Goal: Task Accomplishment & Management: Manage account settings

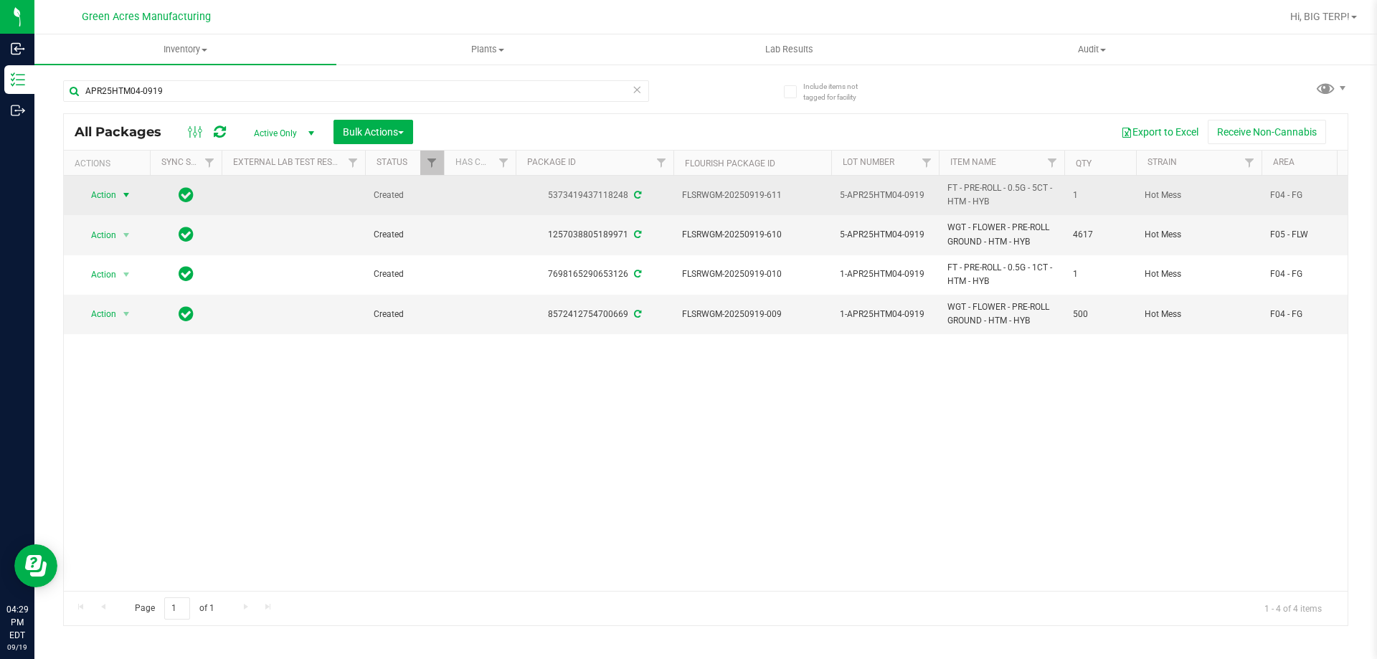
click at [127, 193] on span "select" at bounding box center [125, 194] width 11 height 11
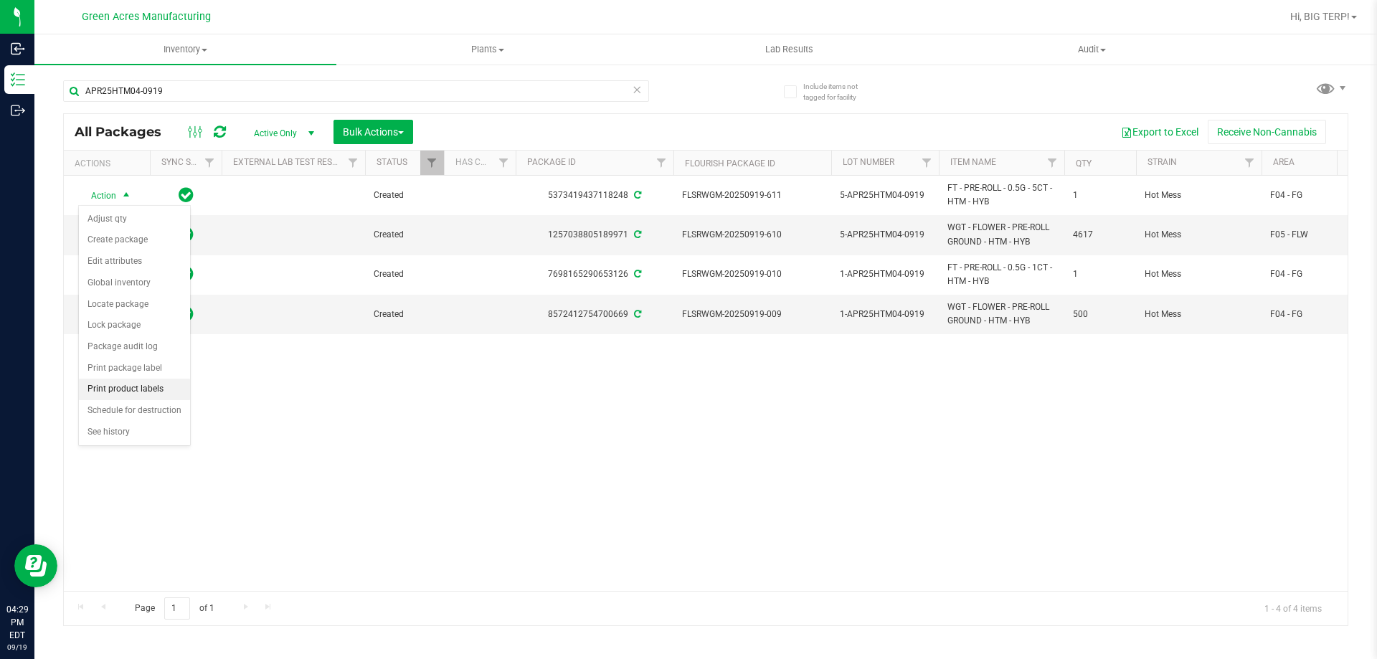
click at [139, 387] on li "Print product labels" at bounding box center [134, 390] width 111 height 22
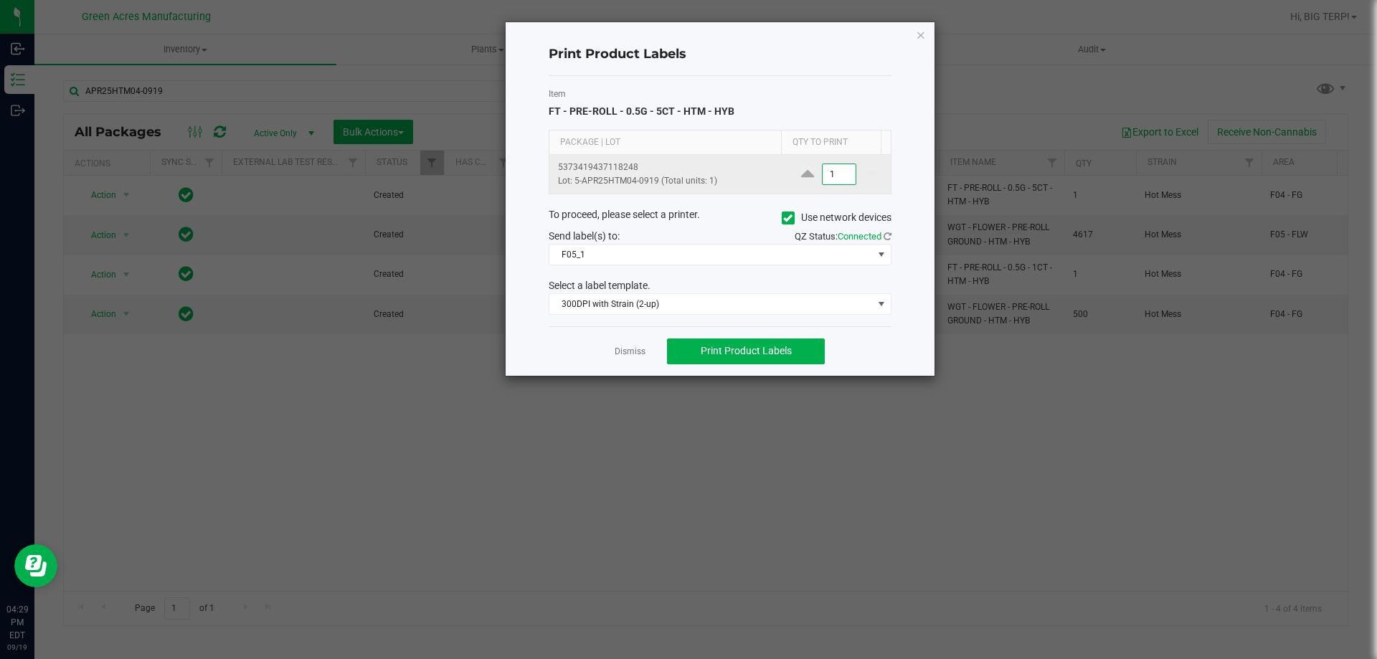
click at [826, 171] on input "1" at bounding box center [838, 174] width 33 height 20
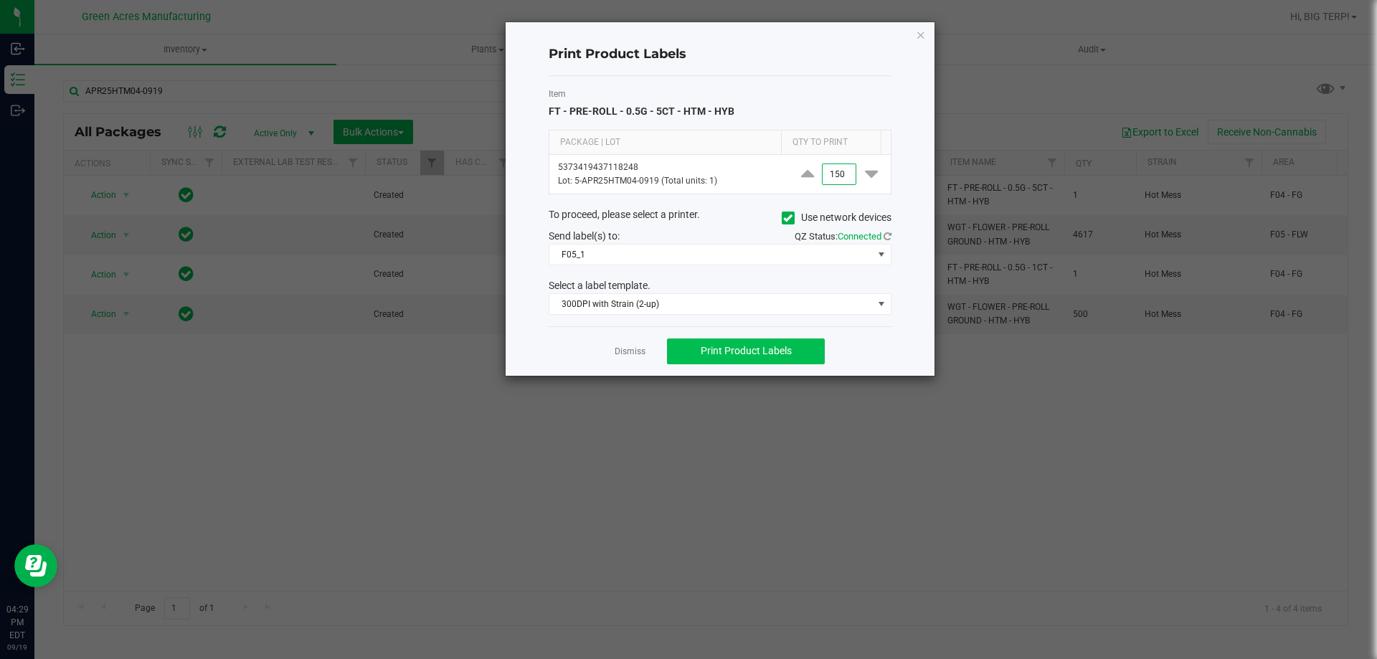
type input "150"
click at [772, 350] on span "Print Product Labels" at bounding box center [745, 350] width 91 height 11
click at [639, 348] on link "Dismiss" at bounding box center [629, 352] width 31 height 12
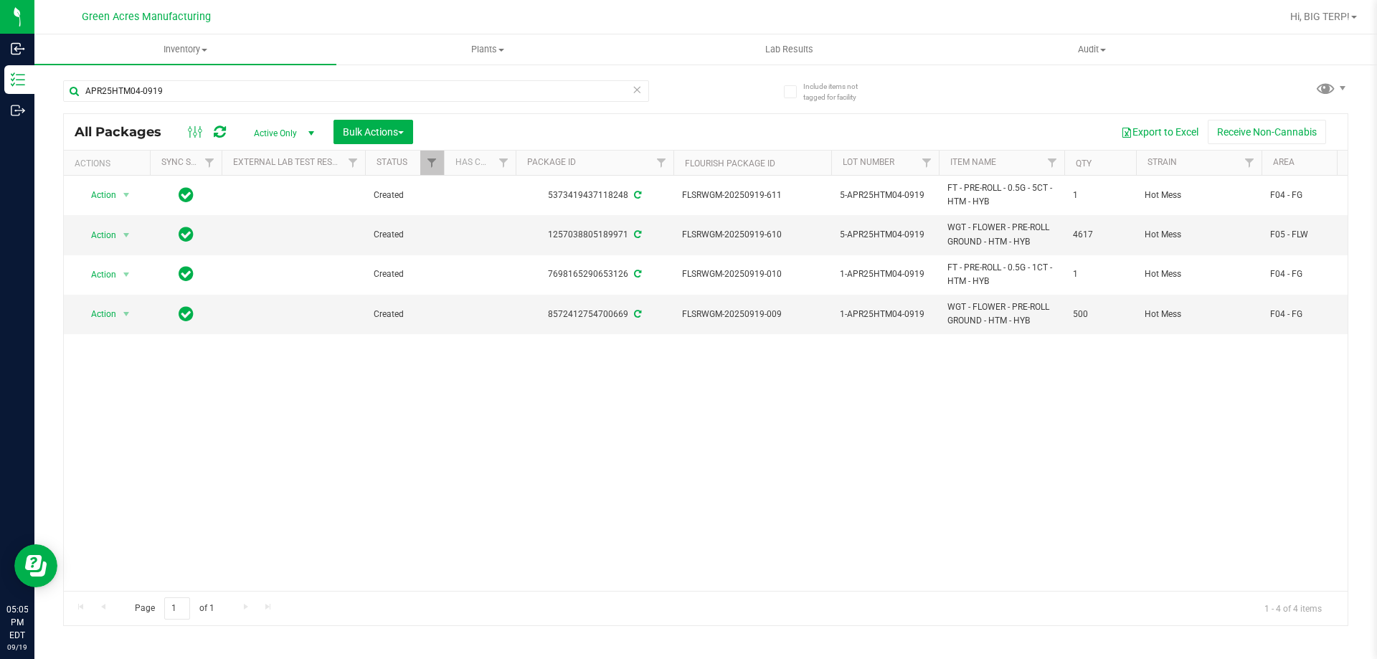
click at [692, 414] on div "Action Action Adjust qty Create package Edit attributes Global inventory Locate…" at bounding box center [705, 383] width 1283 height 415
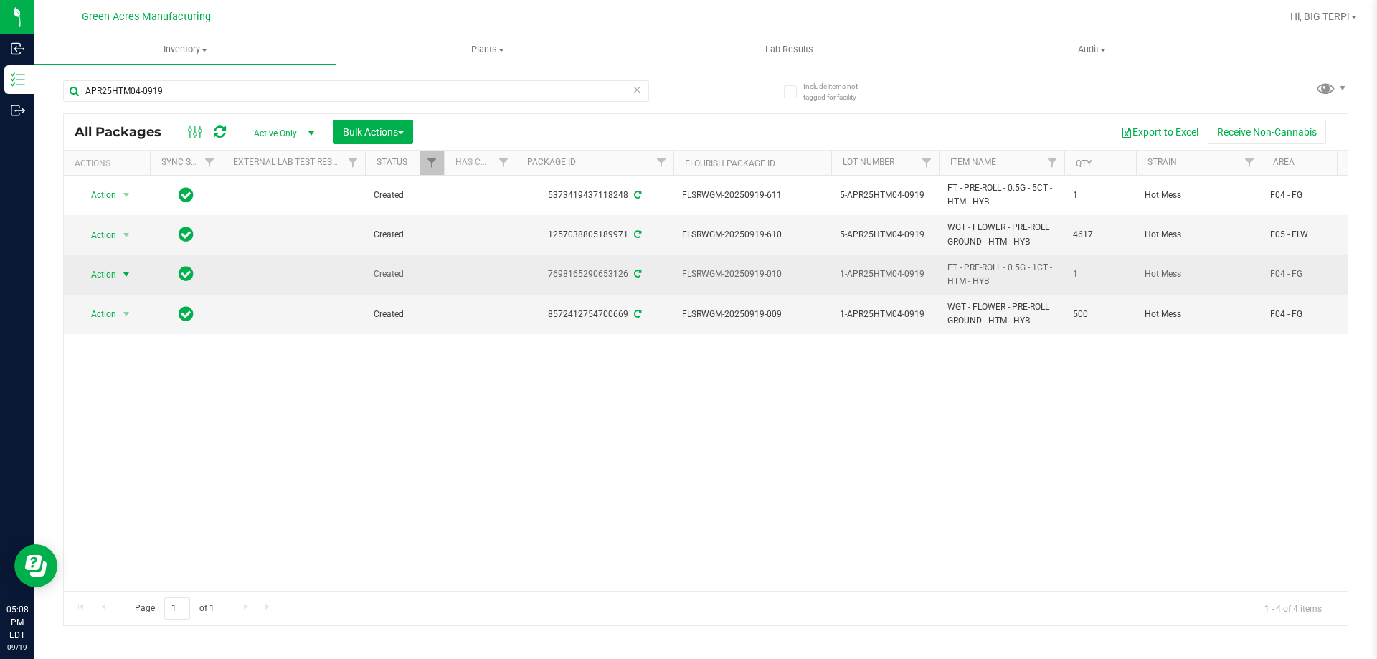
click at [129, 274] on span "select" at bounding box center [125, 274] width 11 height 11
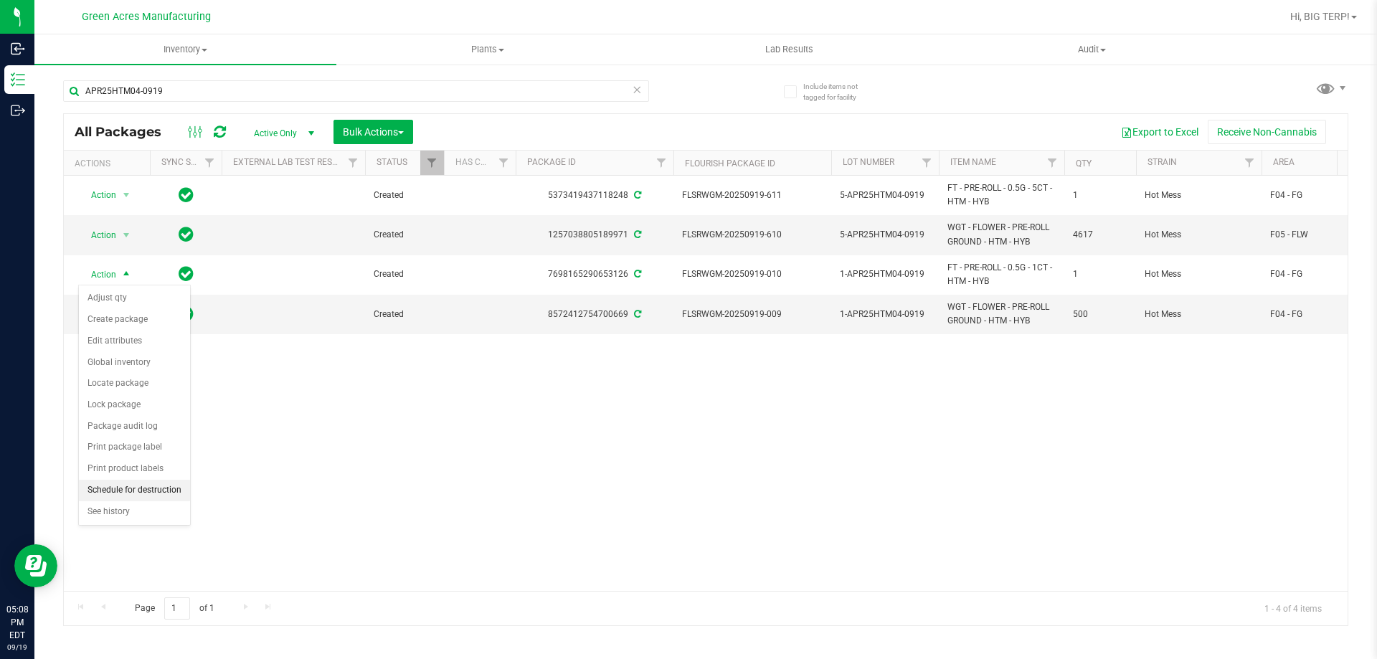
click at [134, 488] on li "Schedule for destruction" at bounding box center [134, 491] width 111 height 22
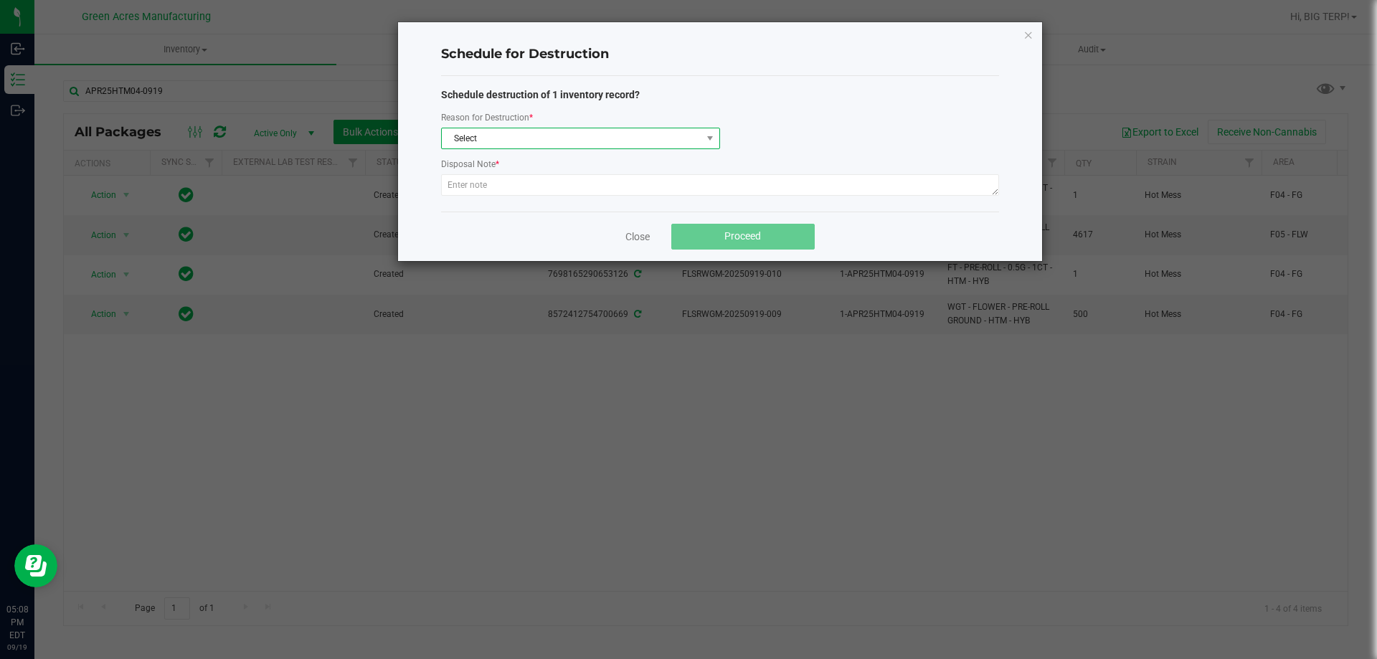
click at [475, 141] on span "Select" at bounding box center [572, 138] width 260 height 20
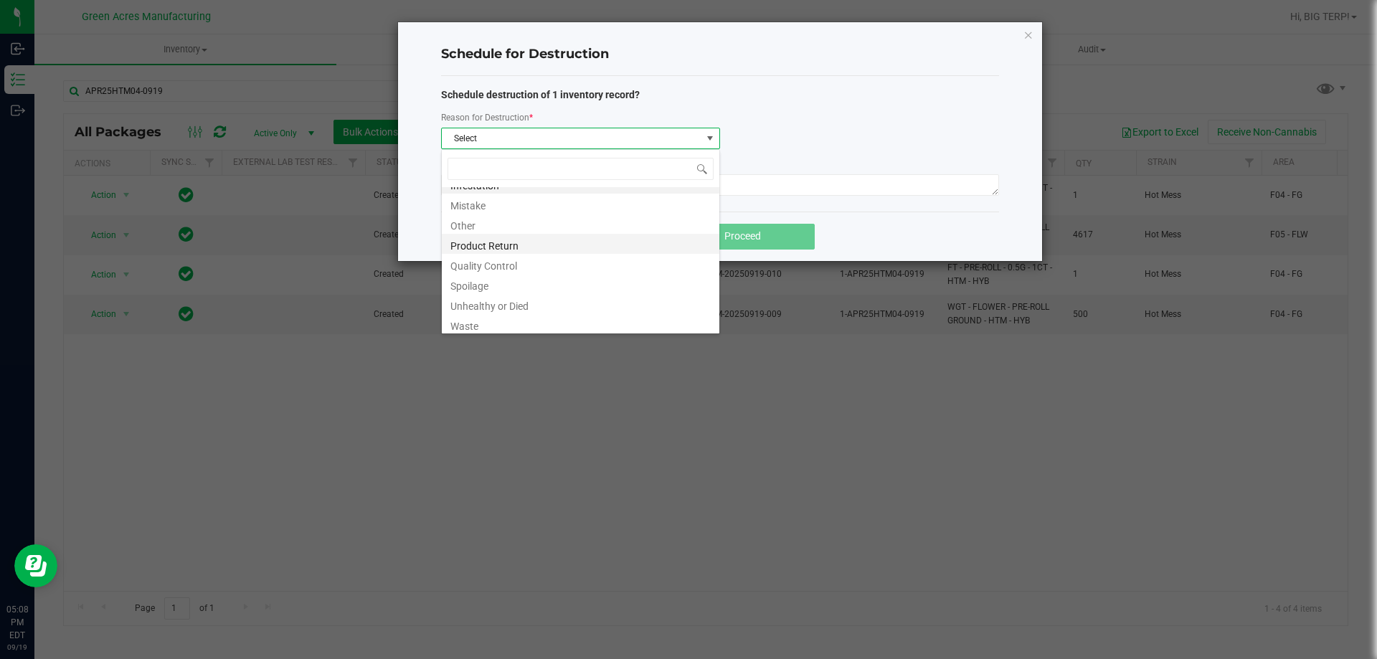
scroll to position [17, 0]
click at [485, 325] on li "Waste" at bounding box center [580, 320] width 277 height 20
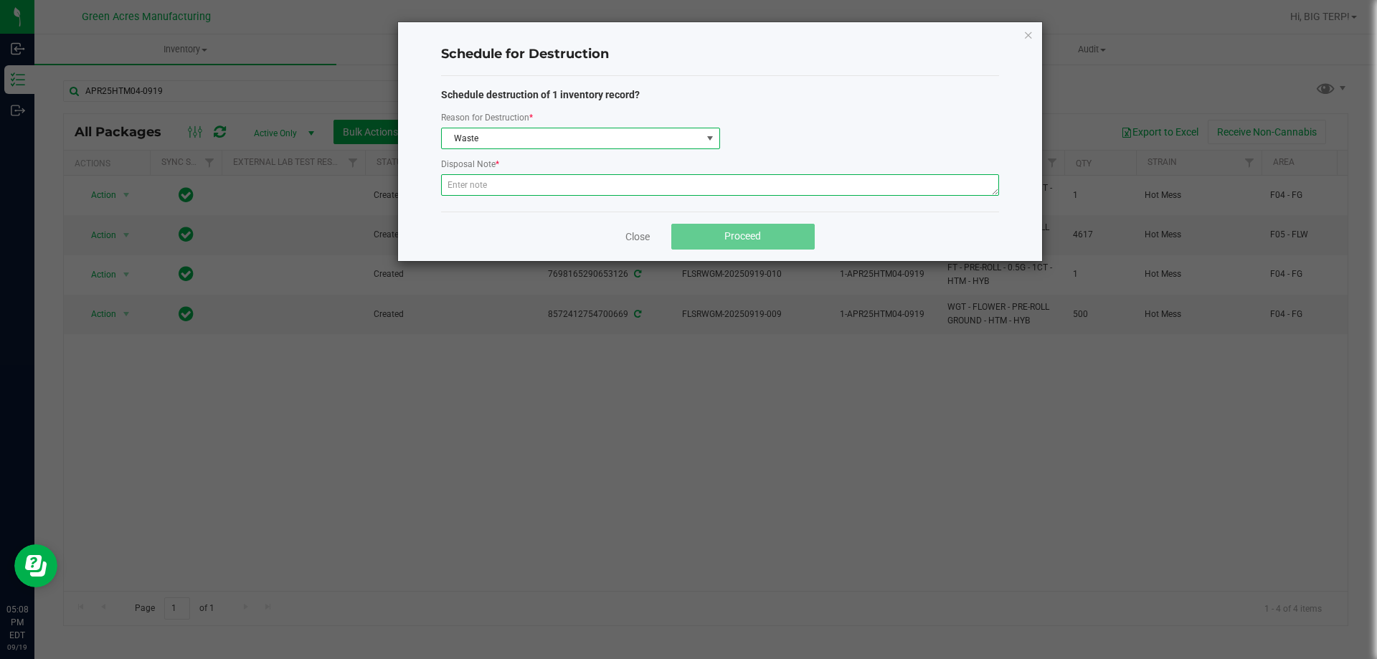
click at [488, 189] on textarea at bounding box center [720, 185] width 558 height 22
paste textarea "WASTE FROM FLEXPAK PRODUCTION/PACKING"
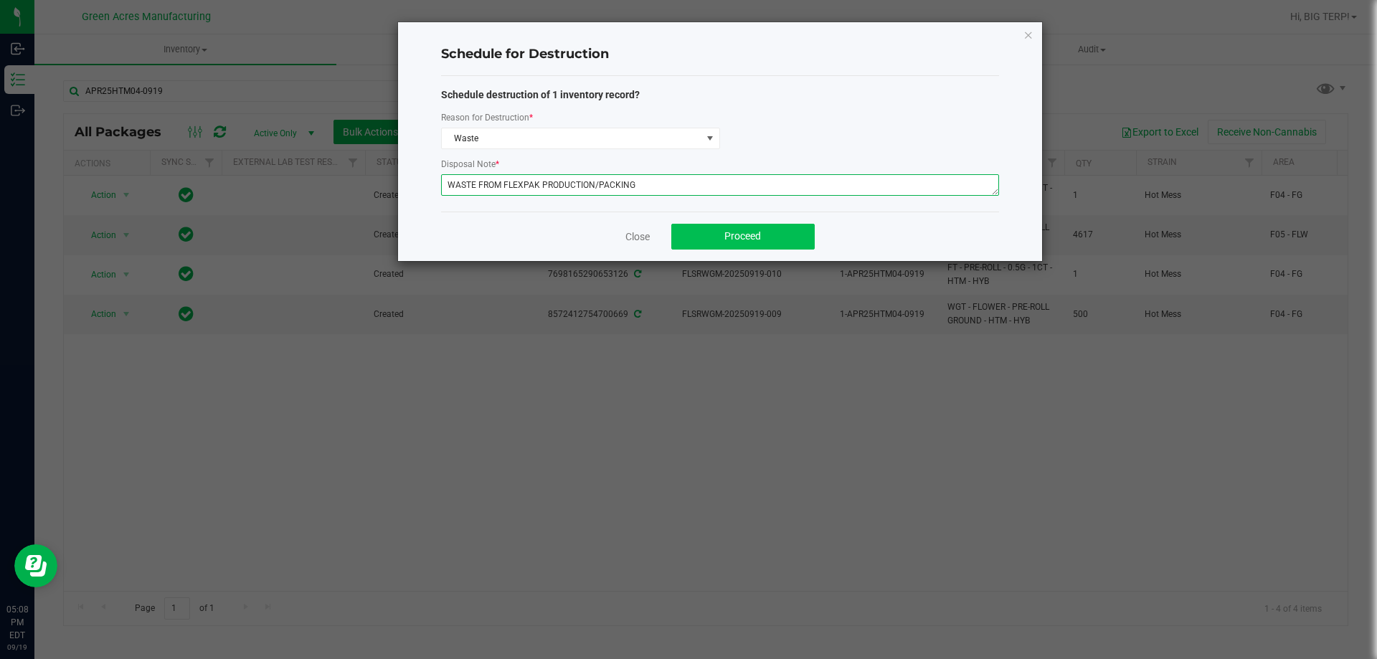
type textarea "WASTE FROM FLEXPAK PRODUCTION/PACKING"
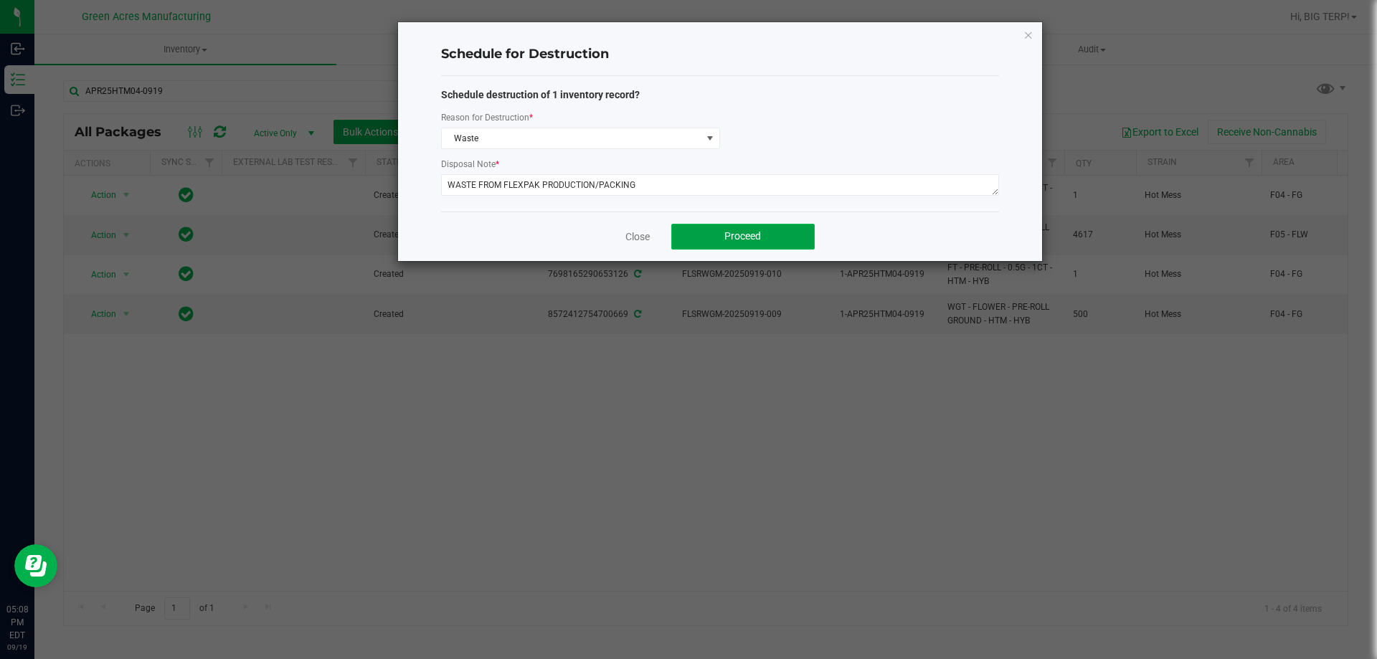
click at [721, 237] on button "Proceed" at bounding box center [742, 237] width 143 height 26
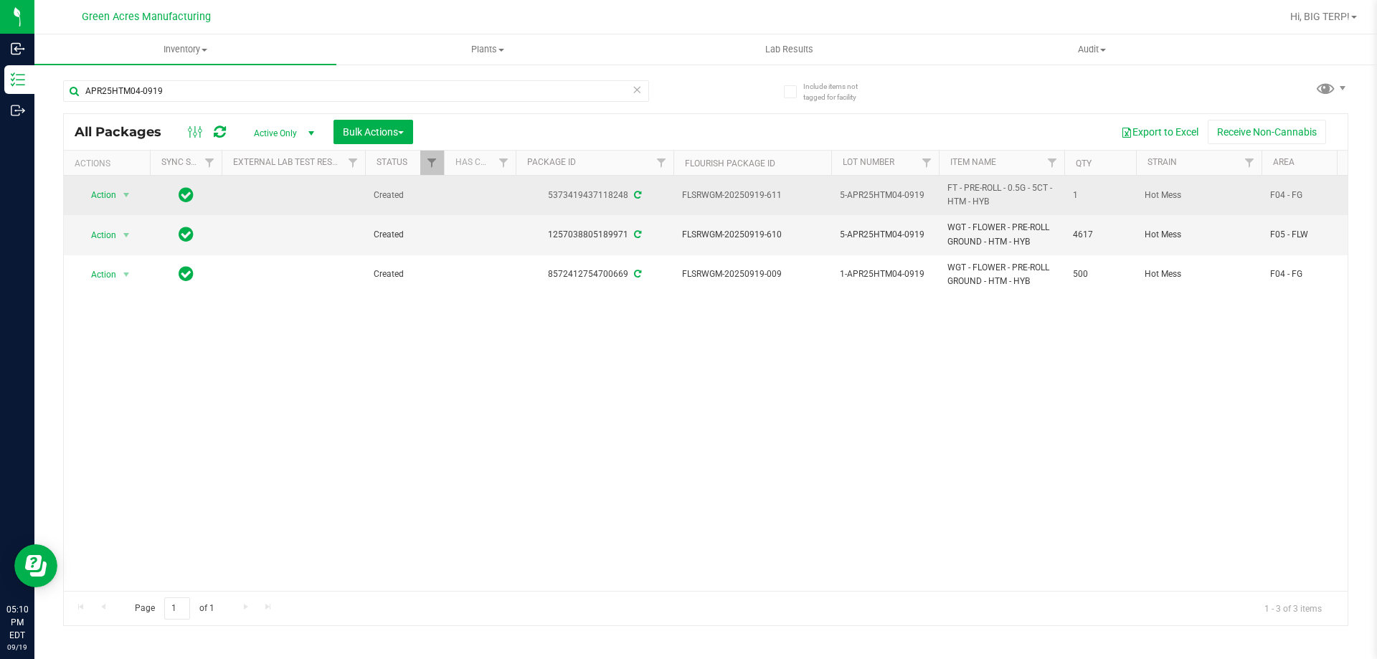
drag, startPoint x: 779, startPoint y: 194, endPoint x: 685, endPoint y: 202, distance: 93.6
click at [685, 202] on td "FLSRWGM-20250919-611" at bounding box center [752, 195] width 158 height 39
copy span "FLSRWGM-20250919-611"
click at [120, 198] on span "select" at bounding box center [127, 195] width 18 height 20
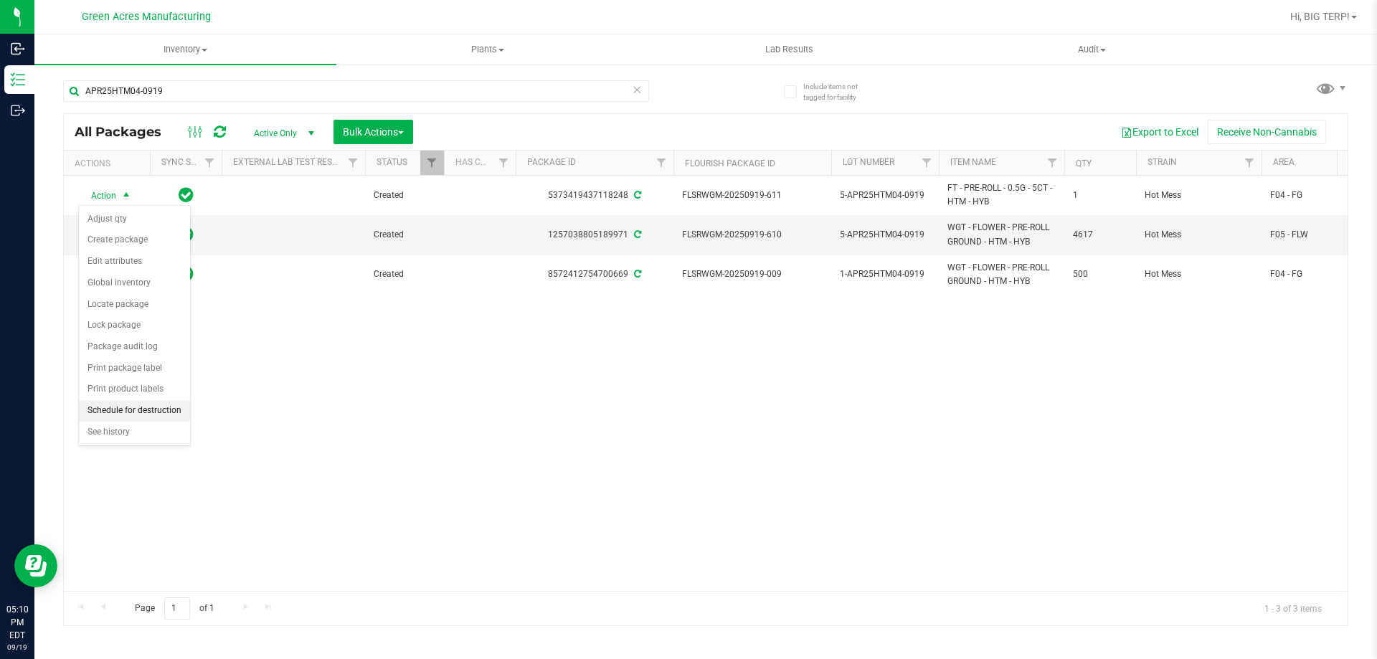
click at [151, 409] on li "Schedule for destruction" at bounding box center [134, 411] width 111 height 22
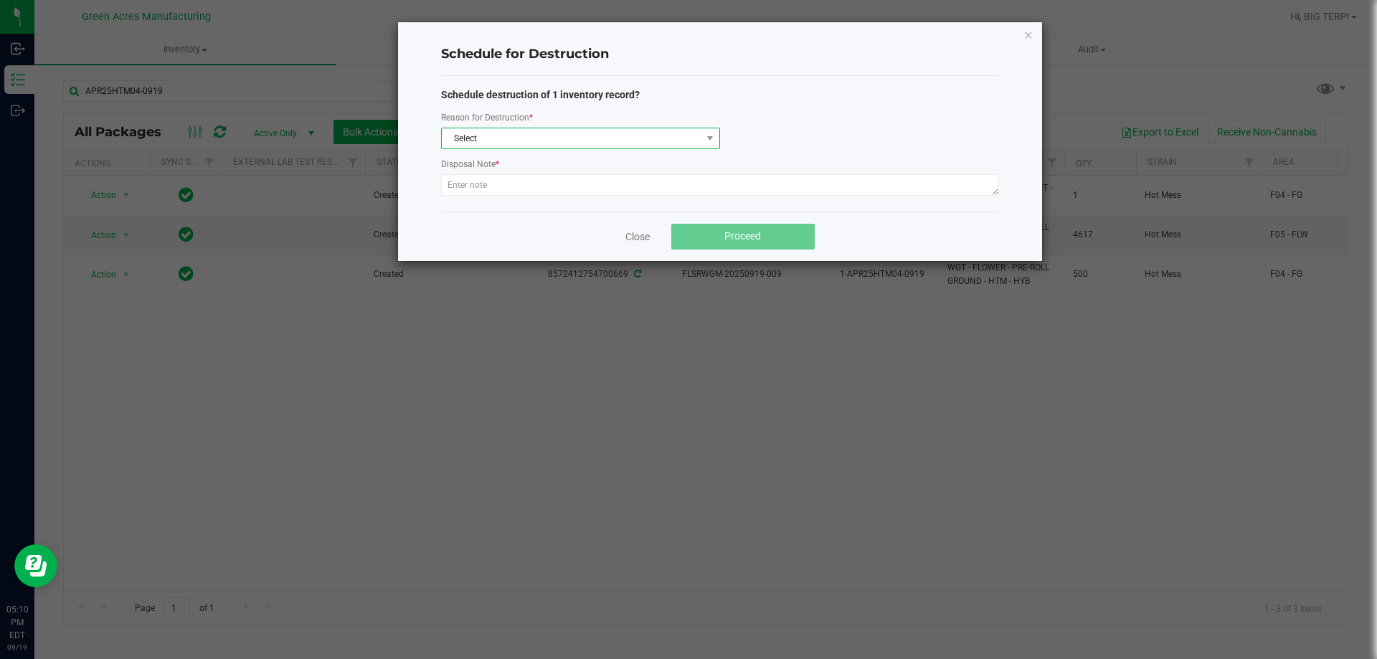
click at [475, 138] on span "Select" at bounding box center [572, 138] width 260 height 20
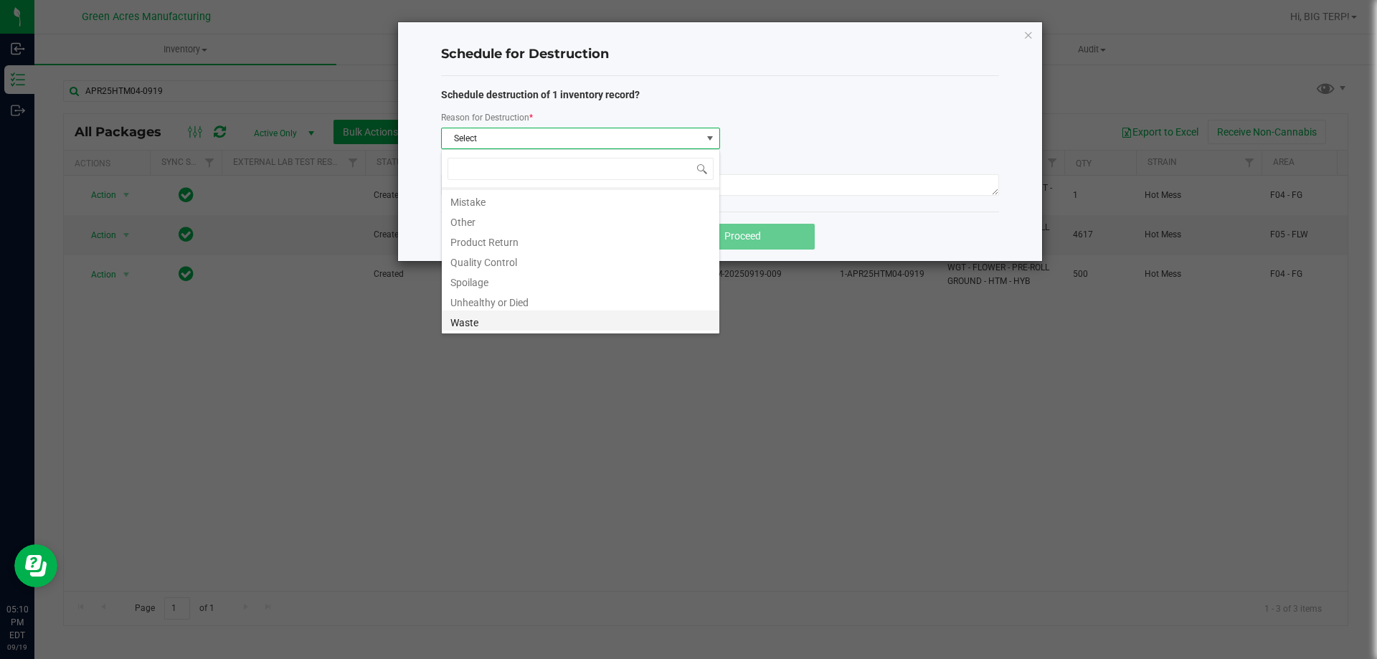
click at [498, 315] on li "Waste" at bounding box center [580, 320] width 277 height 20
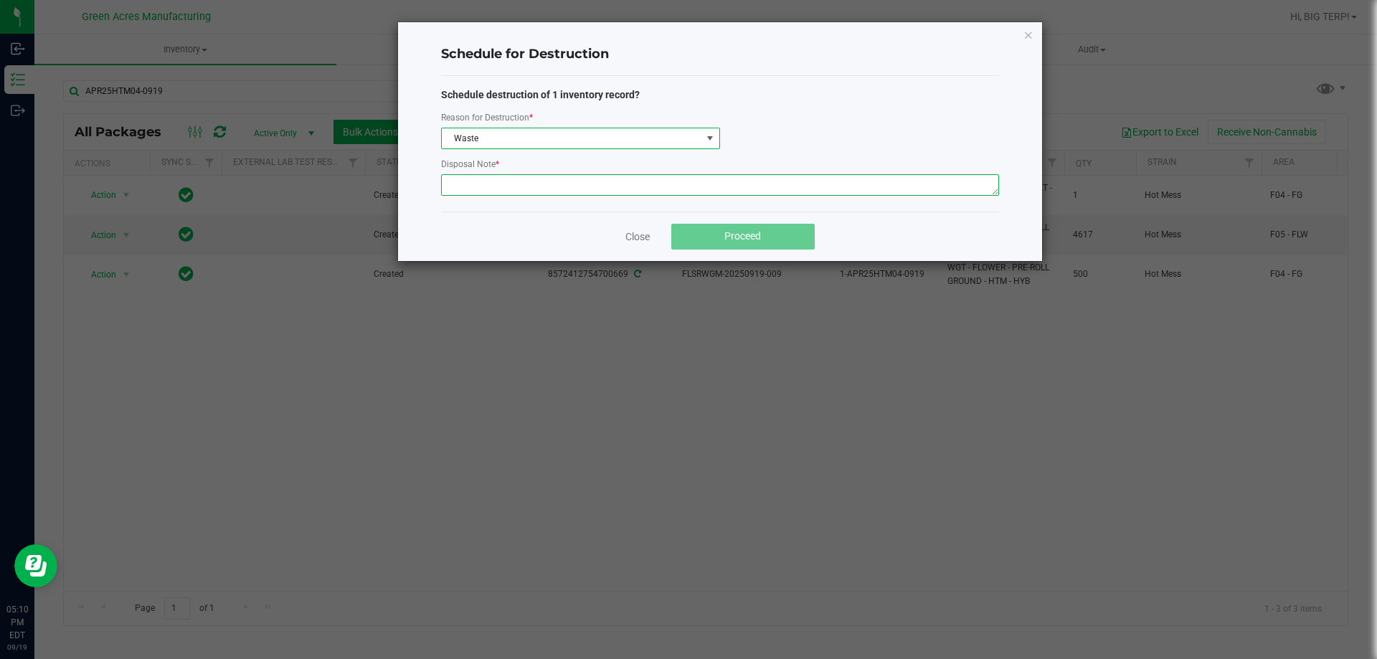
click at [500, 192] on textarea at bounding box center [720, 185] width 558 height 22
paste textarea "WASTE FROM FLEXPAK PRODUCTION/PACKING"
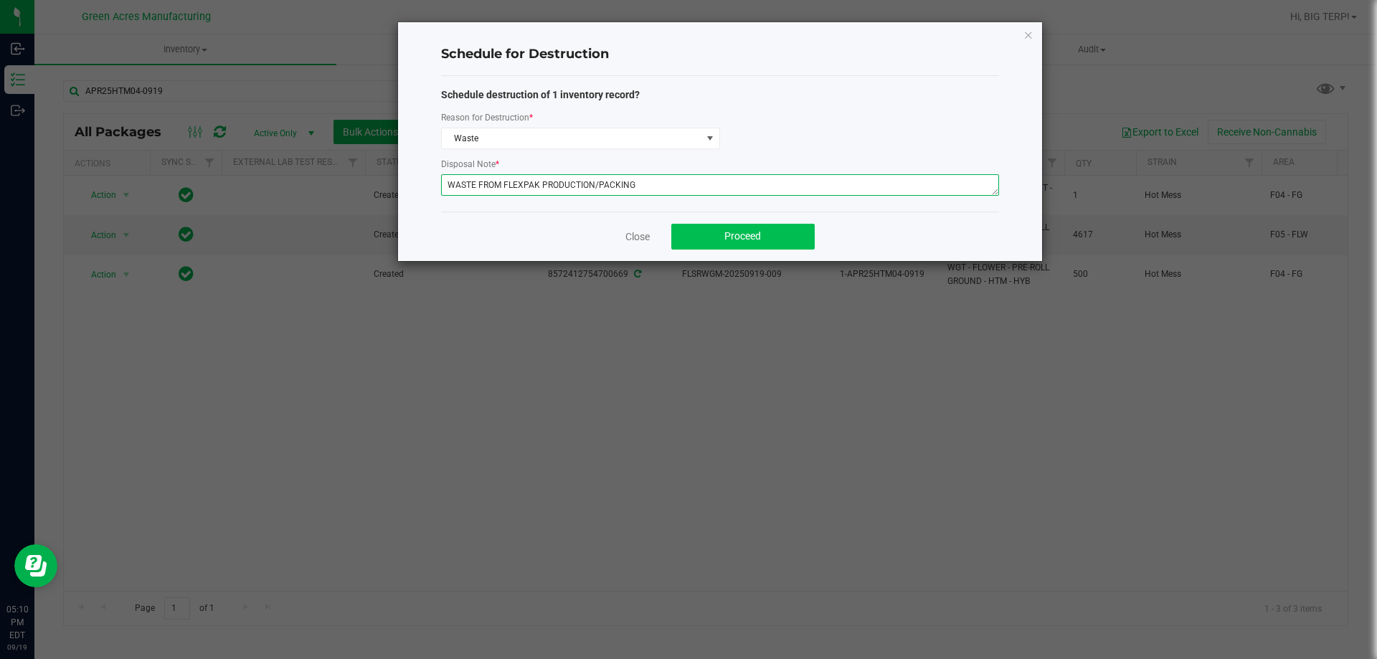
type textarea "WASTE FROM FLEXPAK PRODUCTION/PACKING"
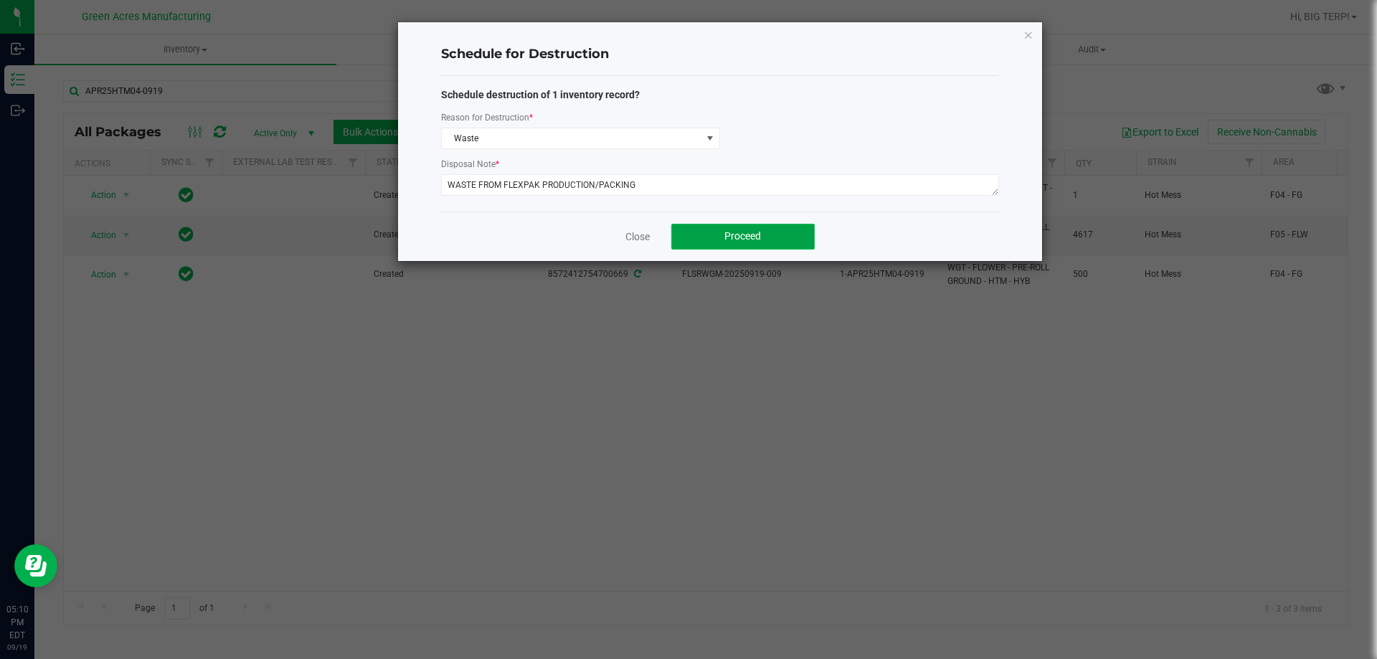
click at [756, 238] on span "Proceed" at bounding box center [742, 235] width 37 height 11
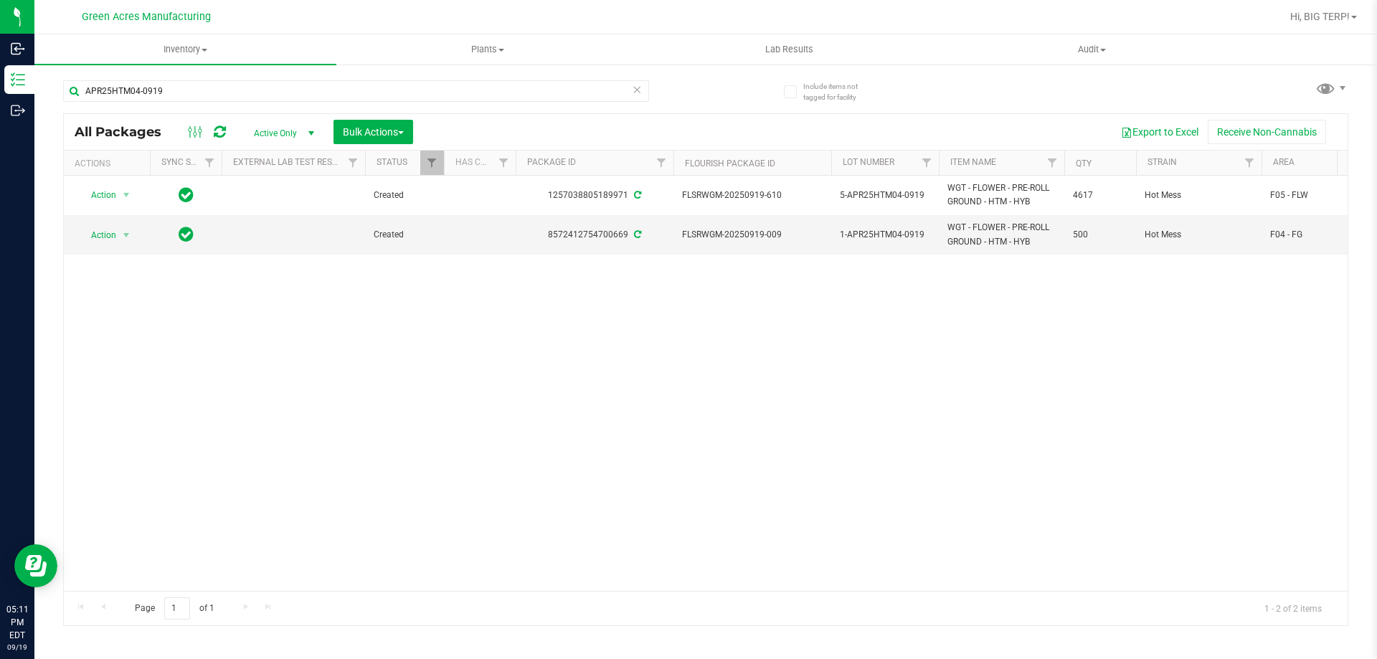
click at [668, 312] on div "Action Action Adjust qty Create package Edit attributes Global inventory Locate…" at bounding box center [705, 383] width 1283 height 415
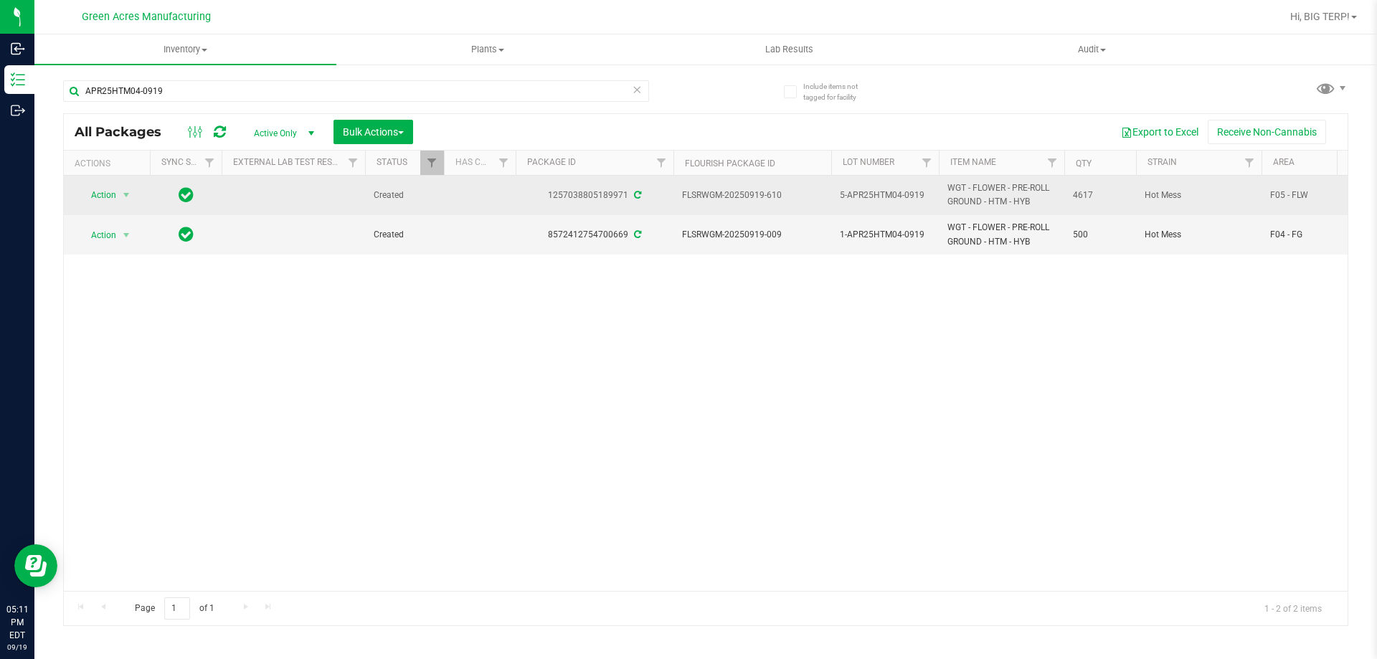
drag, startPoint x: 780, startPoint y: 196, endPoint x: 683, endPoint y: 192, distance: 96.9
click at [683, 192] on span "FLSRWGM-20250919-610" at bounding box center [752, 196] width 141 height 14
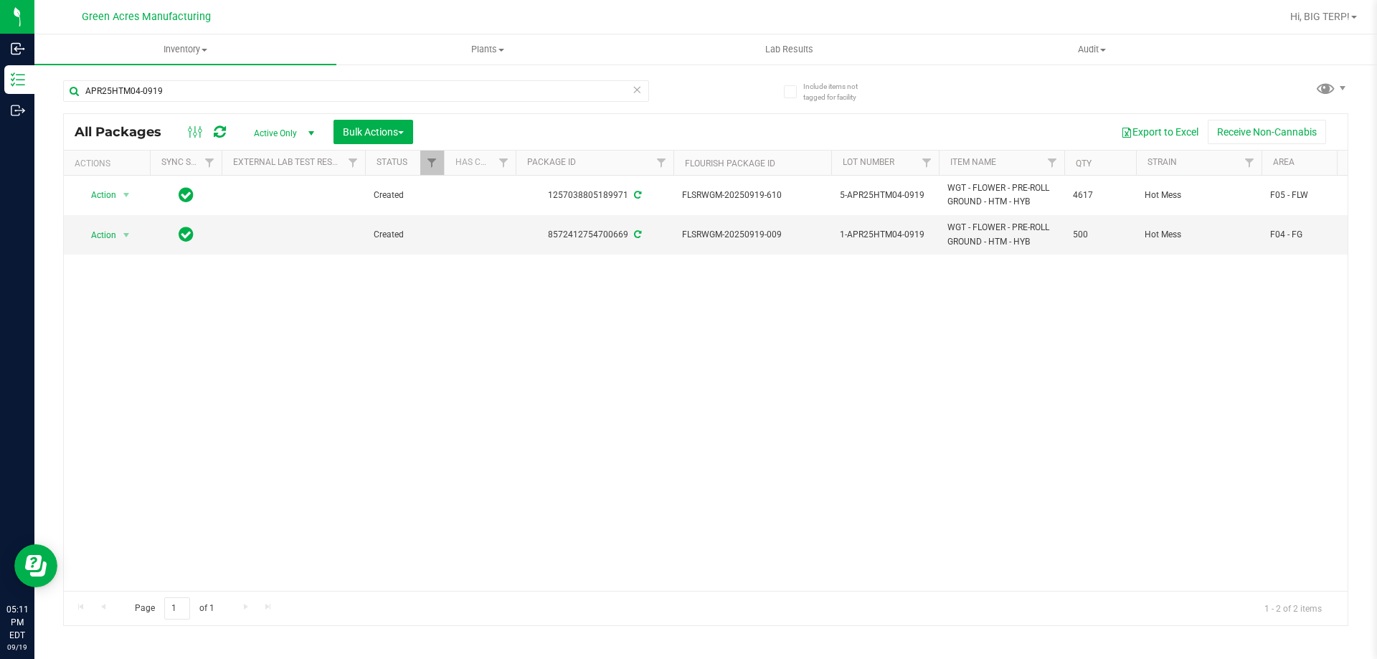
copy span "FLSRWGM-20250919-610"
click at [216, 135] on icon at bounding box center [220, 132] width 12 height 14
click at [219, 133] on icon at bounding box center [220, 132] width 12 height 14
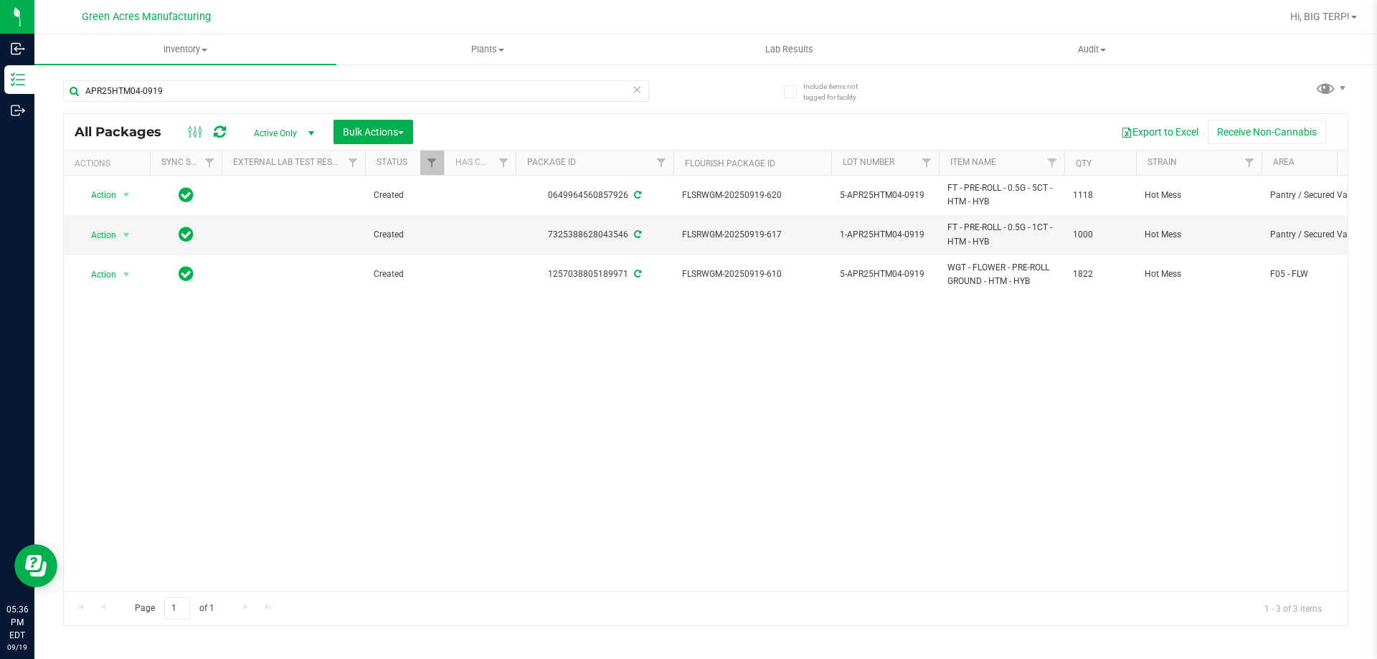
click at [1078, 394] on div "Action Action Adjust qty Create package Edit attributes Global inventory Locate…" at bounding box center [705, 383] width 1283 height 415
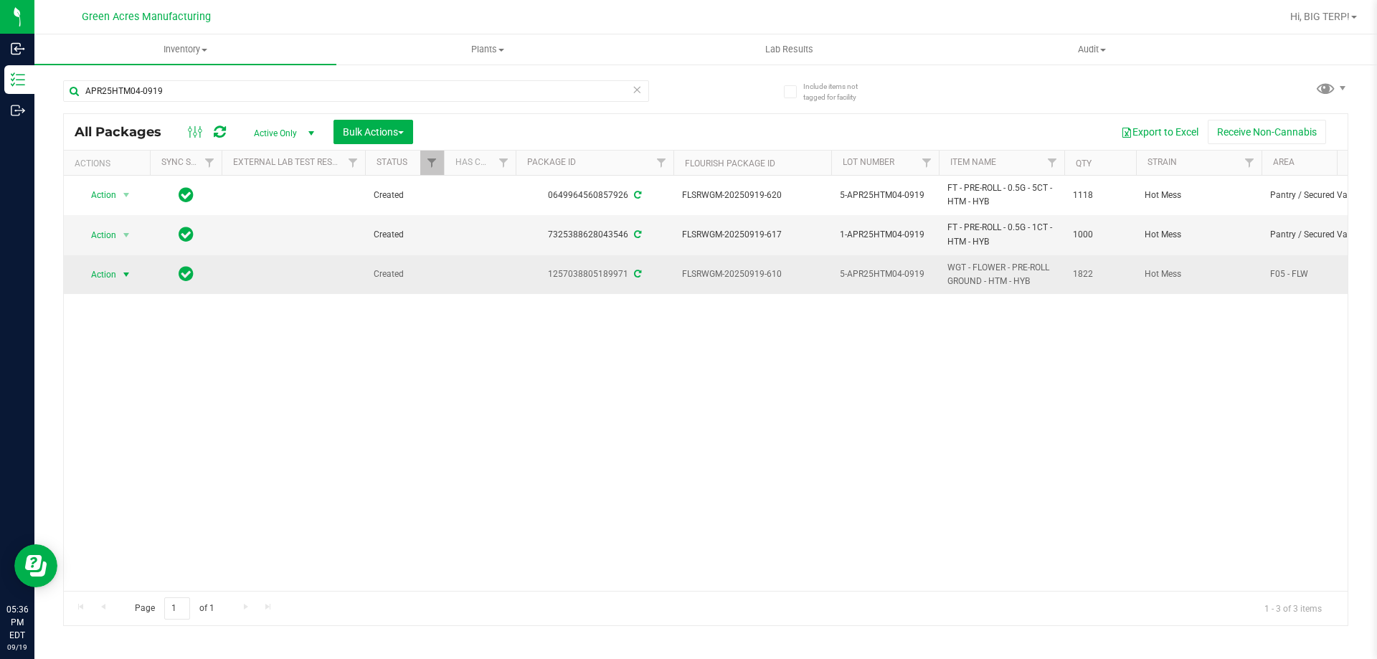
click at [120, 274] on span "select" at bounding box center [125, 274] width 11 height 11
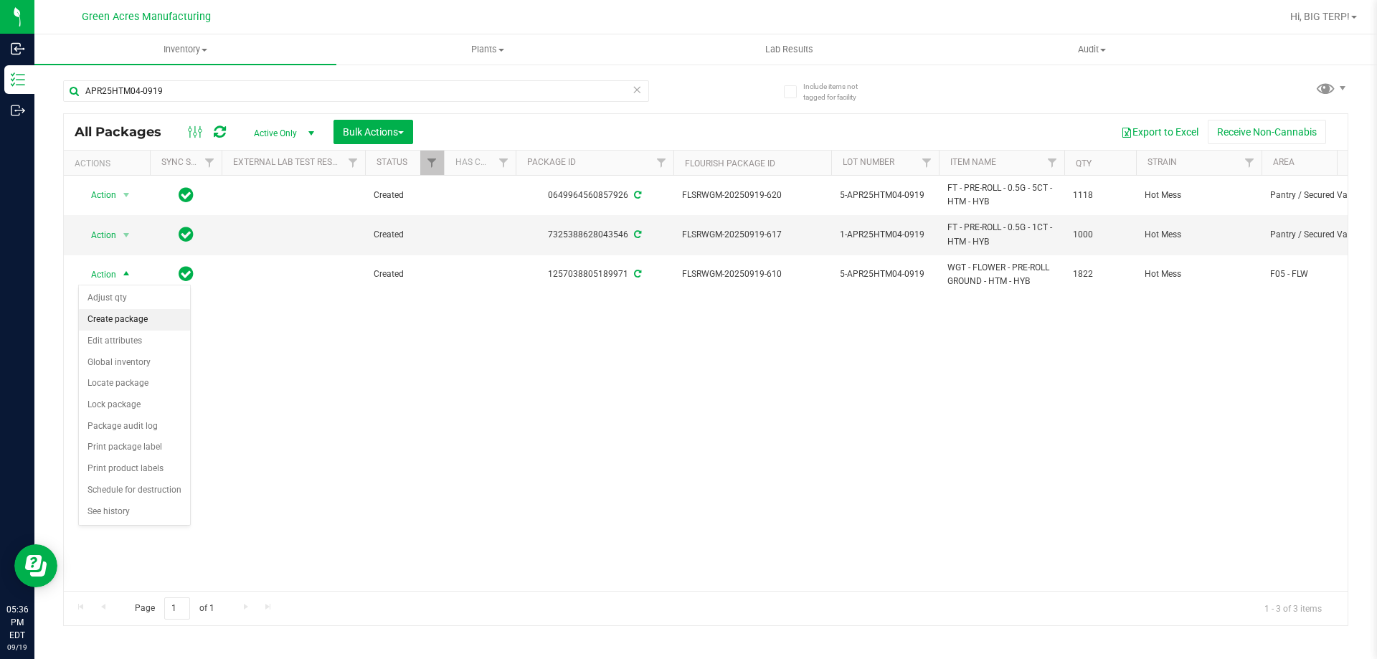
click at [139, 328] on li "Create package" at bounding box center [134, 320] width 111 height 22
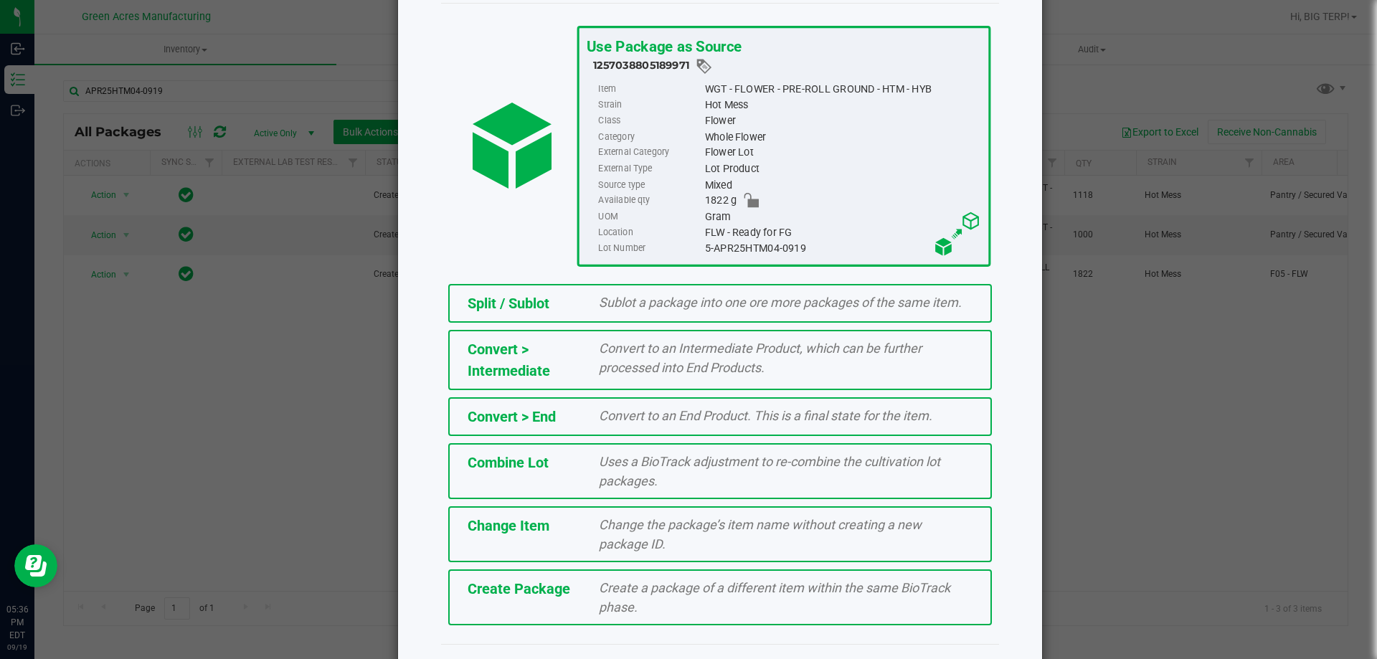
scroll to position [103, 0]
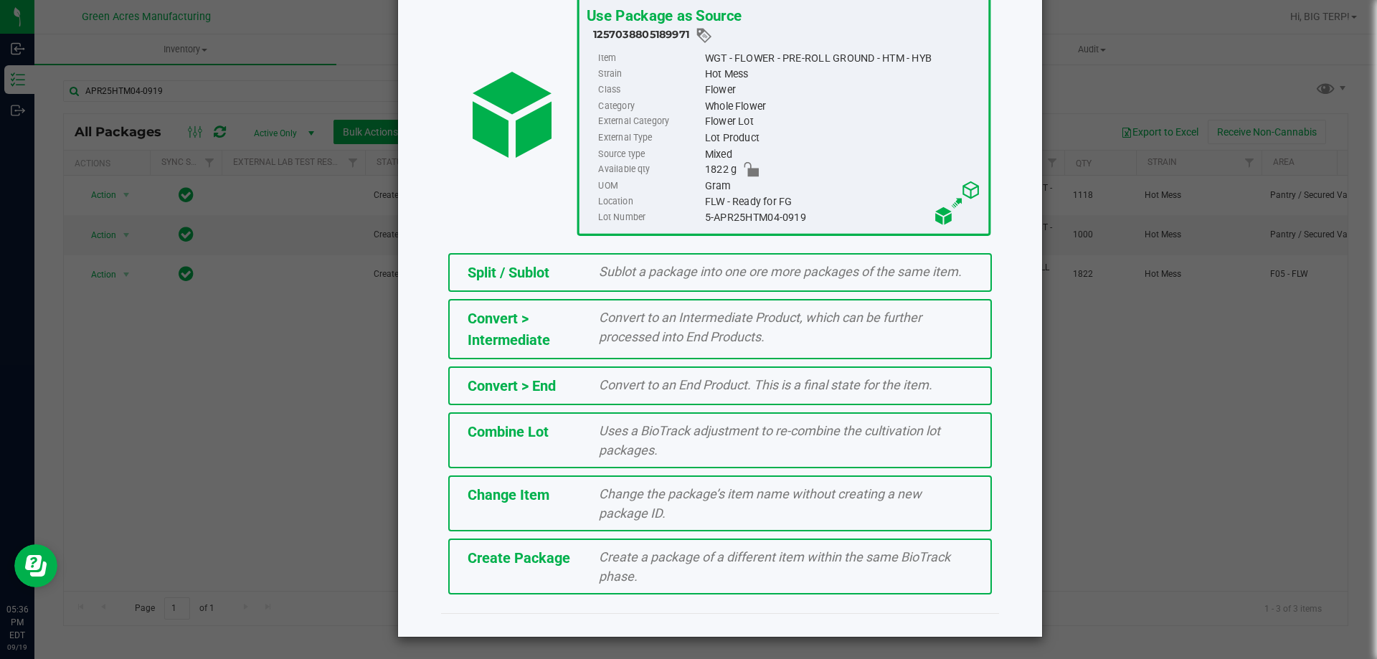
click at [554, 569] on div "Create Package Create a package of a different item within the same BioTrack ph…" at bounding box center [719, 566] width 543 height 56
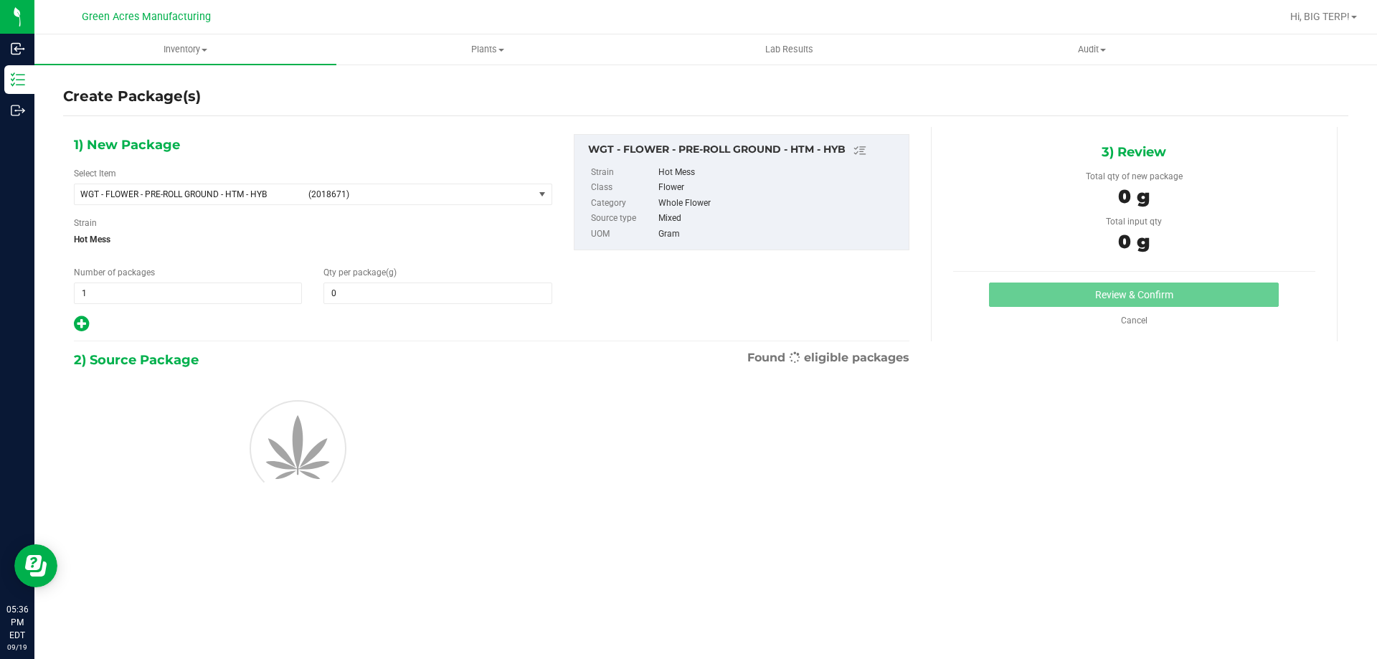
type input "0.0000"
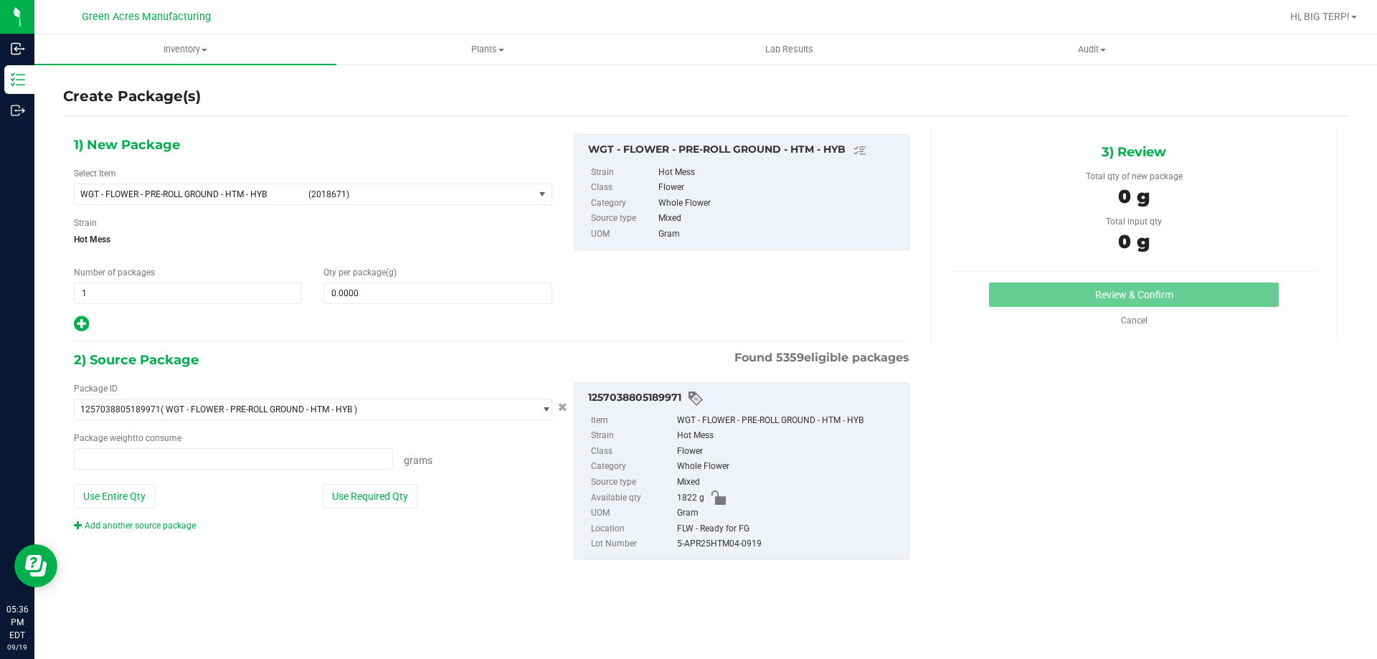
type input "0.0000 g"
click at [382, 293] on span at bounding box center [437, 293] width 228 height 22
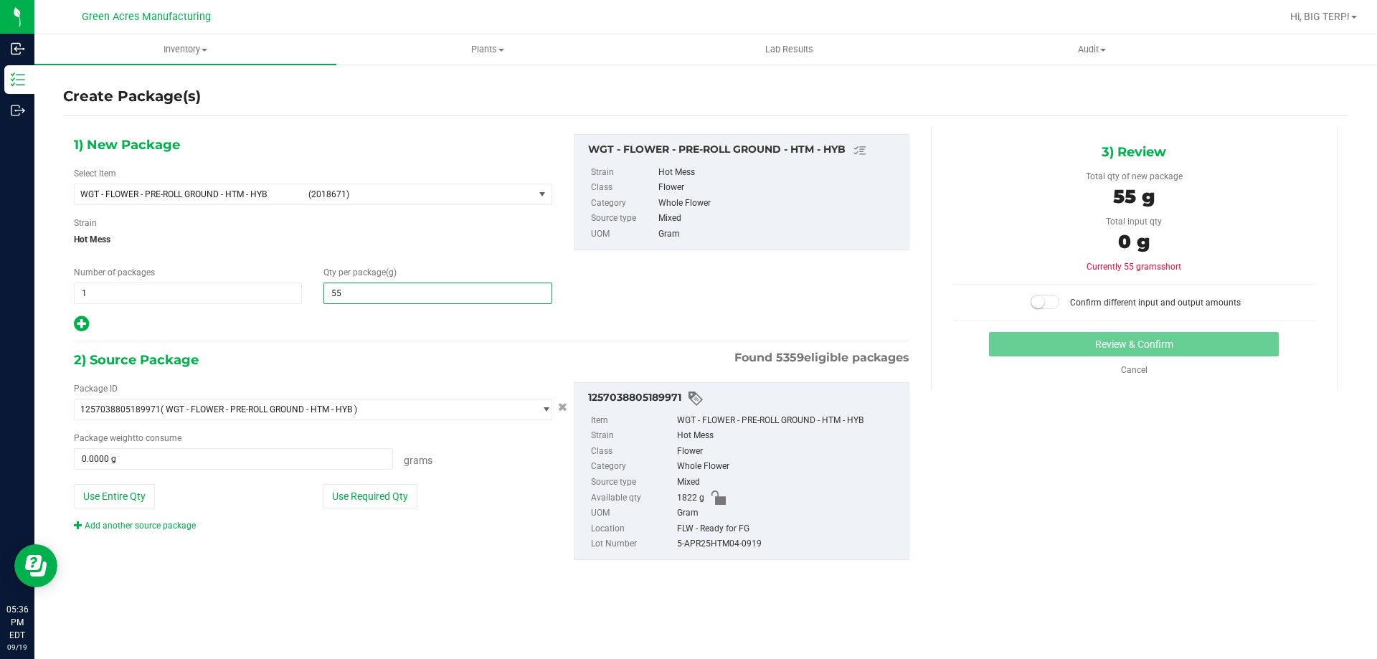
type input "555"
type input "555.0000"
click at [389, 495] on button "Use Required Qty" at bounding box center [370, 496] width 95 height 24
type input "555.0000 g"
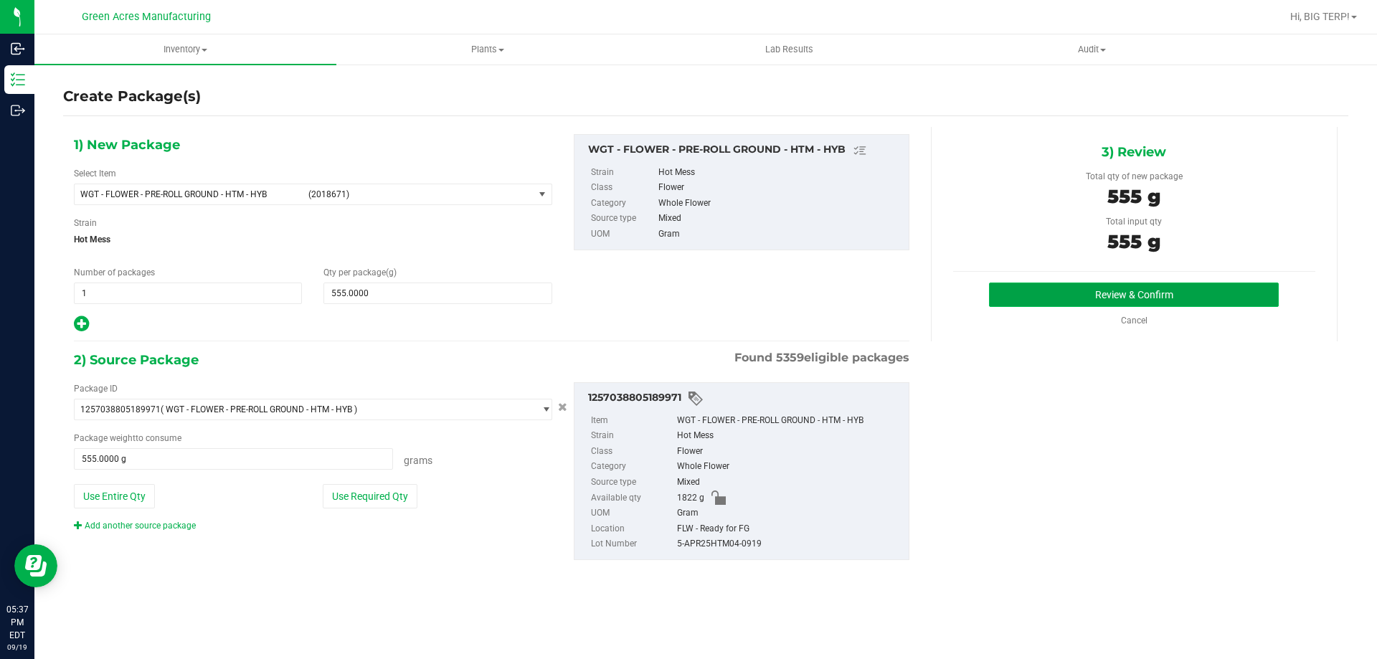
click at [1136, 298] on button "Review & Confirm" at bounding box center [1134, 294] width 290 height 24
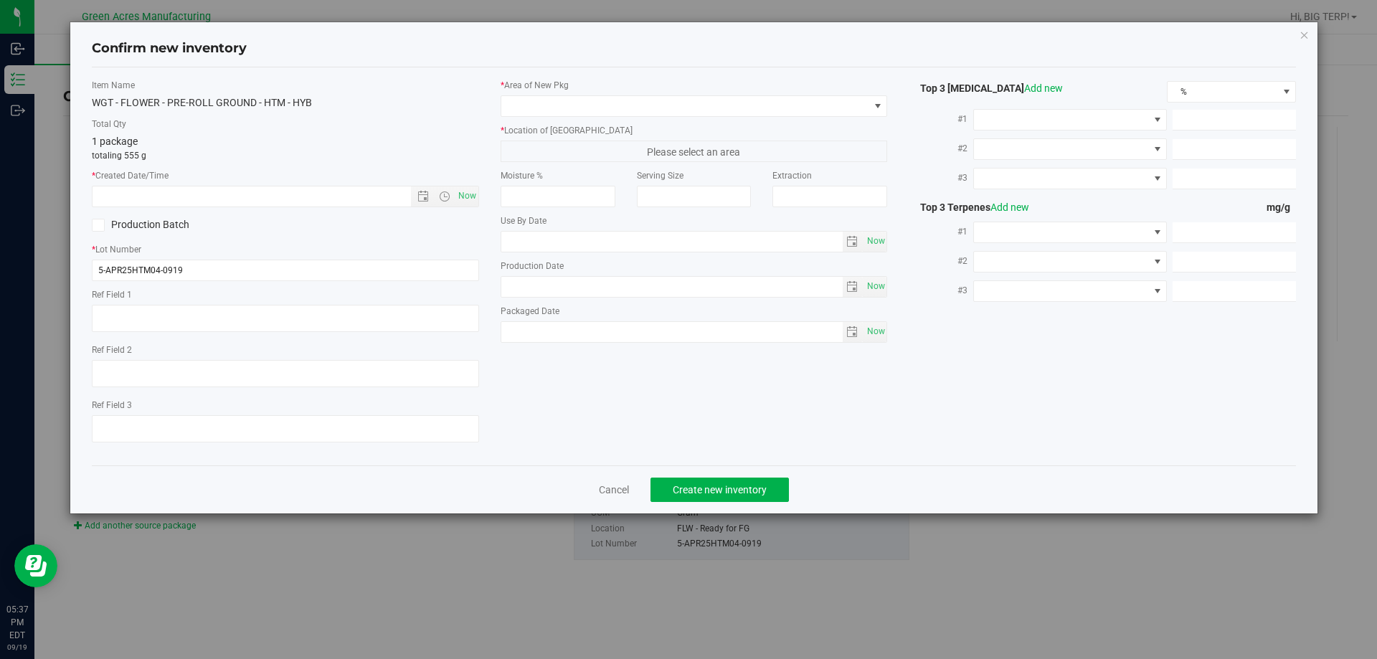
type textarea "SS PR"
click at [464, 194] on span "Now" at bounding box center [467, 196] width 24 height 21
type input "9/19/2025 5:37 PM"
click at [462, 196] on span "Now" at bounding box center [467, 196] width 24 height 21
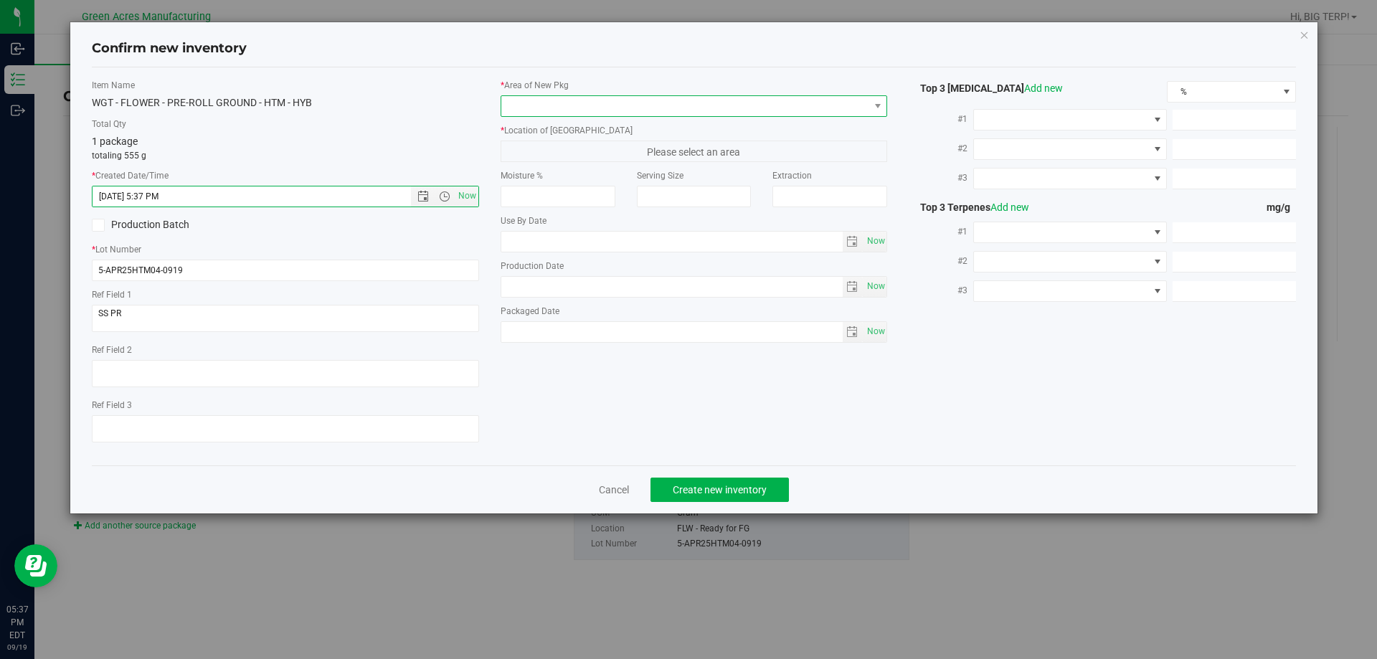
click at [650, 111] on span at bounding box center [685, 106] width 368 height 20
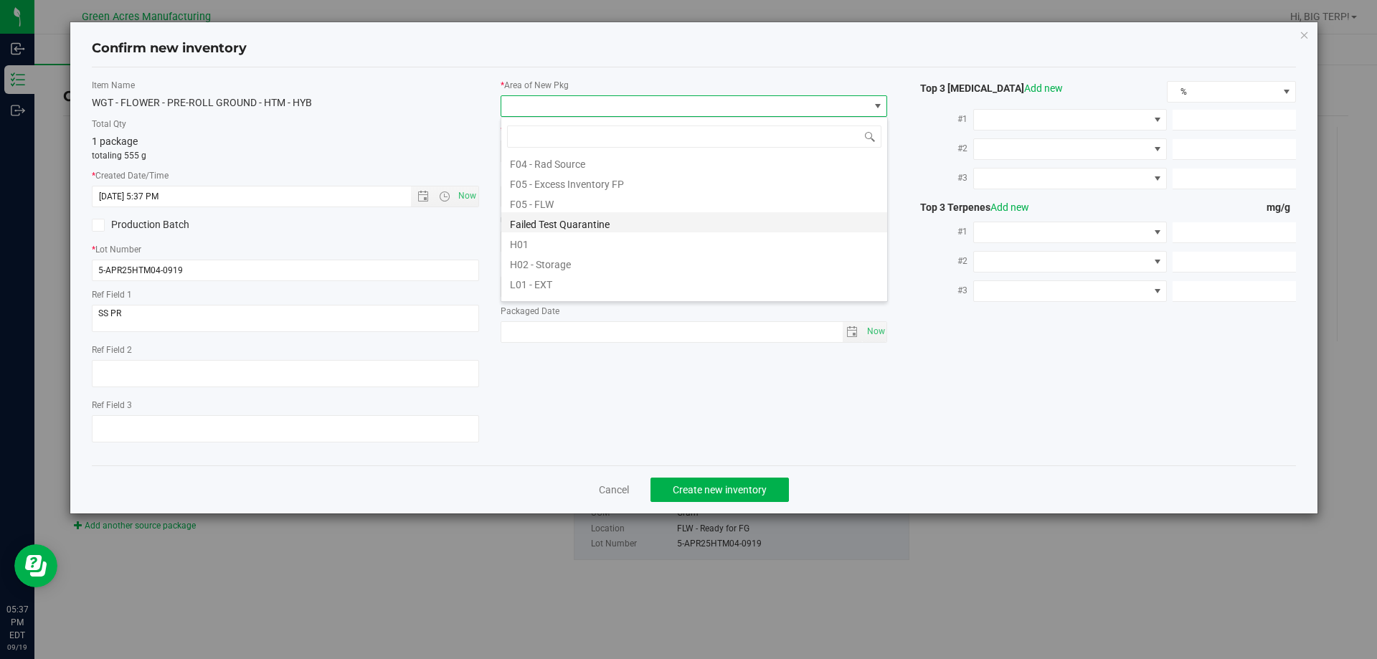
scroll to position [72, 0]
click at [561, 214] on li "F04 - FG" at bounding box center [694, 214] width 386 height 20
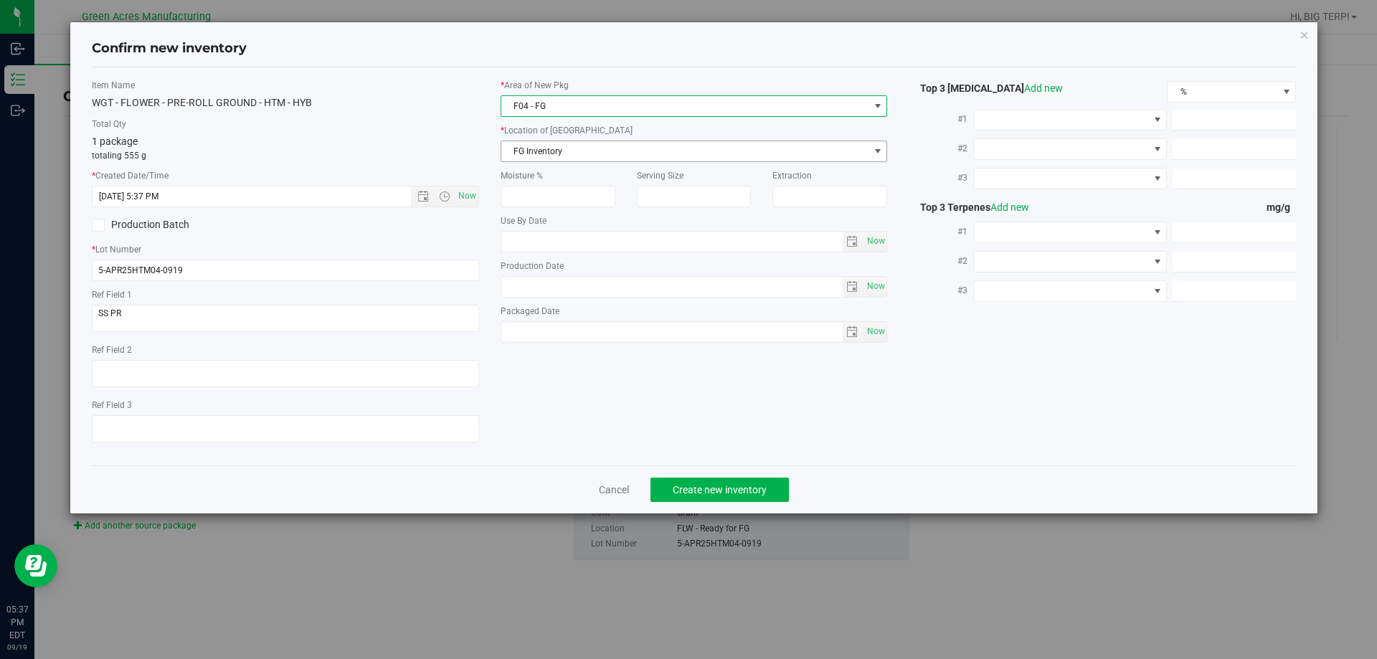
click at [571, 154] on span "FG Inventory" at bounding box center [685, 151] width 368 height 20
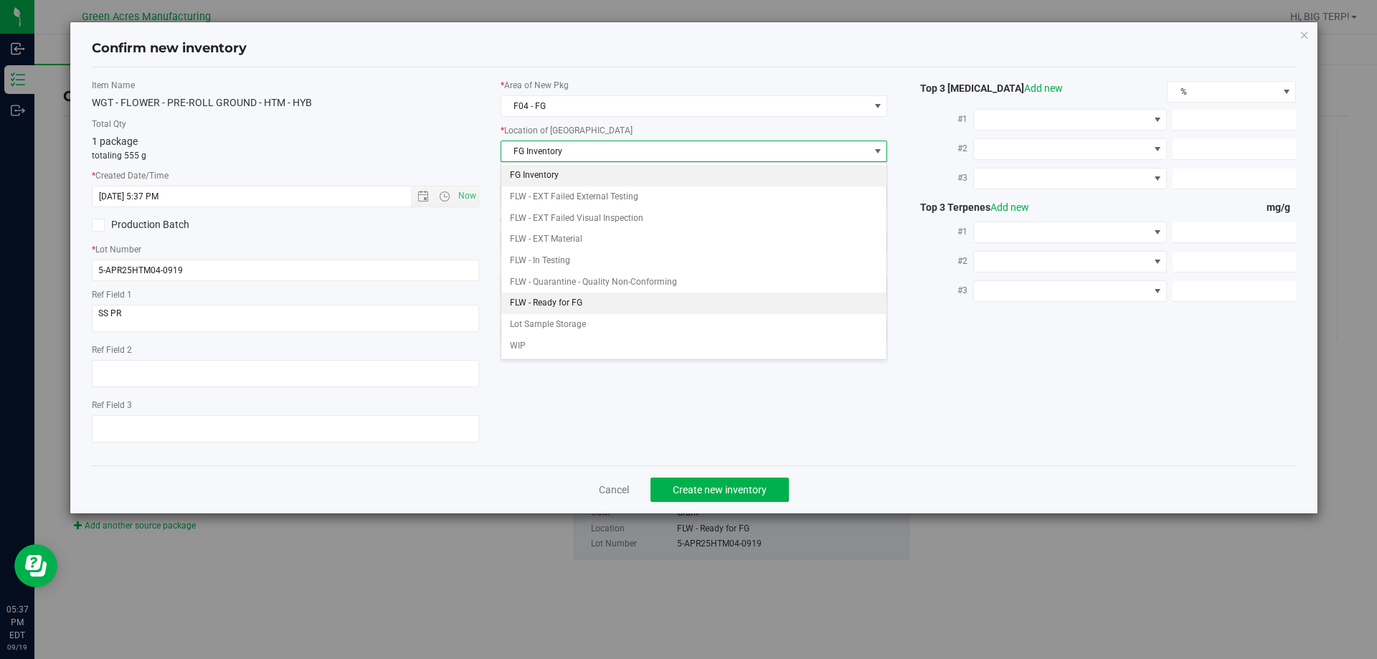
click at [566, 297] on li "FLW - Ready for FG" at bounding box center [694, 304] width 386 height 22
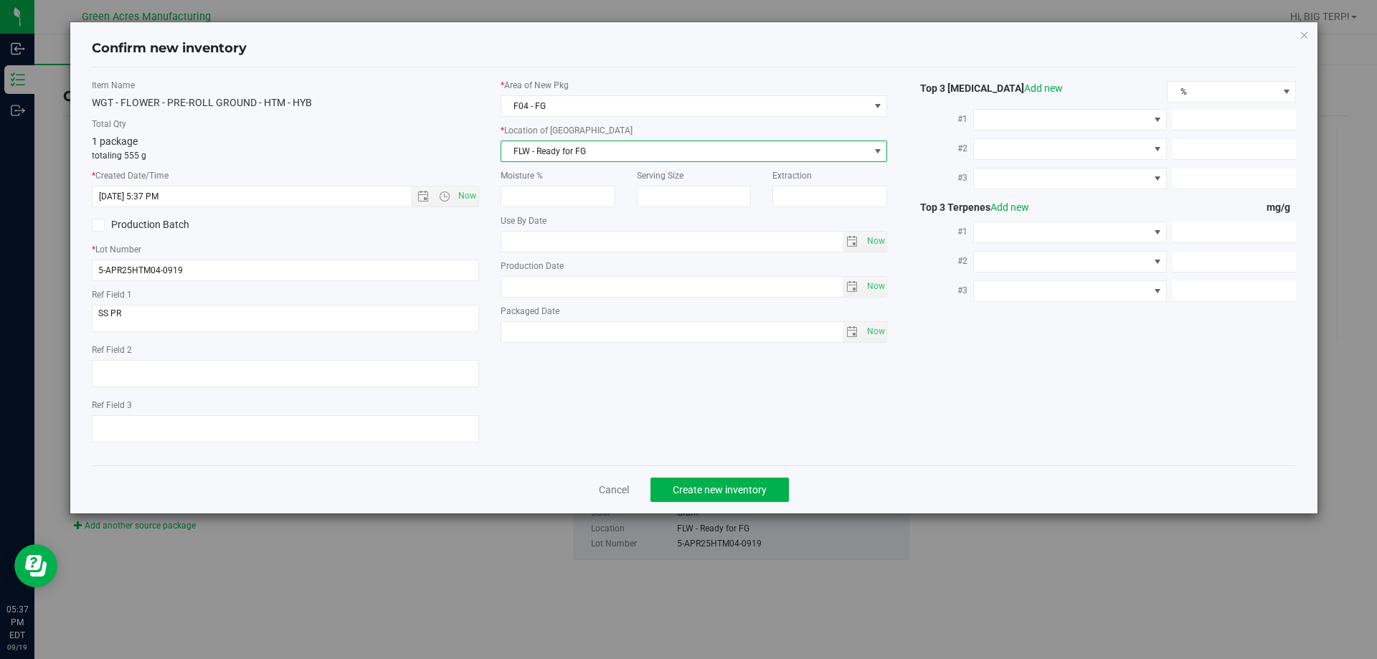
click at [997, 475] on div "Cancel Create new inventory" at bounding box center [694, 489] width 1204 height 48
click at [742, 488] on span "Create new inventory" at bounding box center [719, 489] width 94 height 11
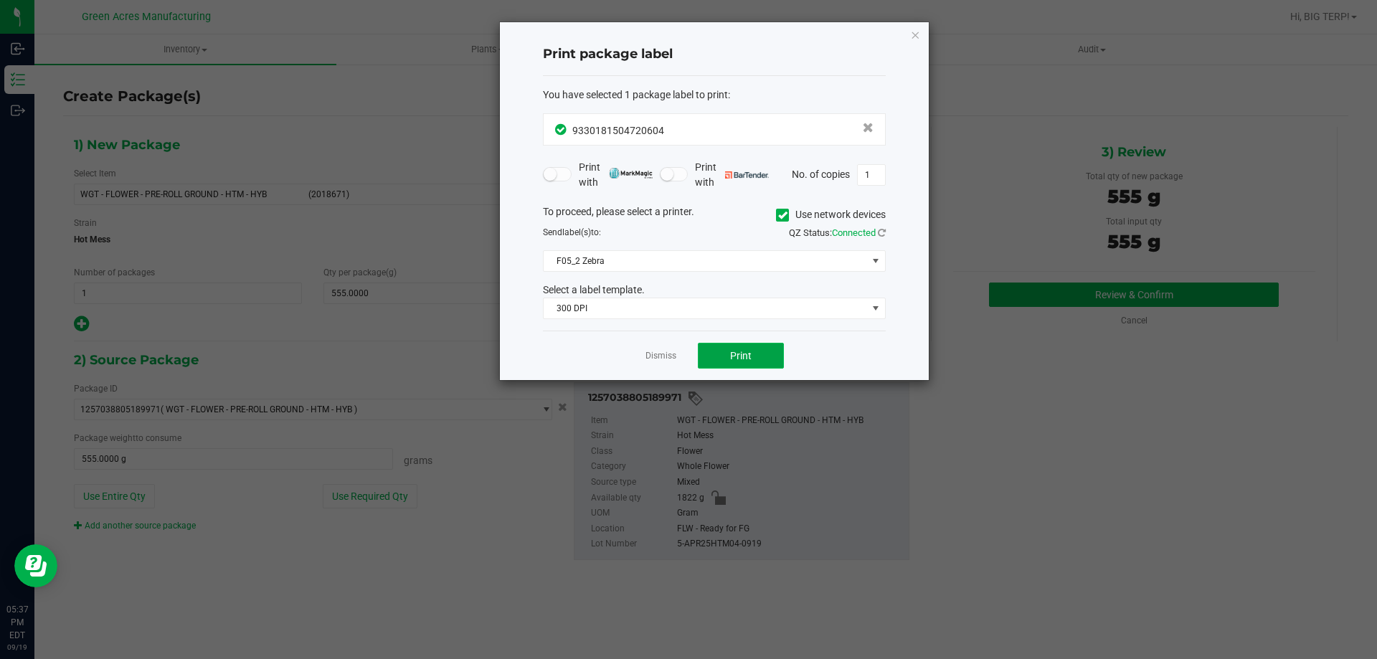
click at [746, 355] on span "Print" at bounding box center [741, 355] width 22 height 11
click at [672, 360] on link "Dismiss" at bounding box center [660, 356] width 31 height 12
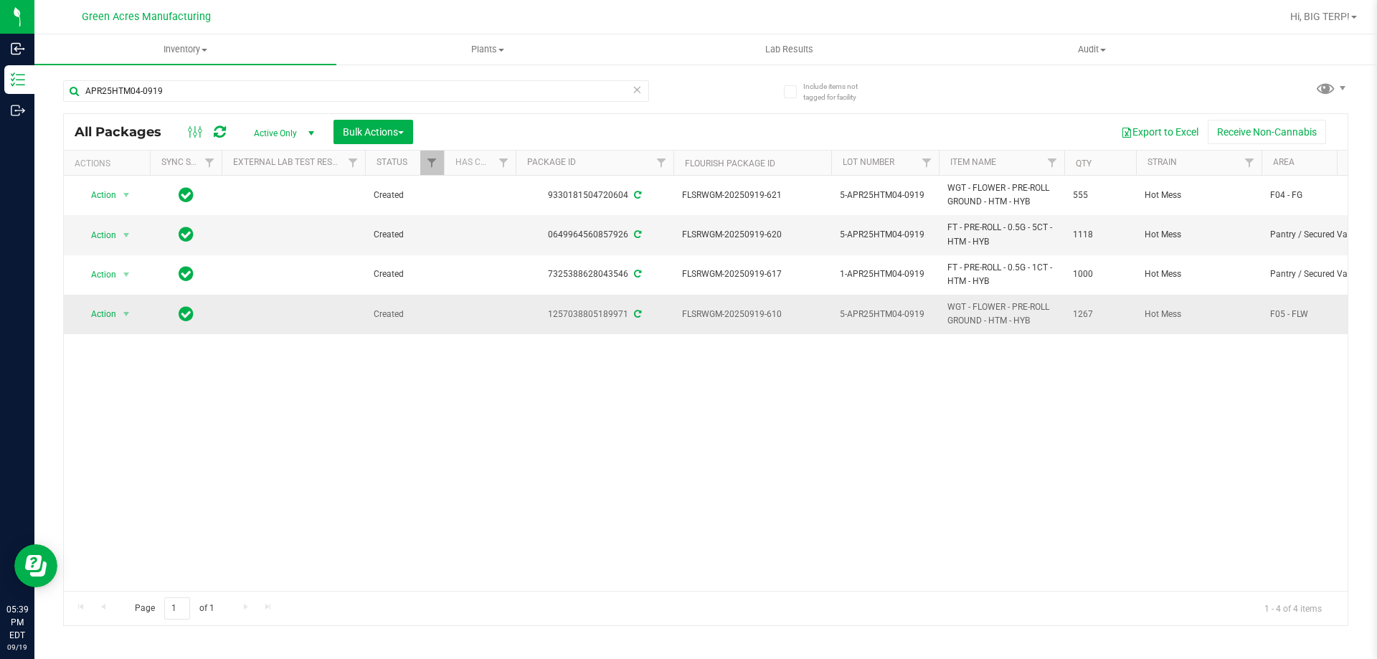
drag, startPoint x: 1074, startPoint y: 313, endPoint x: 1092, endPoint y: 315, distance: 18.2
click at [1092, 315] on span "1267" at bounding box center [1100, 315] width 54 height 14
copy span "1267"
click at [127, 311] on span "select" at bounding box center [125, 313] width 11 height 11
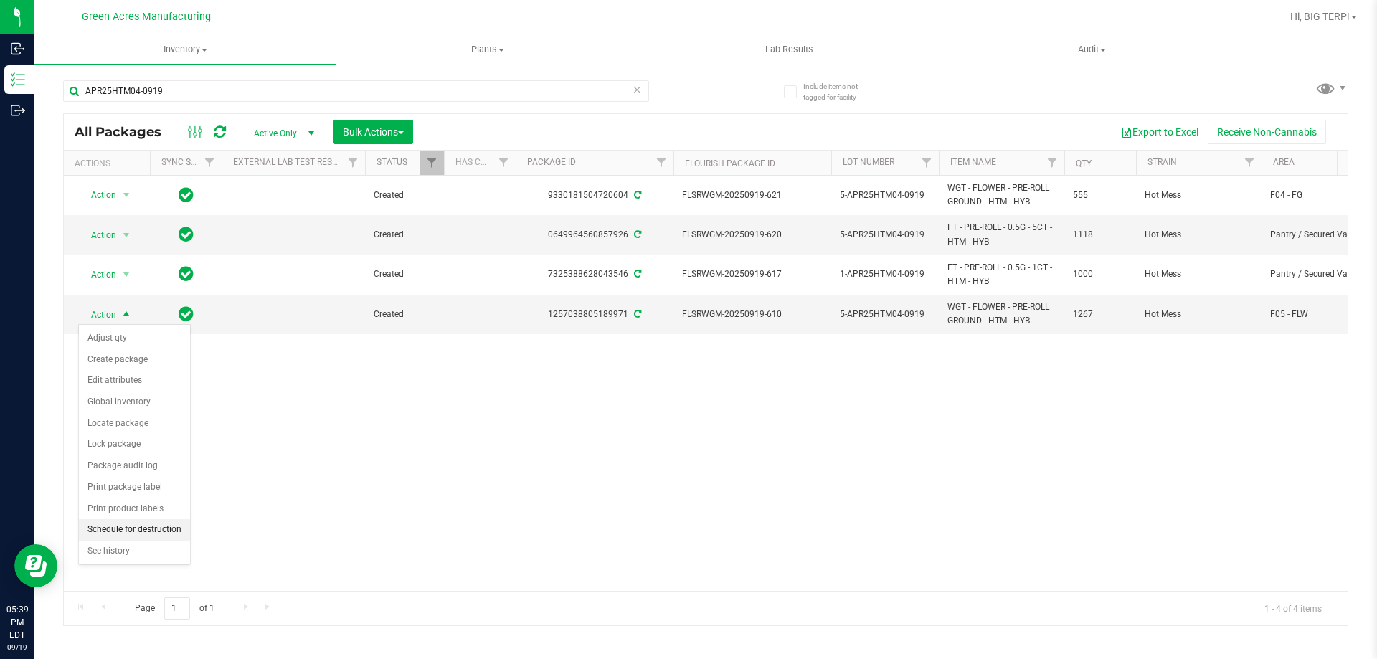
click at [164, 531] on li "Schedule for destruction" at bounding box center [134, 530] width 111 height 22
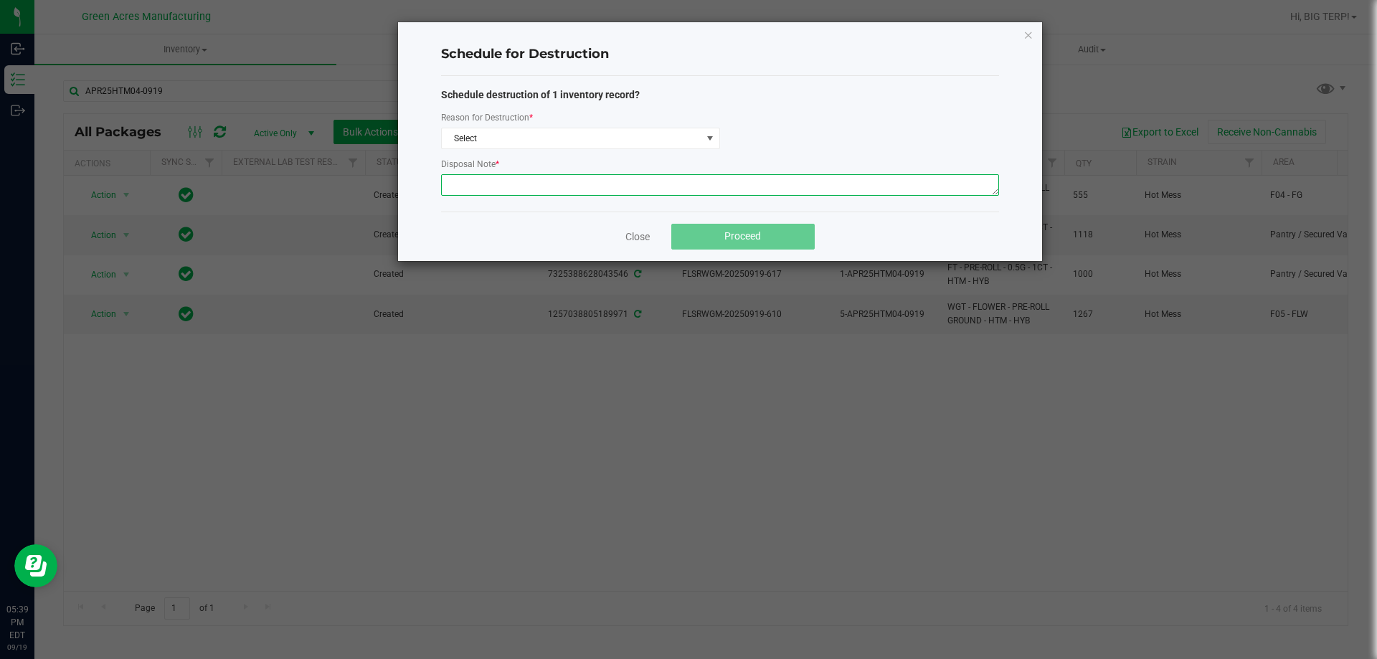
click at [472, 186] on textarea at bounding box center [720, 185] width 558 height 22
paste textarea "WASTE FROM FLEXPAK PRODUCTION/PACKING"
type textarea "WASTE FROM FLEXPAK PRODUCTION/PACKING"
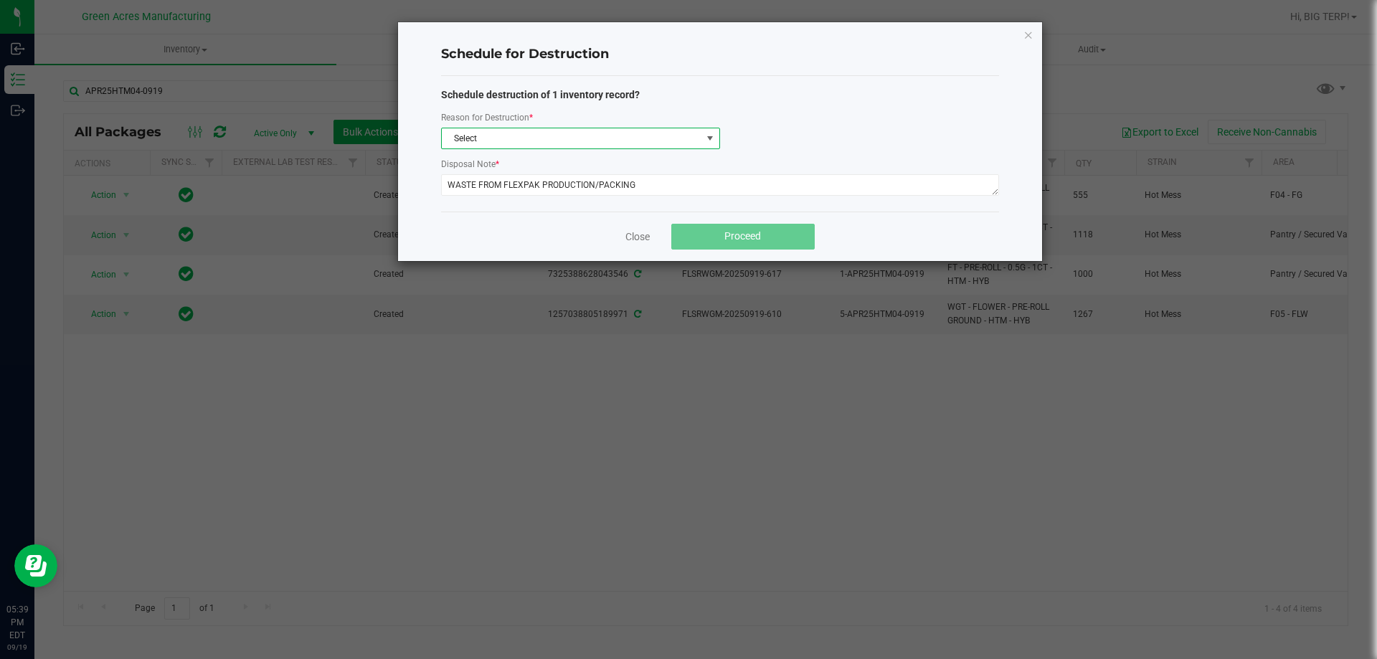
click at [473, 145] on span "Select" at bounding box center [572, 138] width 260 height 20
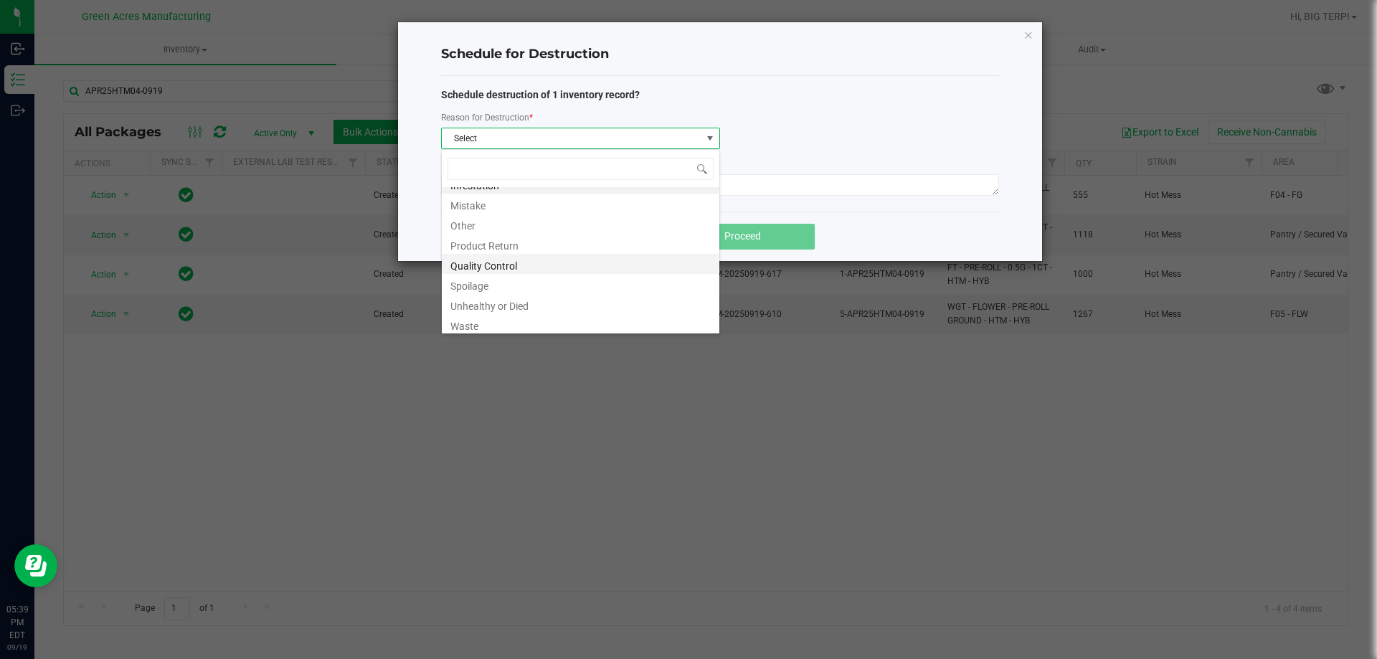
scroll to position [17, 0]
click at [494, 323] on li "Waste" at bounding box center [580, 320] width 277 height 20
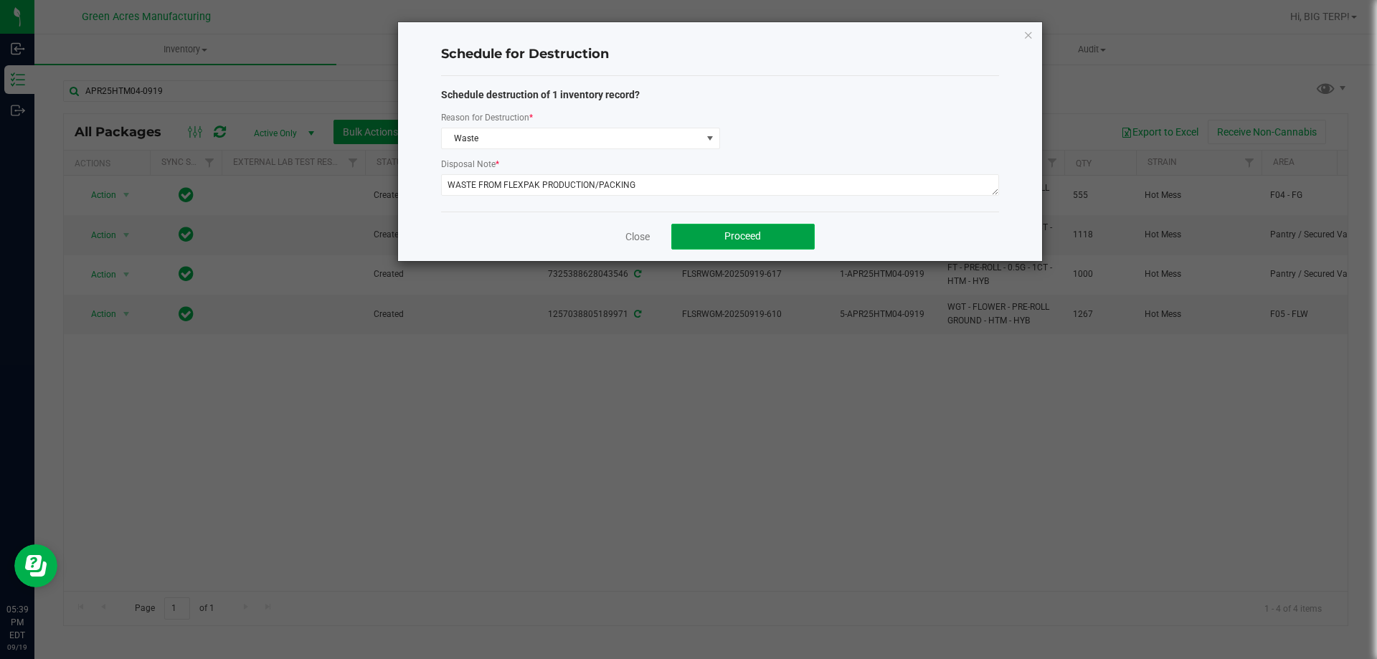
click at [726, 239] on span "Proceed" at bounding box center [742, 235] width 37 height 11
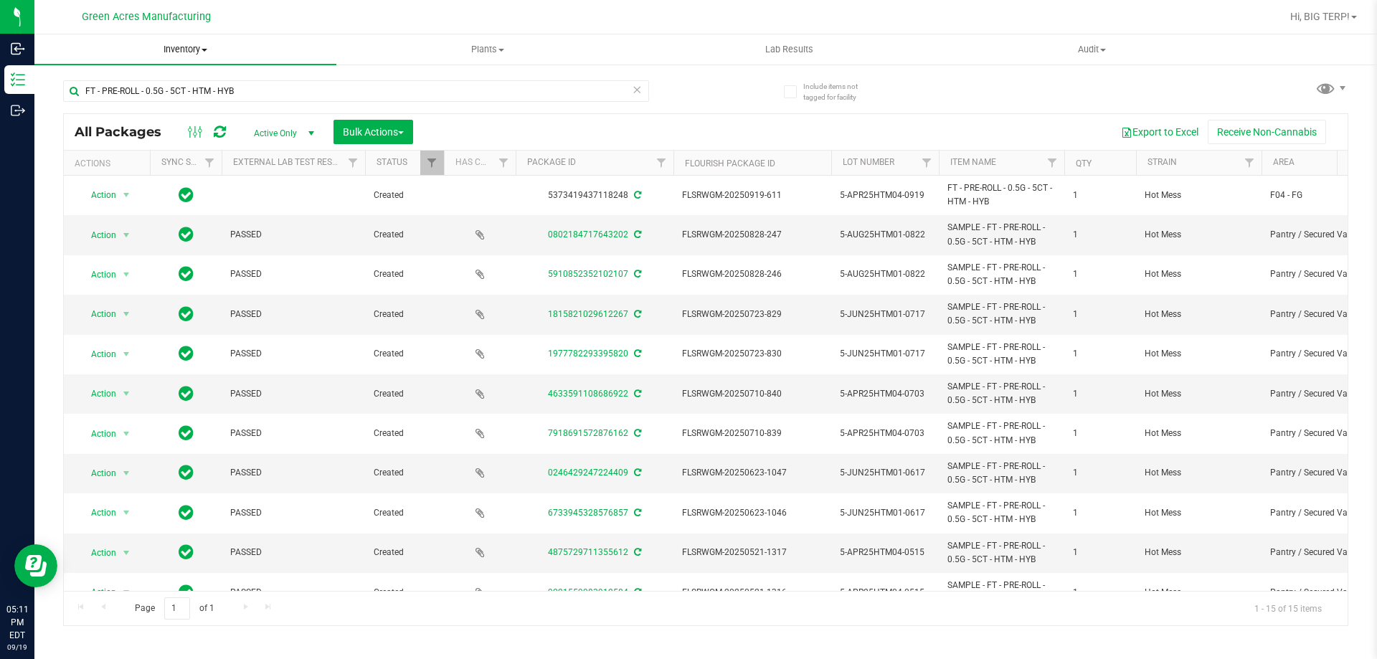
click at [199, 51] on span "Inventory" at bounding box center [185, 49] width 302 height 13
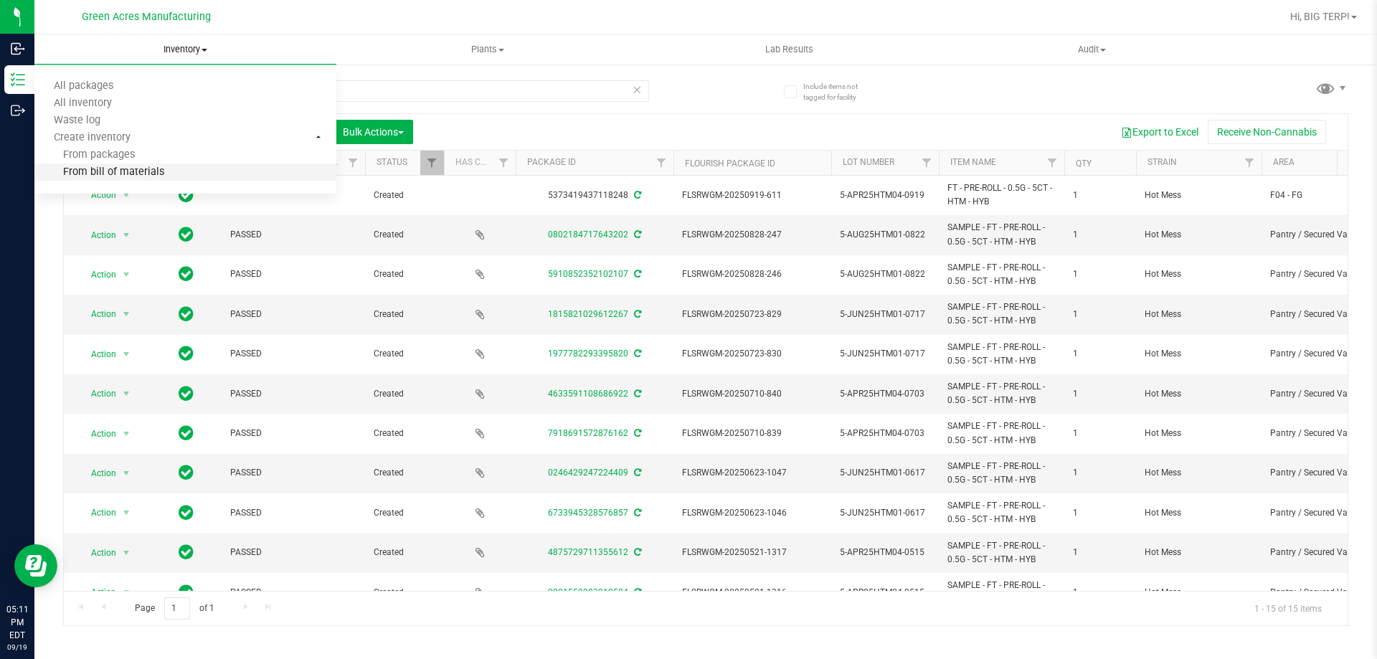
click at [141, 169] on span "From bill of materials" at bounding box center [99, 172] width 130 height 12
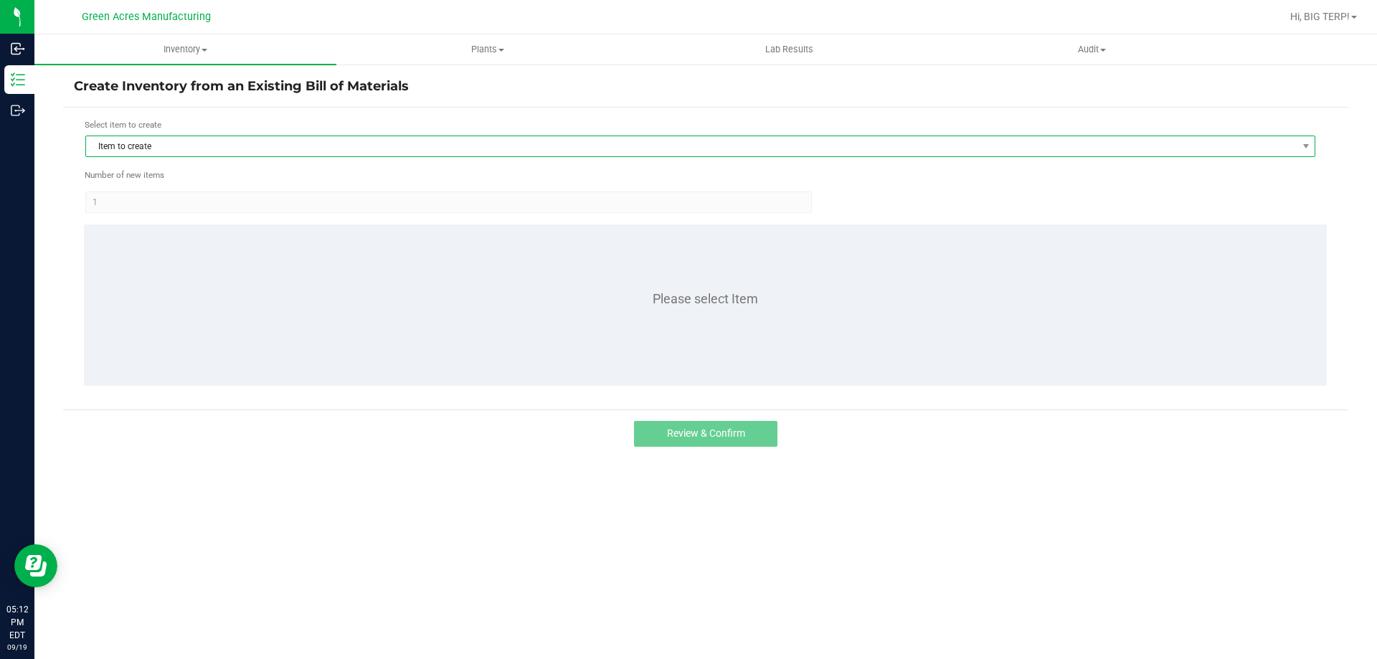
click at [316, 146] on span "Item to create" at bounding box center [691, 146] width 1210 height 20
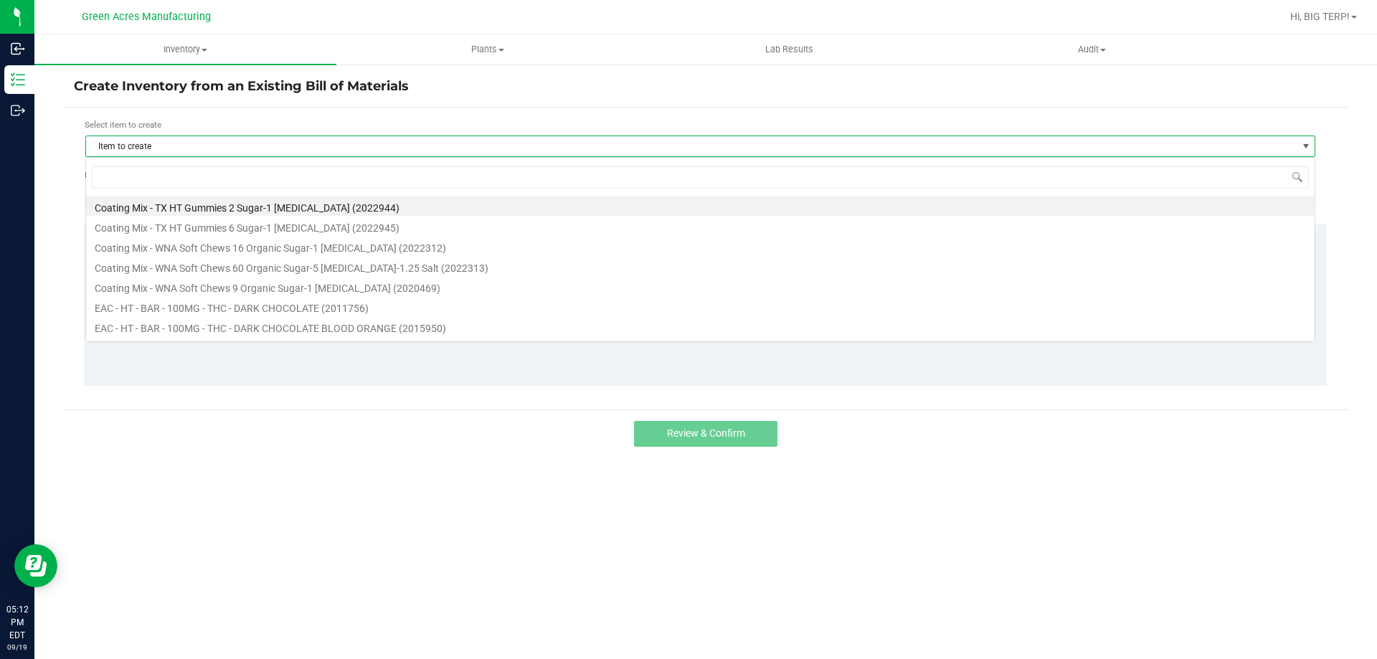
scroll to position [22, 1230]
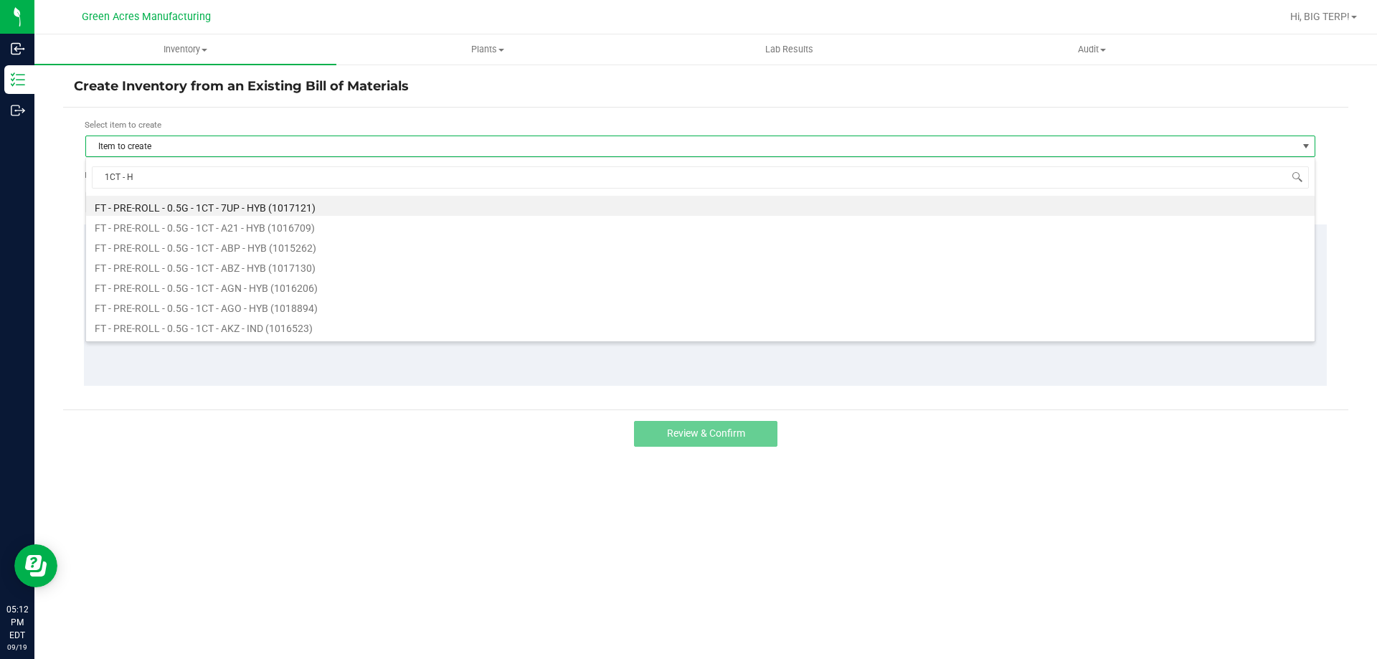
type input "1CT - HT"
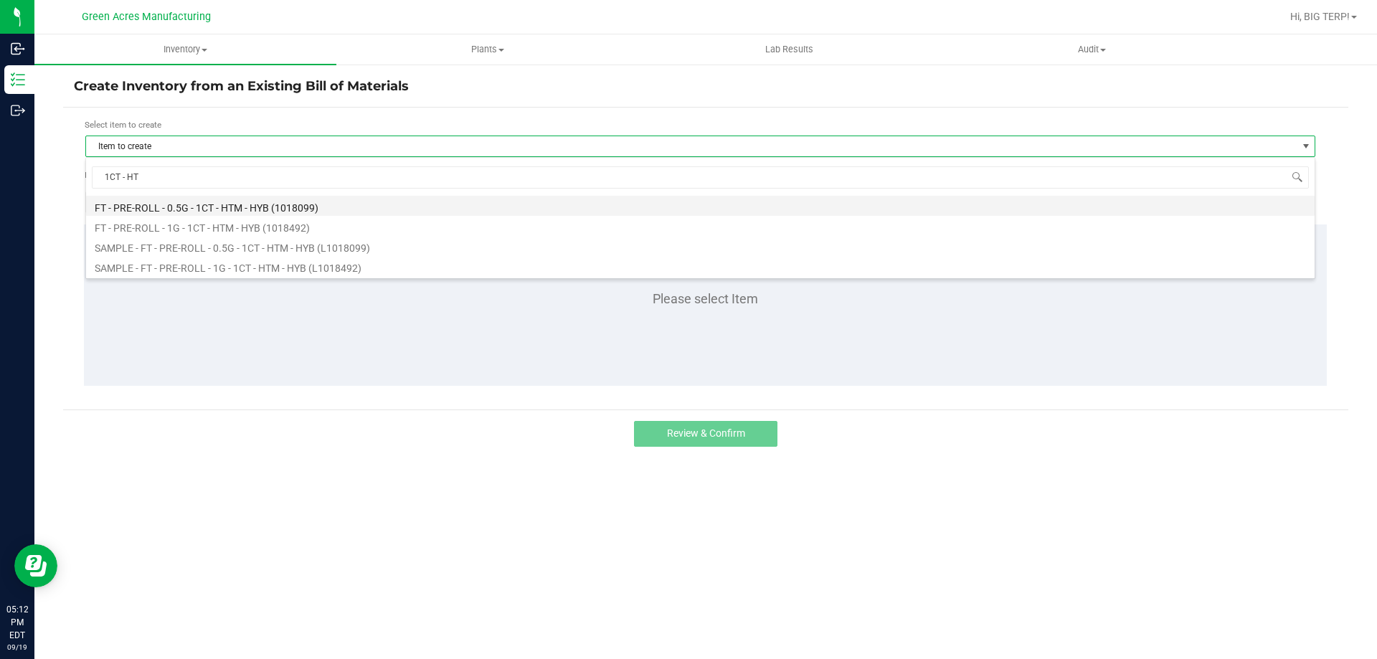
click at [250, 206] on li "FT - PRE-ROLL - 0.5G - 1CT - HTM - HYB (1018099)" at bounding box center [700, 206] width 1228 height 20
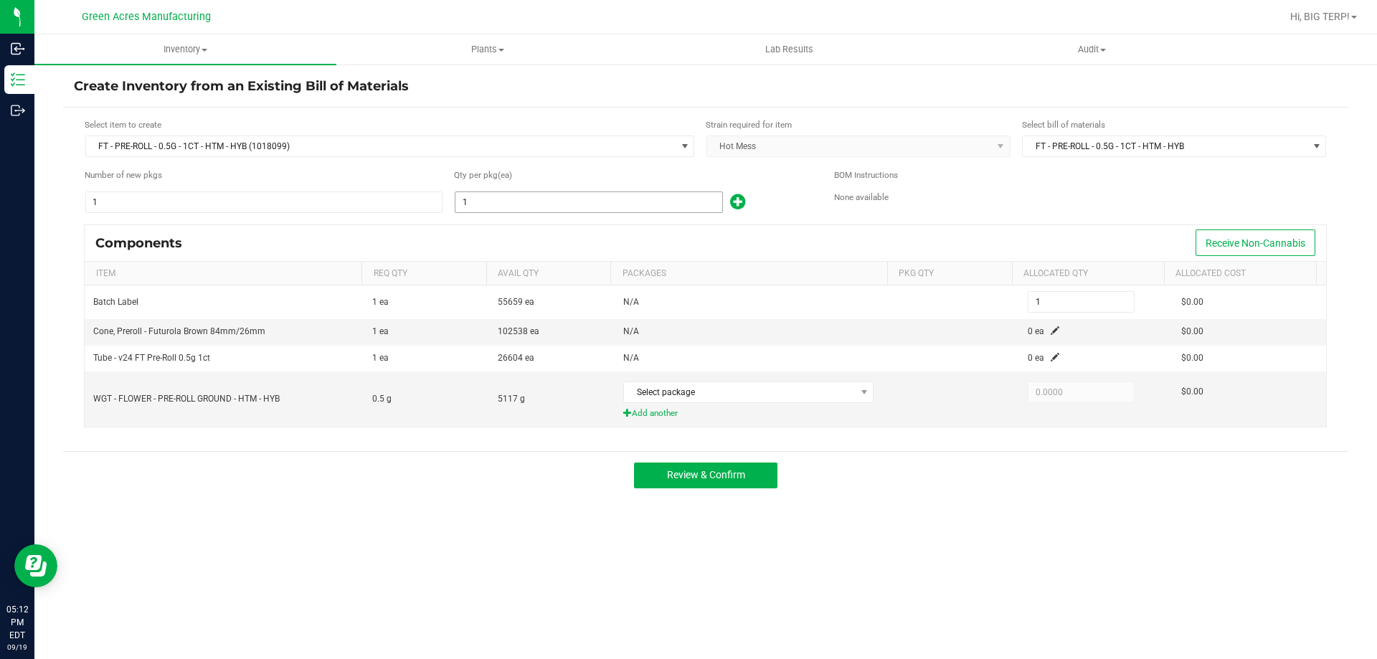
click at [482, 202] on input "1" at bounding box center [588, 202] width 267 height 20
type input "10"
type input "100"
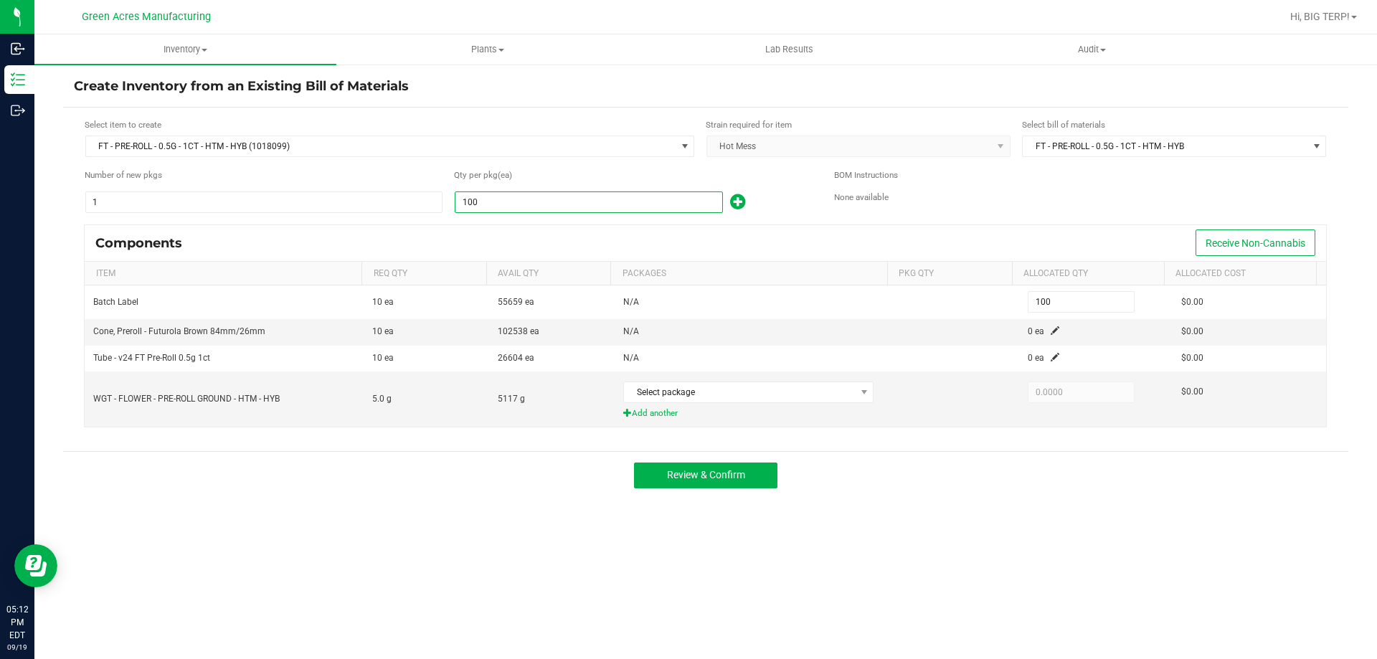
type input "1000"
type input "1,000"
click at [1050, 328] on span at bounding box center [1054, 330] width 9 height 9
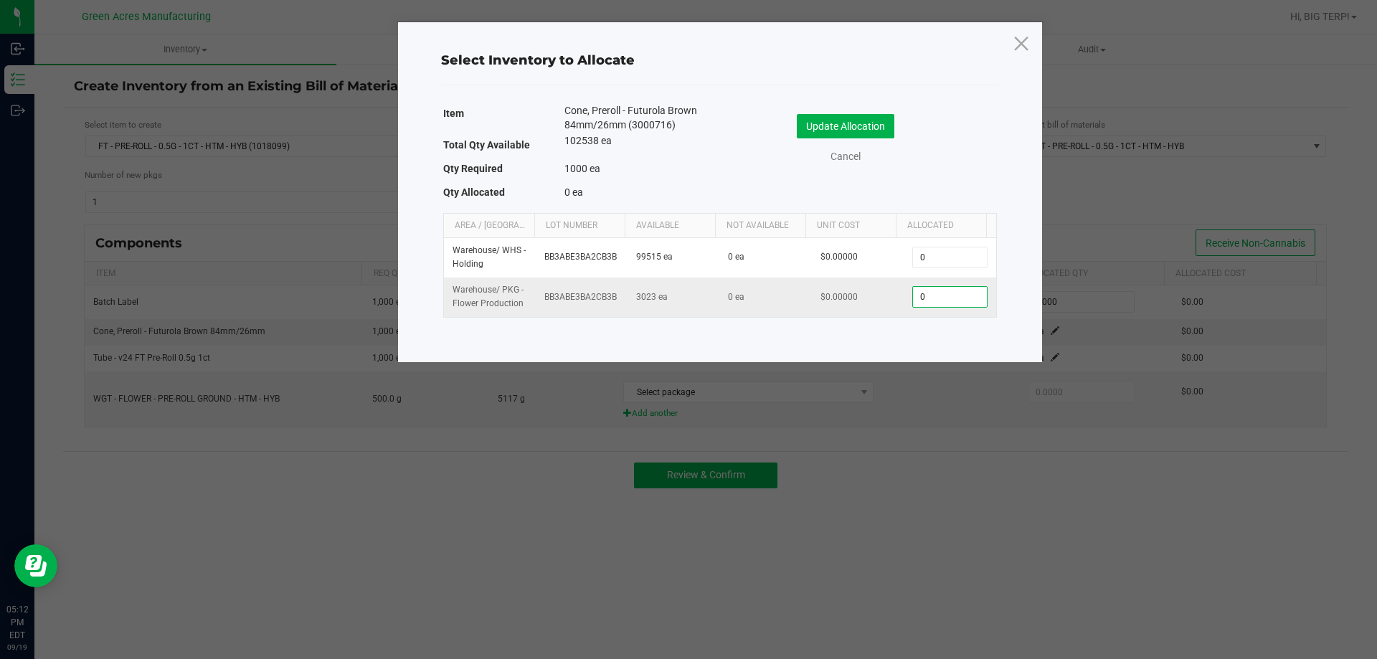
click at [956, 300] on input "0" at bounding box center [949, 297] width 73 height 20
type input "1,000"
click at [813, 122] on button "Update Allocation" at bounding box center [846, 126] width 98 height 24
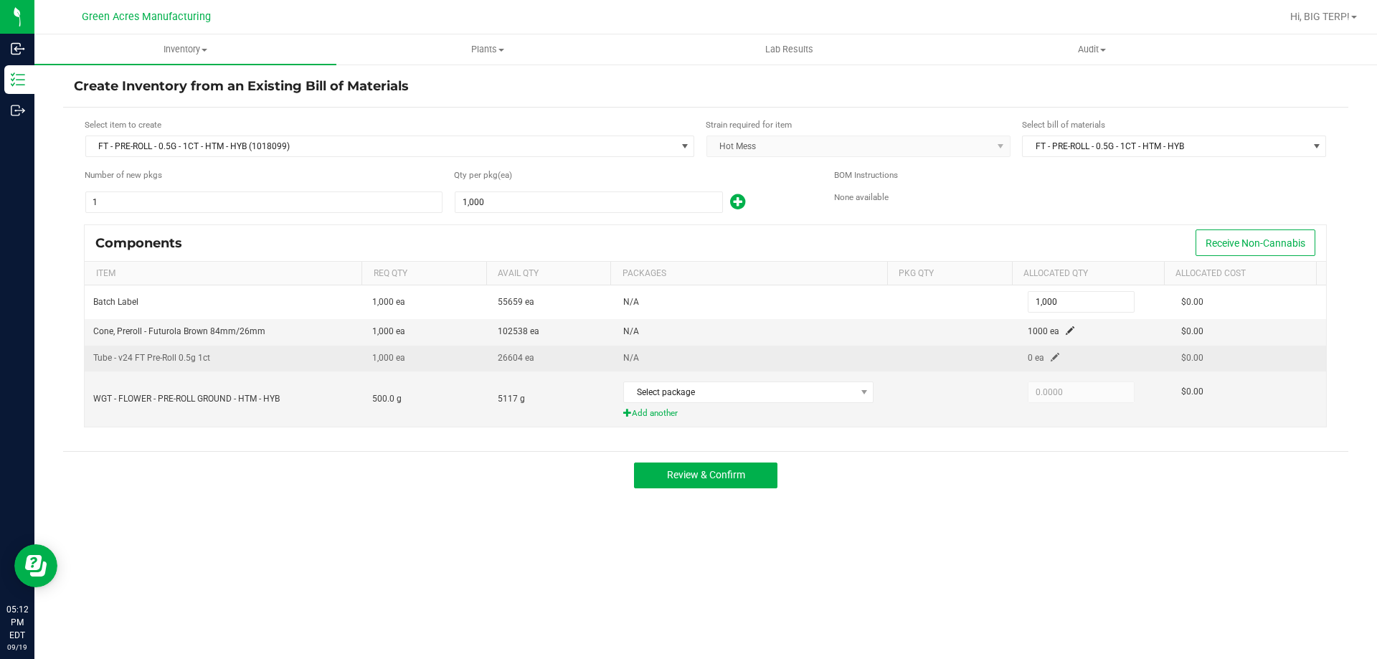
click at [1050, 355] on span at bounding box center [1054, 357] width 9 height 9
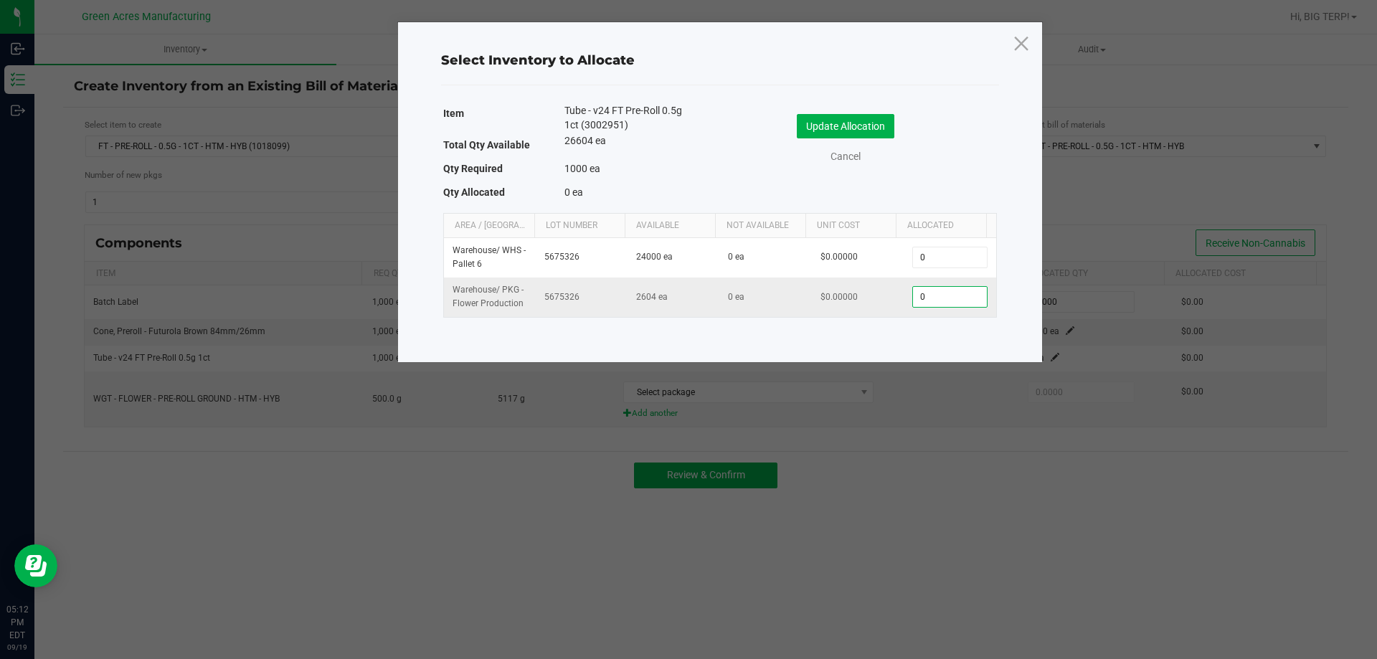
click at [952, 305] on input "0" at bounding box center [949, 297] width 73 height 20
type input "1,000"
click at [883, 128] on button "Update Allocation" at bounding box center [846, 126] width 98 height 24
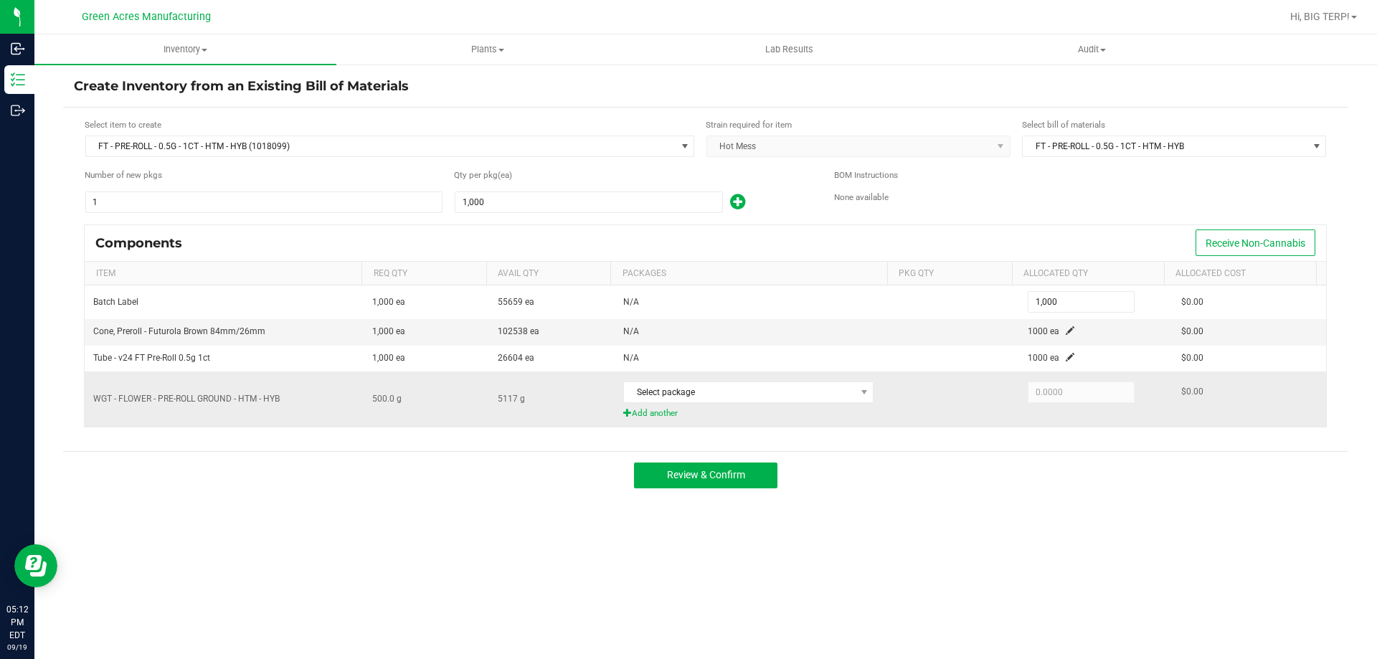
click at [754, 404] on div "Select package" at bounding box center [754, 391] width 262 height 29
click at [754, 394] on span "Select package" at bounding box center [739, 392] width 231 height 20
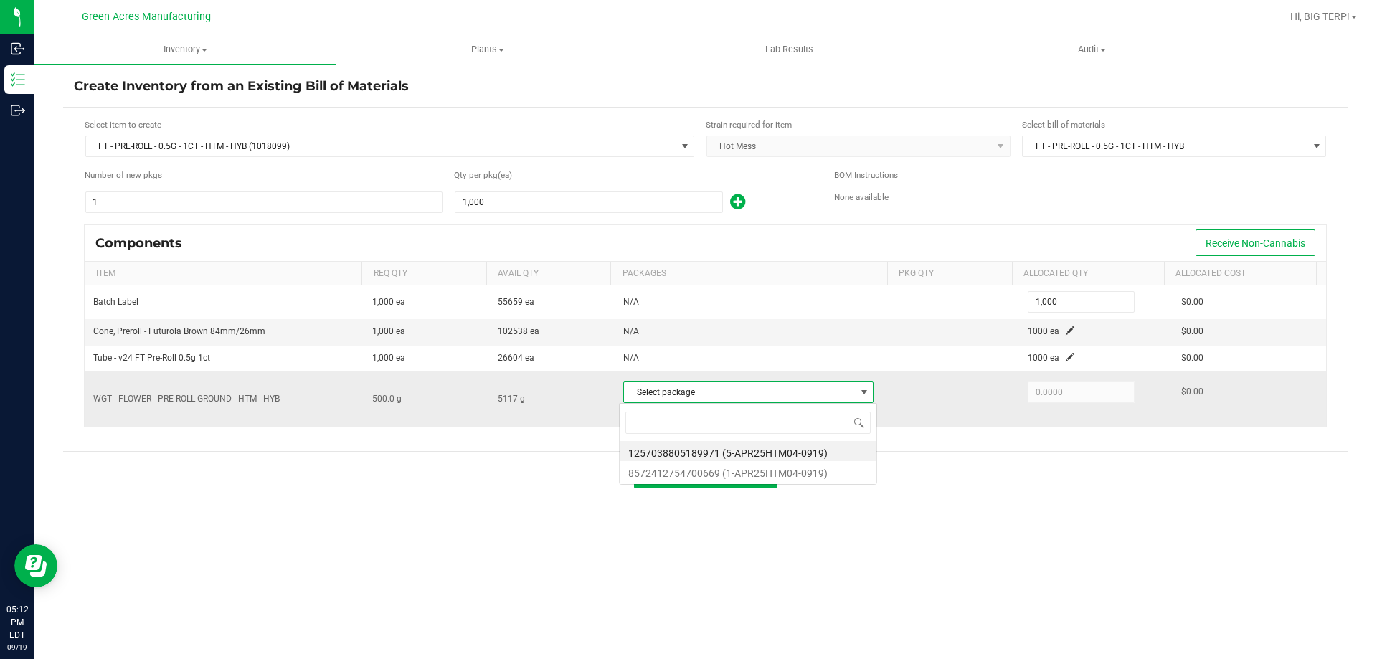
scroll to position [22, 247]
click at [748, 472] on li "8572412754700669 (1-APR25HTM04-0919)" at bounding box center [747, 471] width 257 height 20
type input "500.0000"
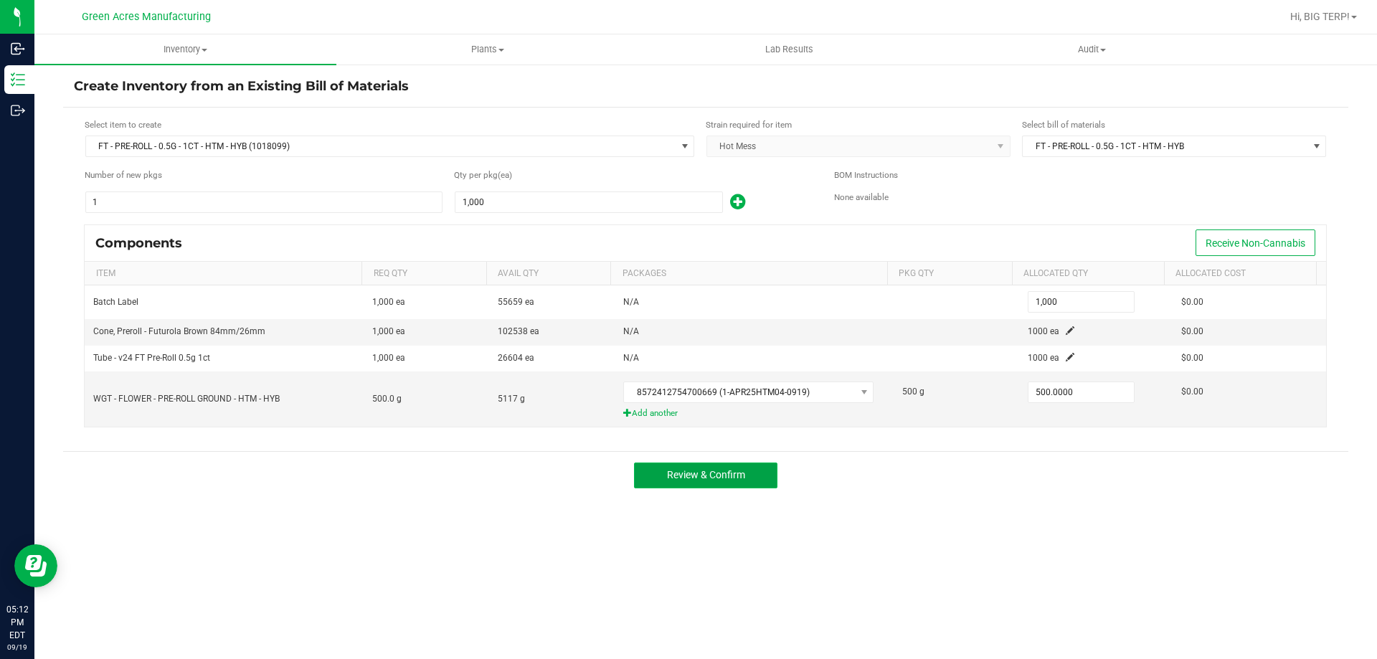
click at [672, 476] on span "Review & Confirm" at bounding box center [706, 474] width 78 height 11
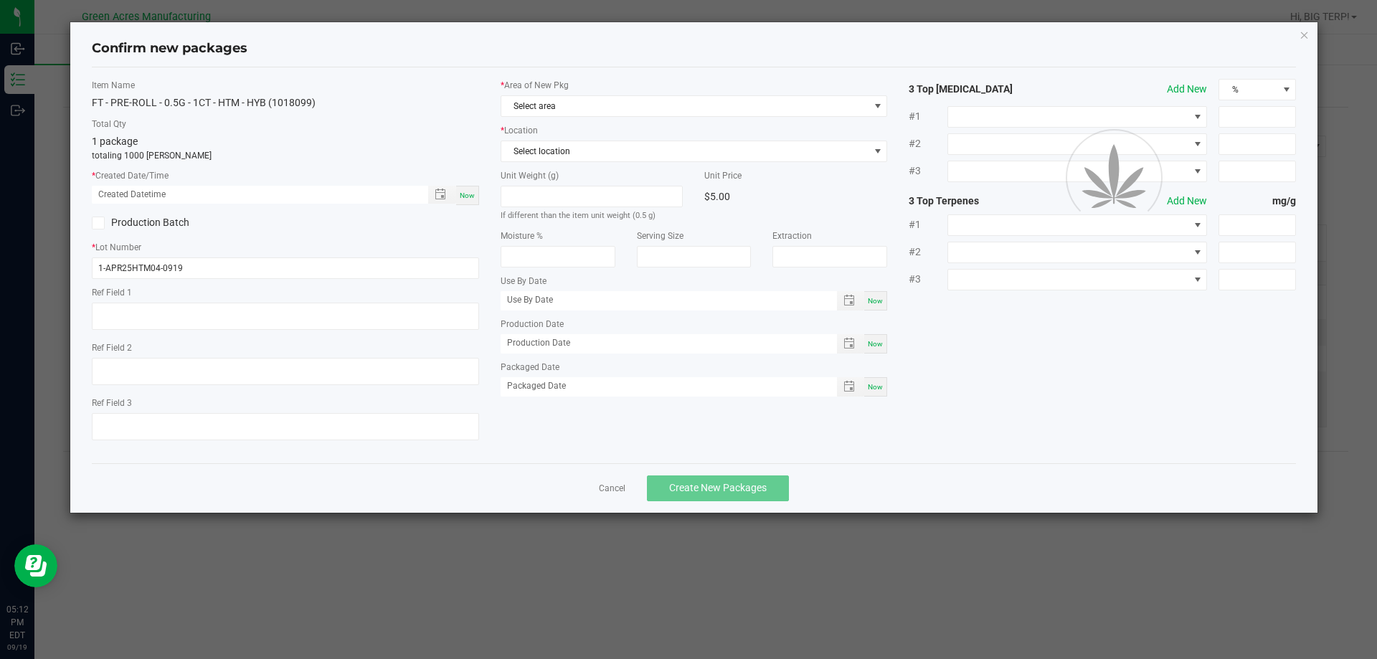
type textarea "SS PR"
click at [469, 193] on span "Now" at bounding box center [467, 195] width 15 height 8
type input "[DATE] 05:12 PM"
click at [581, 117] on div "* Area of New Pkg Select area * Location Select location Unit Weight (g) If dif…" at bounding box center [694, 241] width 409 height 325
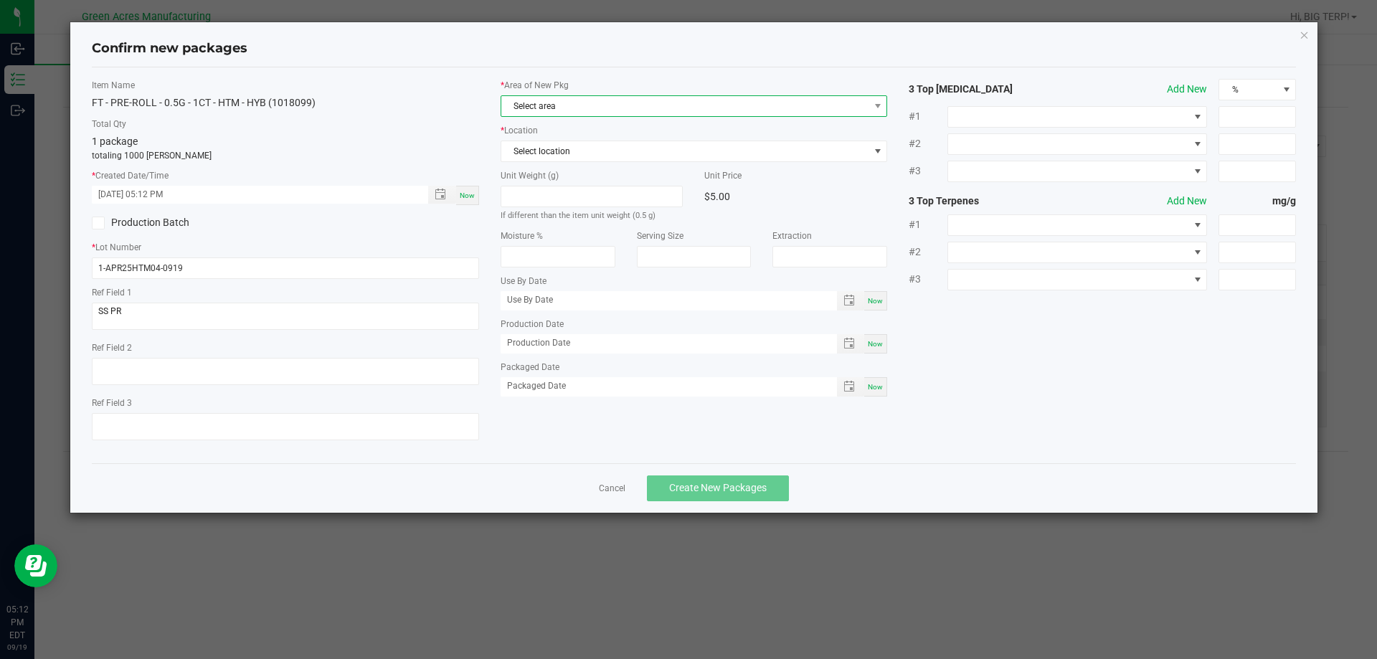
click at [584, 105] on span "Select area" at bounding box center [685, 106] width 368 height 20
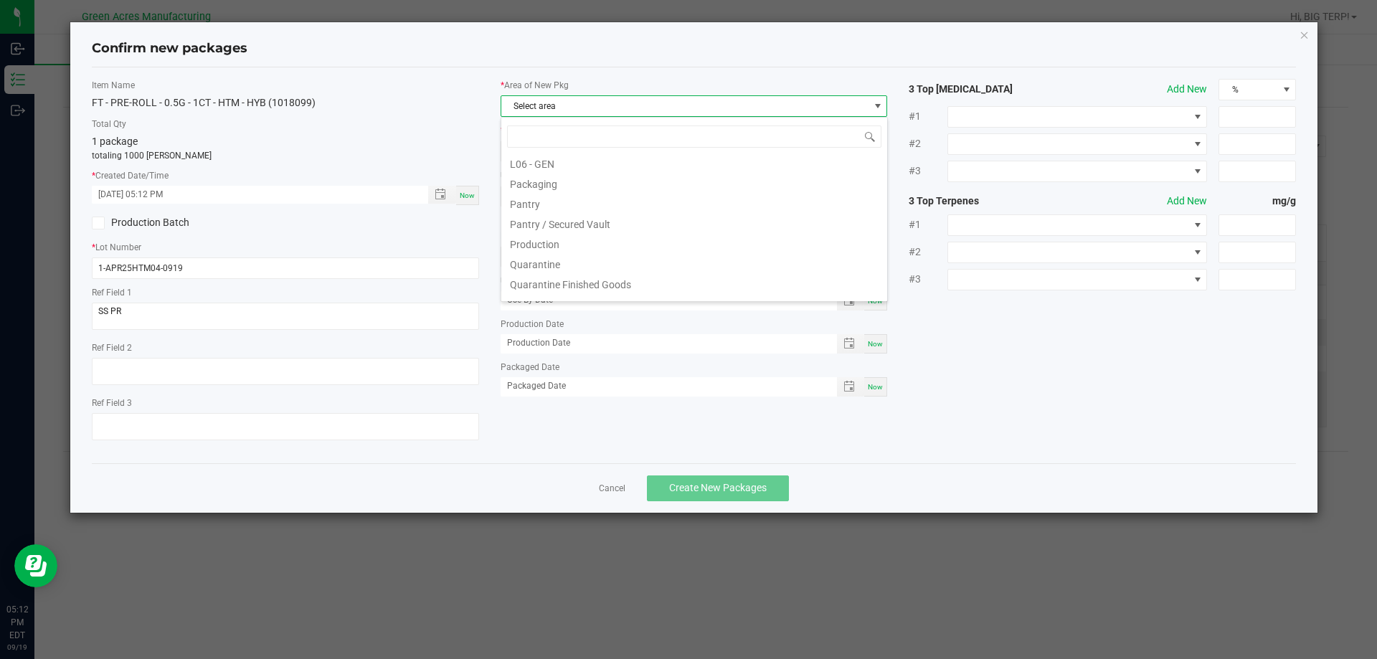
scroll to position [430, 0]
click at [565, 158] on li "Pantry / Secured Vault" at bounding box center [694, 156] width 386 height 20
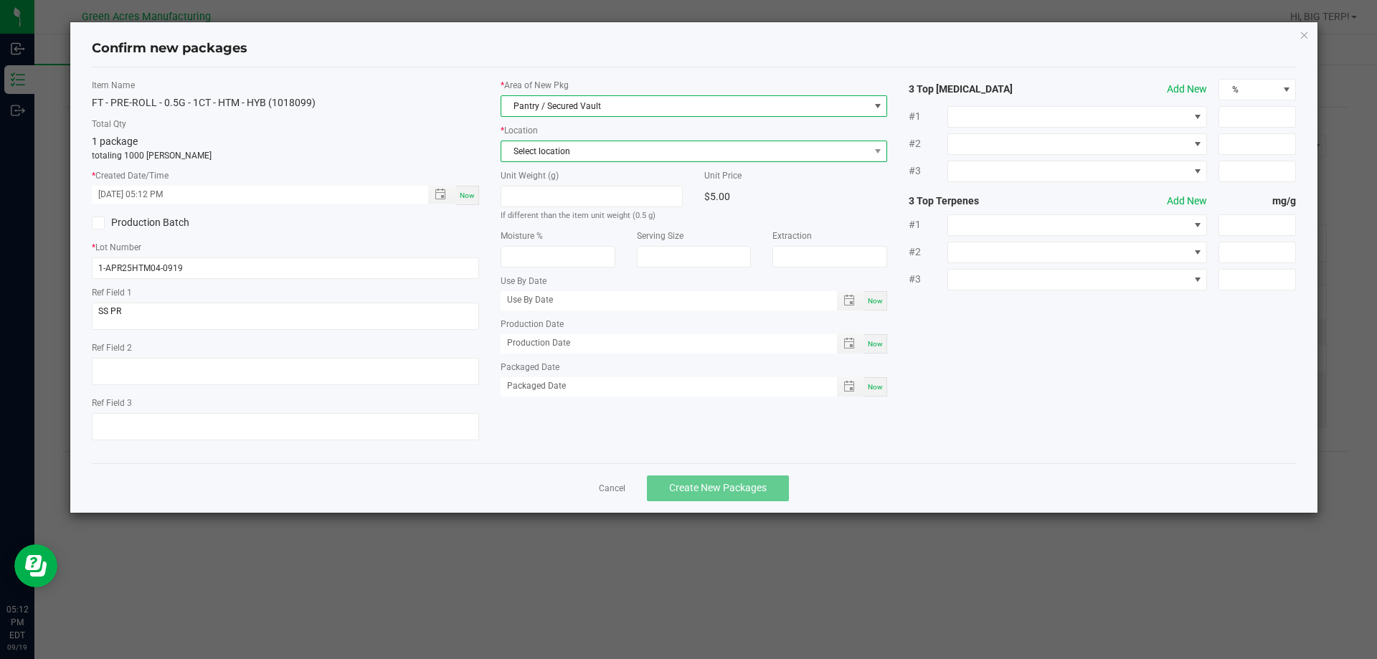
click at [571, 156] on span "Select location" at bounding box center [685, 151] width 368 height 20
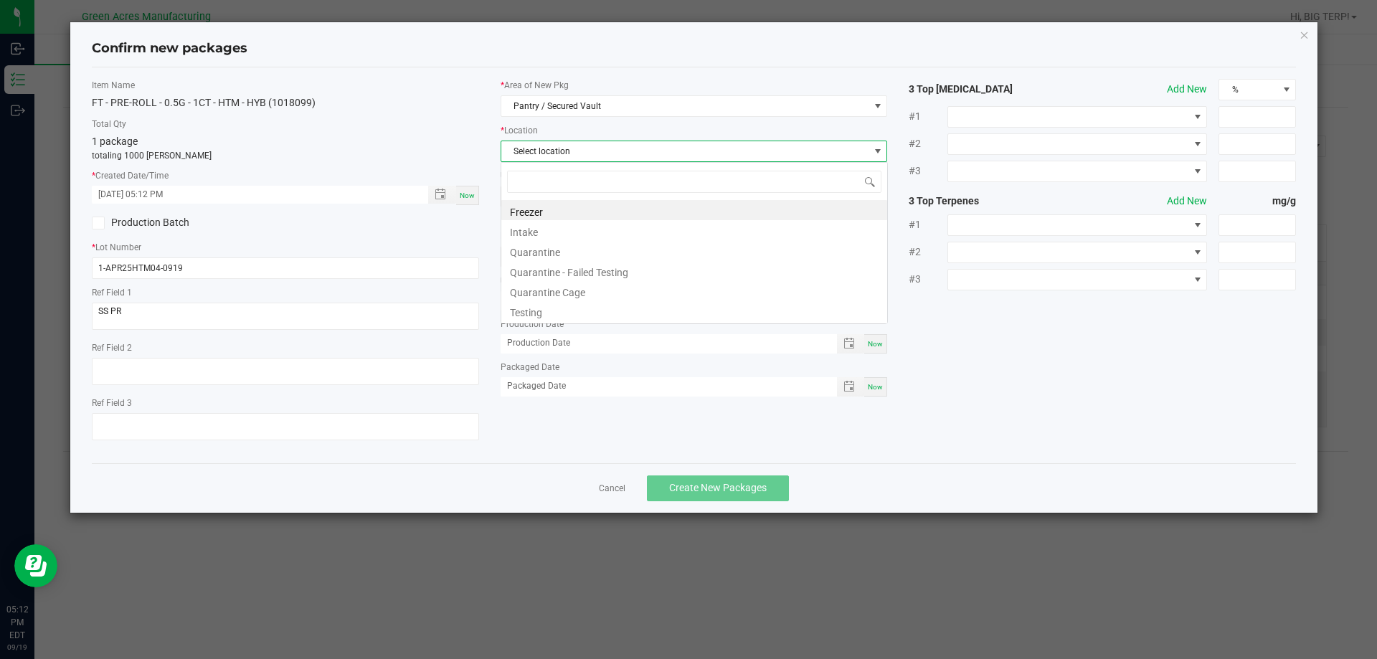
scroll to position [22, 387]
click at [541, 227] on li "Intake" at bounding box center [694, 230] width 386 height 20
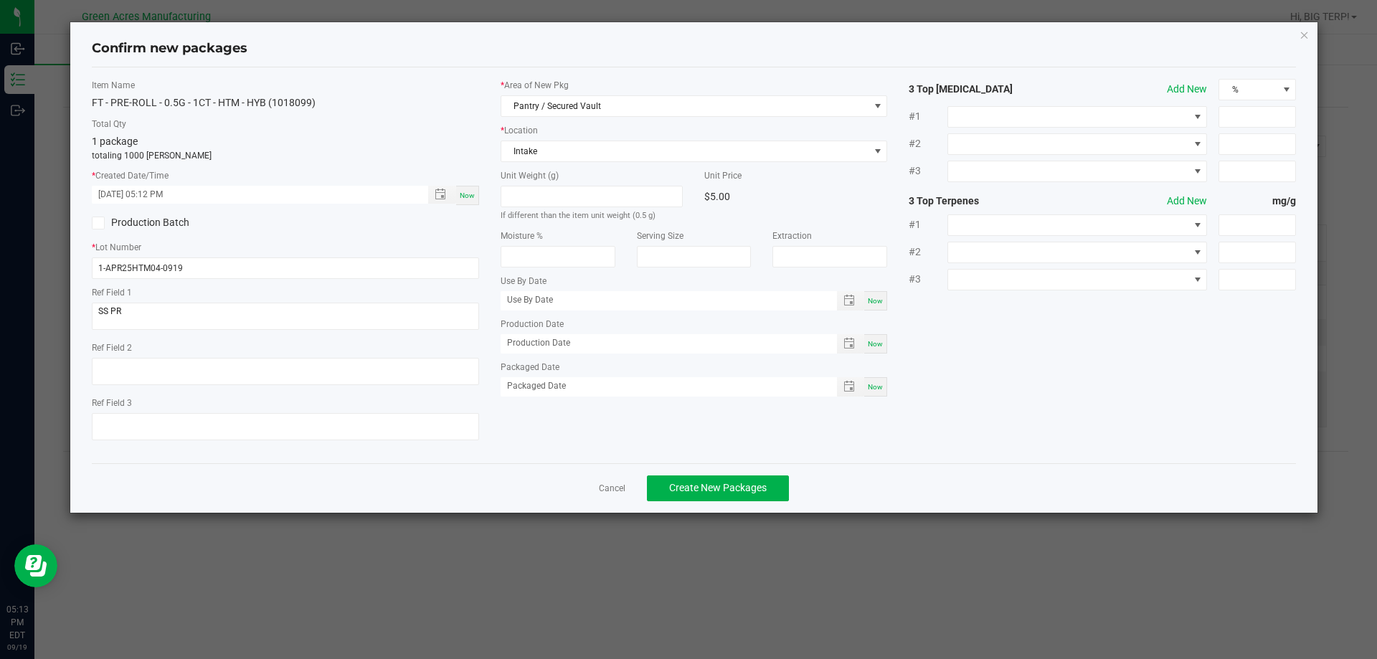
click at [899, 482] on div "Cancel Create New Packages" at bounding box center [694, 487] width 1204 height 49
click at [761, 482] on span "Create New Packages" at bounding box center [718, 487] width 98 height 11
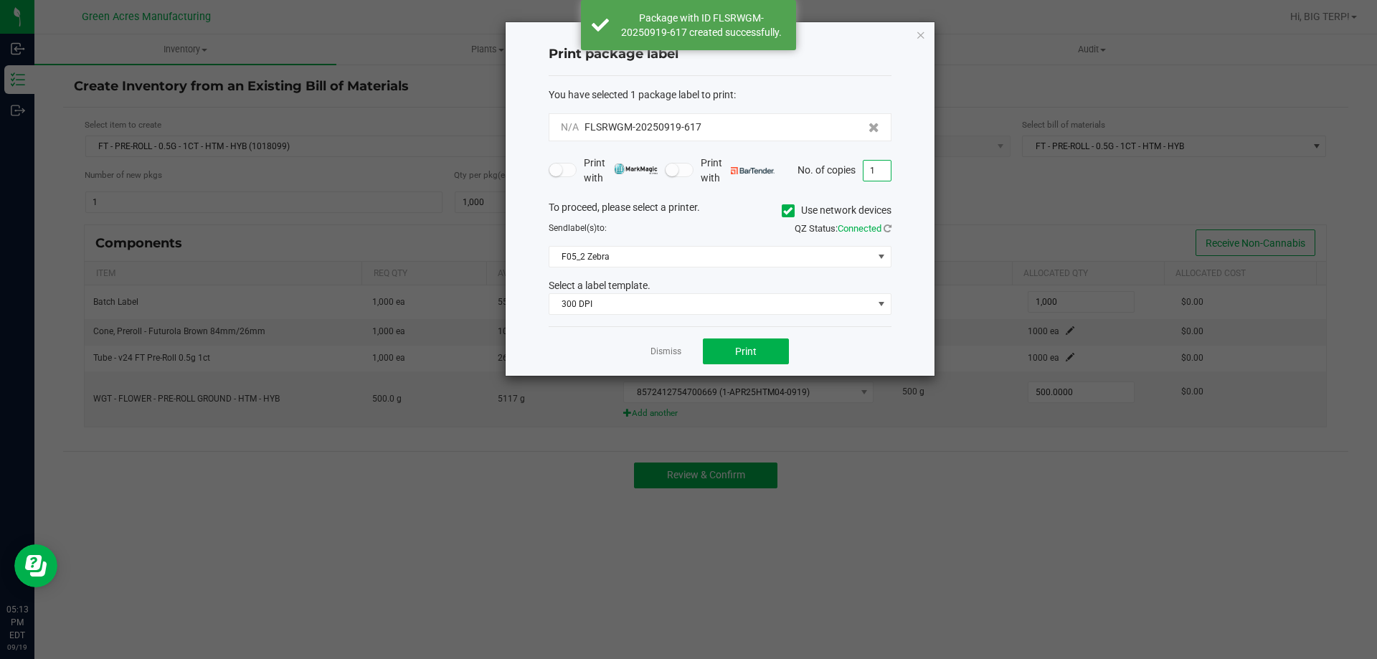
click at [871, 173] on input "1" at bounding box center [876, 171] width 27 height 20
type input "2"
click at [823, 349] on div "Dismiss Print" at bounding box center [719, 350] width 343 height 49
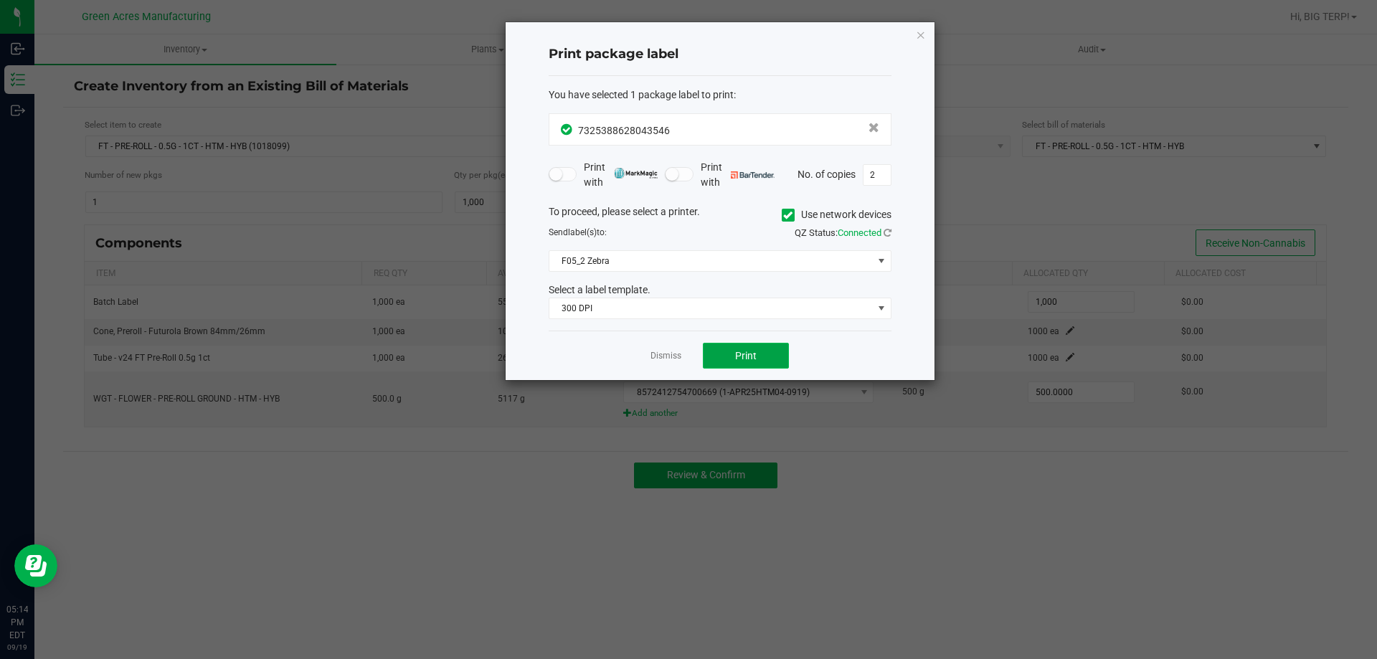
click at [734, 351] on button "Print" at bounding box center [746, 356] width 86 height 26
click at [665, 359] on link "Dismiss" at bounding box center [665, 356] width 31 height 12
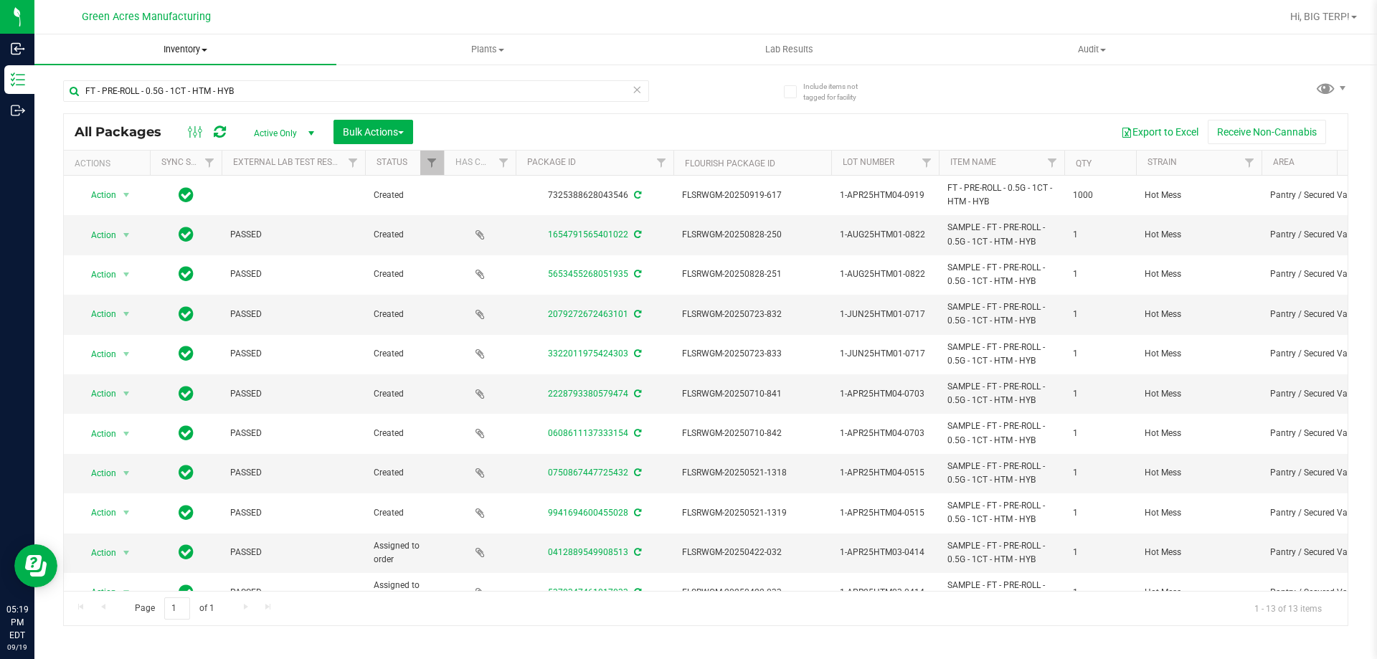
click at [206, 47] on span "Inventory" at bounding box center [185, 49] width 302 height 13
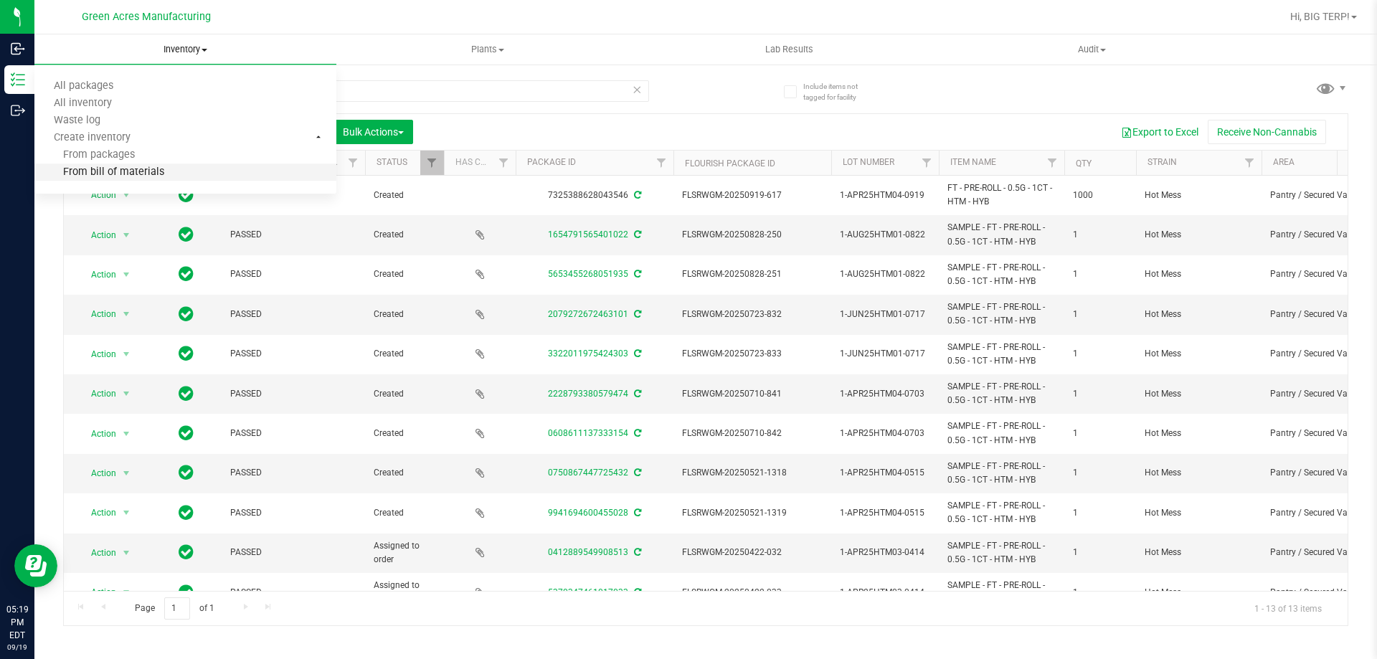
click at [119, 167] on span "From bill of materials" at bounding box center [99, 172] width 130 height 12
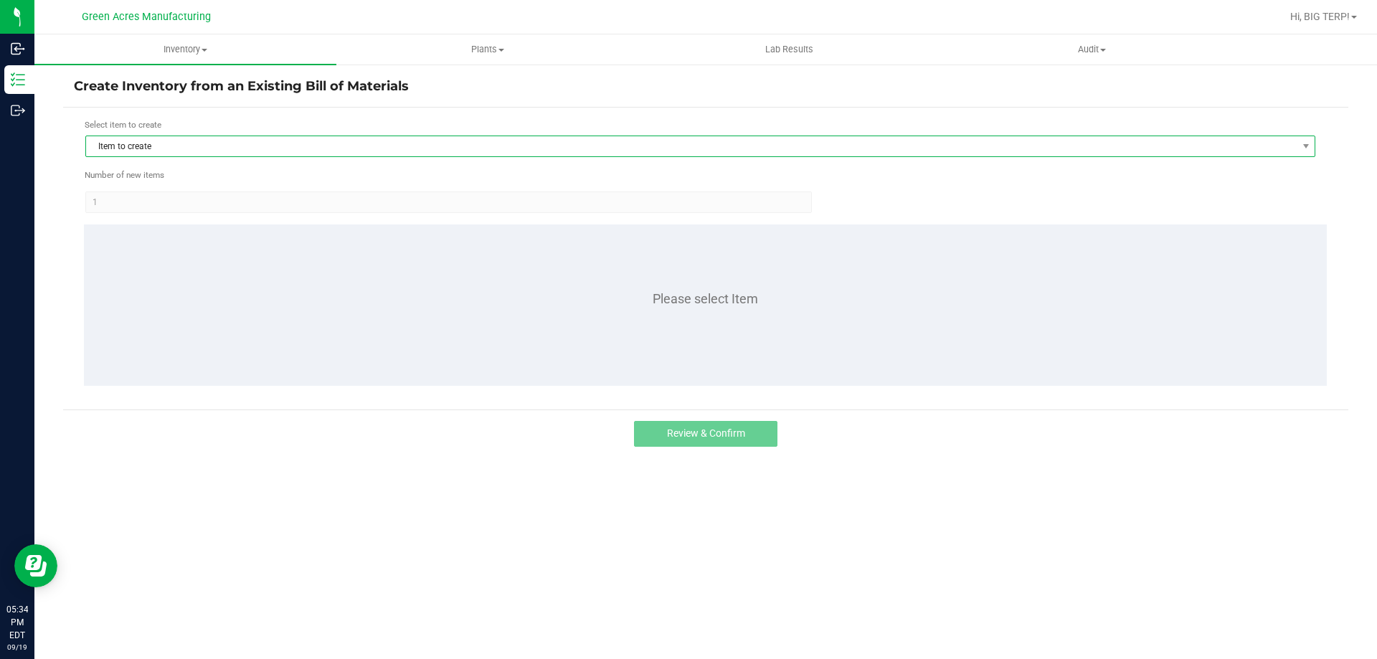
click at [168, 151] on span "Item to create" at bounding box center [691, 146] width 1210 height 20
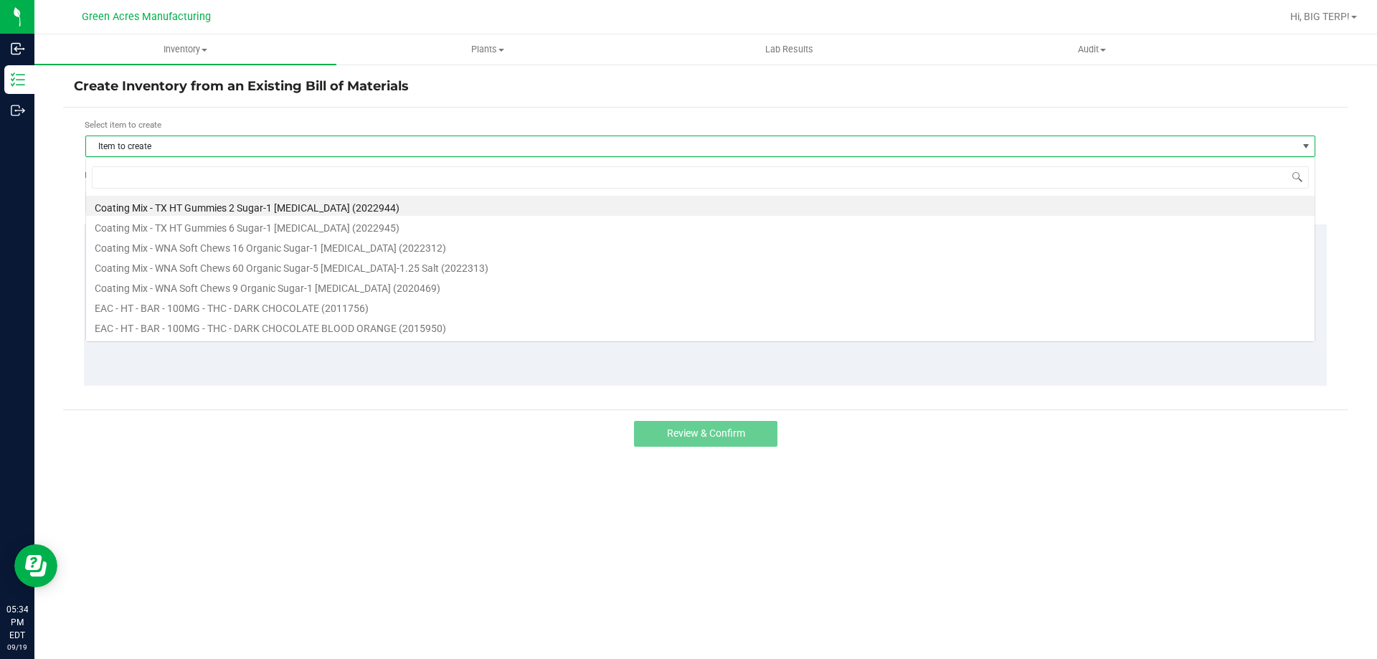
scroll to position [22, 1230]
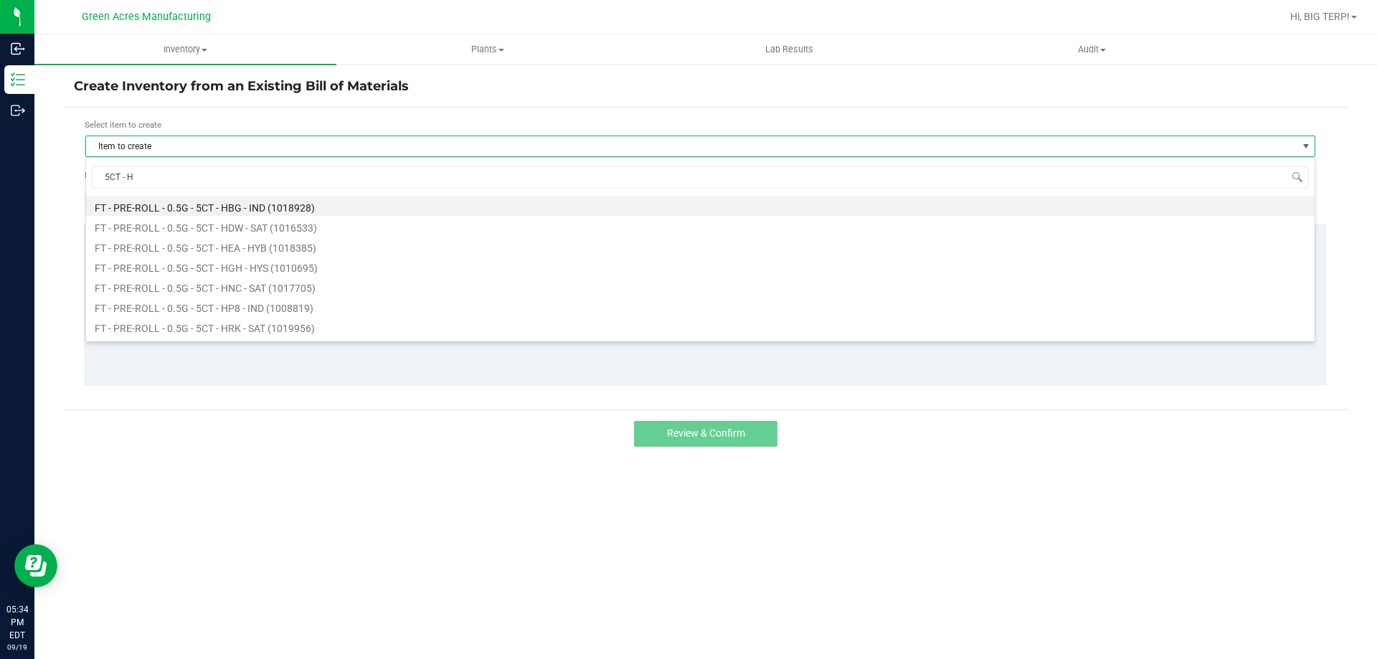
type input "5CT - HT"
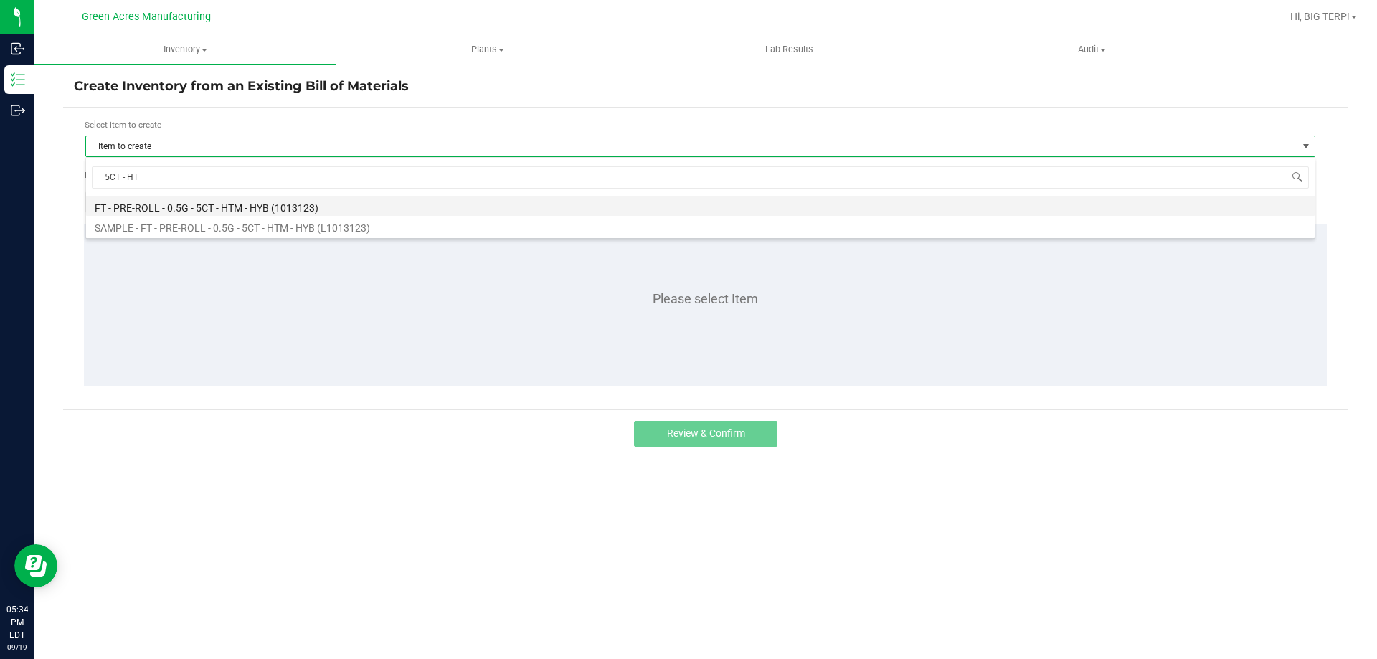
click at [215, 209] on li "FT - PRE-ROLL - 0.5G - 5CT - HTM - HYB (1013123)" at bounding box center [700, 206] width 1228 height 20
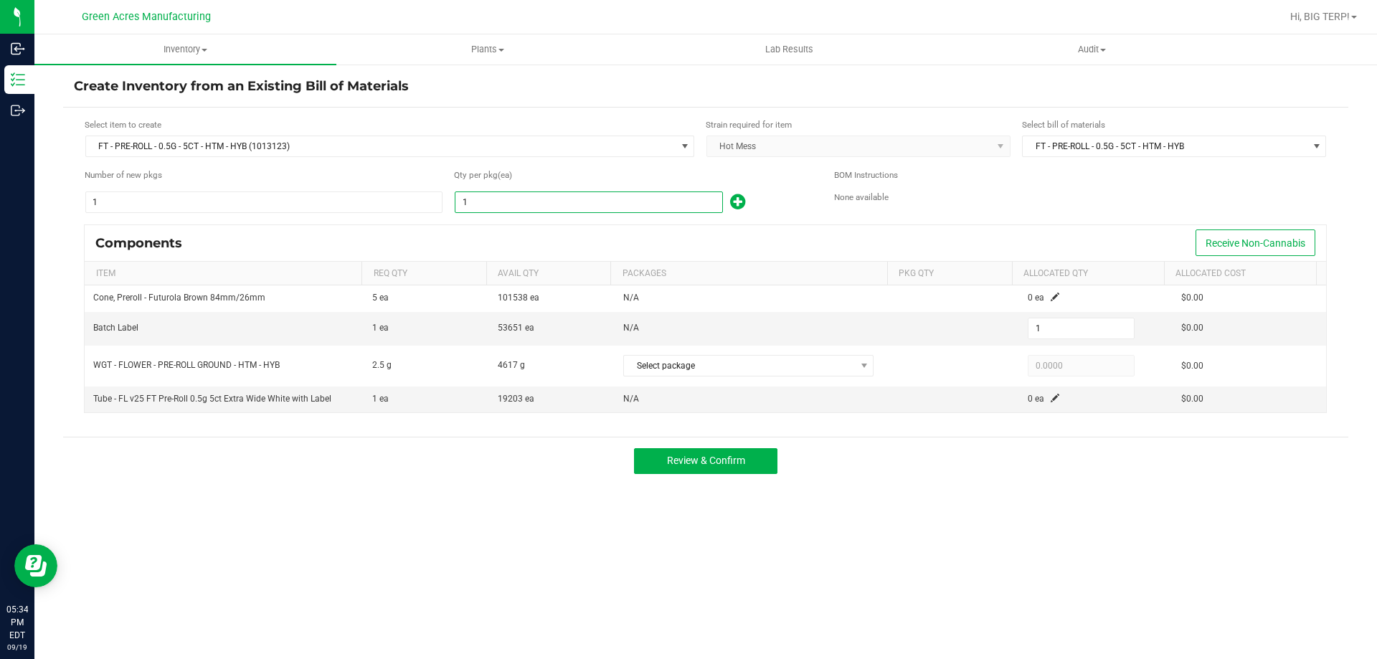
click at [493, 201] on input "1" at bounding box center [588, 202] width 267 height 20
type input "11"
type input "111"
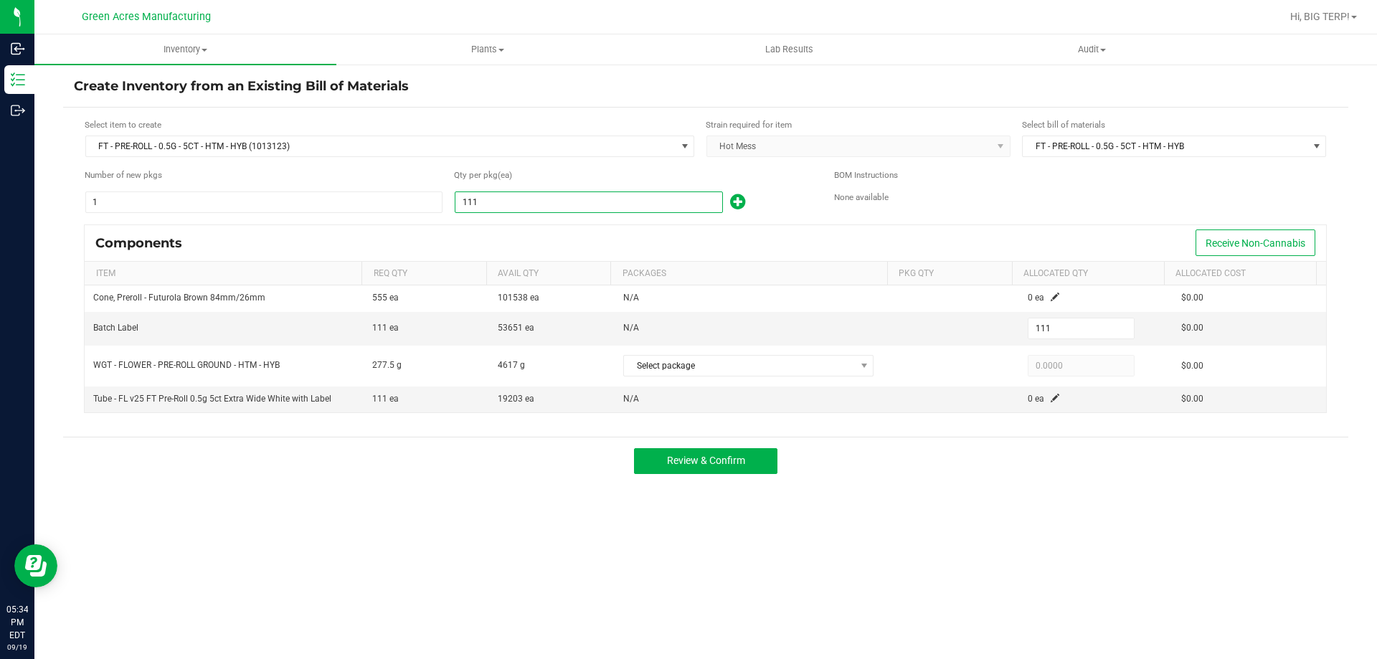
type input "1118"
type input "1,118"
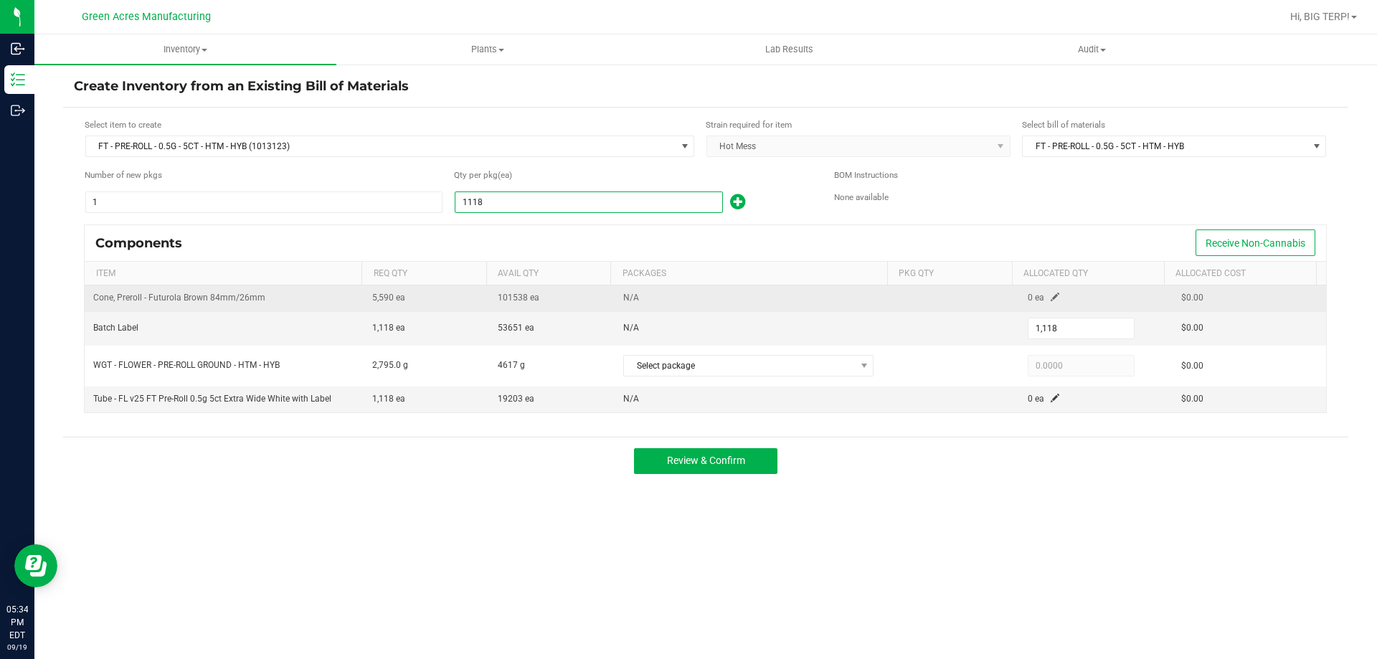
type input "1,118"
click at [1050, 293] on span at bounding box center [1054, 297] width 9 height 9
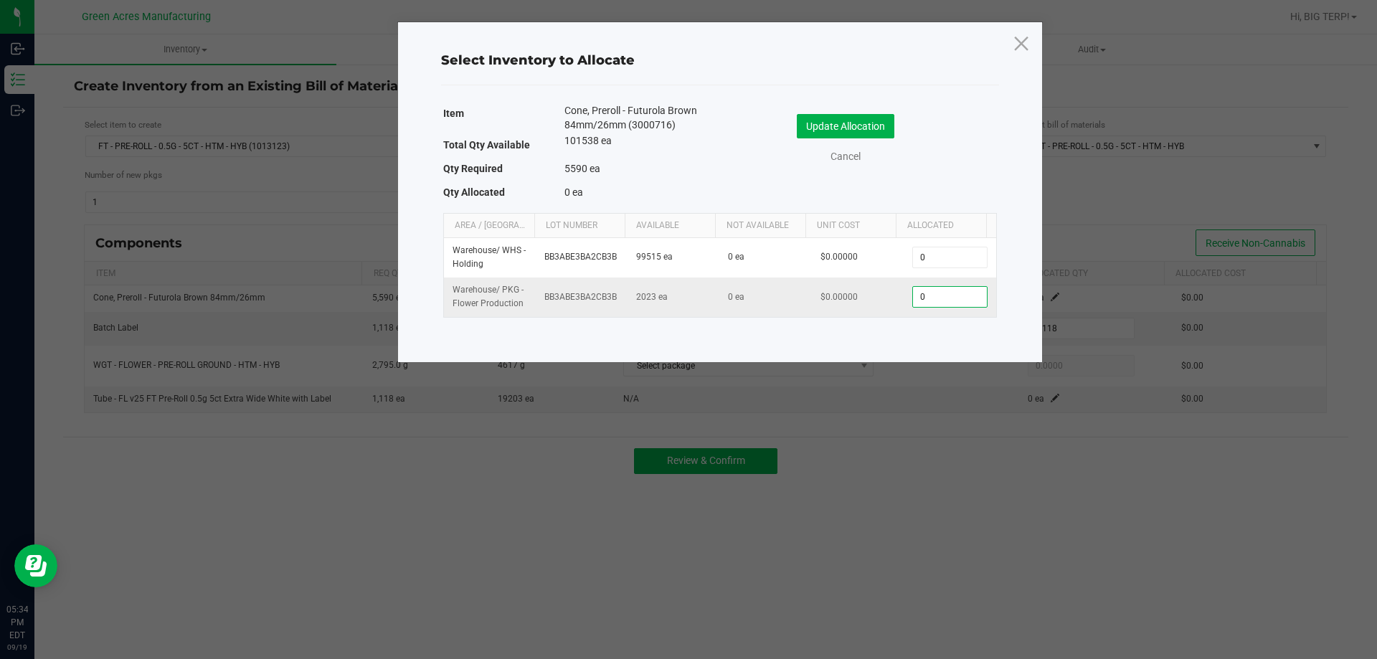
click at [931, 303] on input "0" at bounding box center [949, 297] width 73 height 20
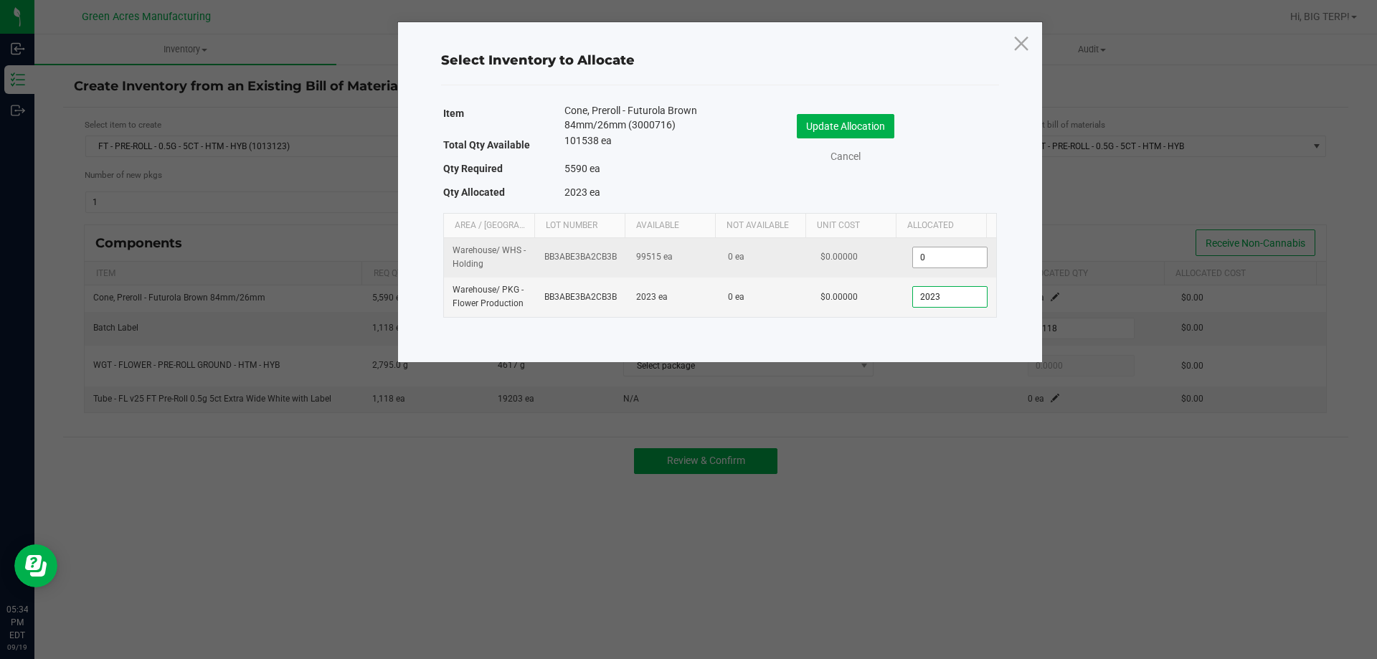
type input "2,023"
click at [969, 249] on input "0" at bounding box center [949, 257] width 73 height 20
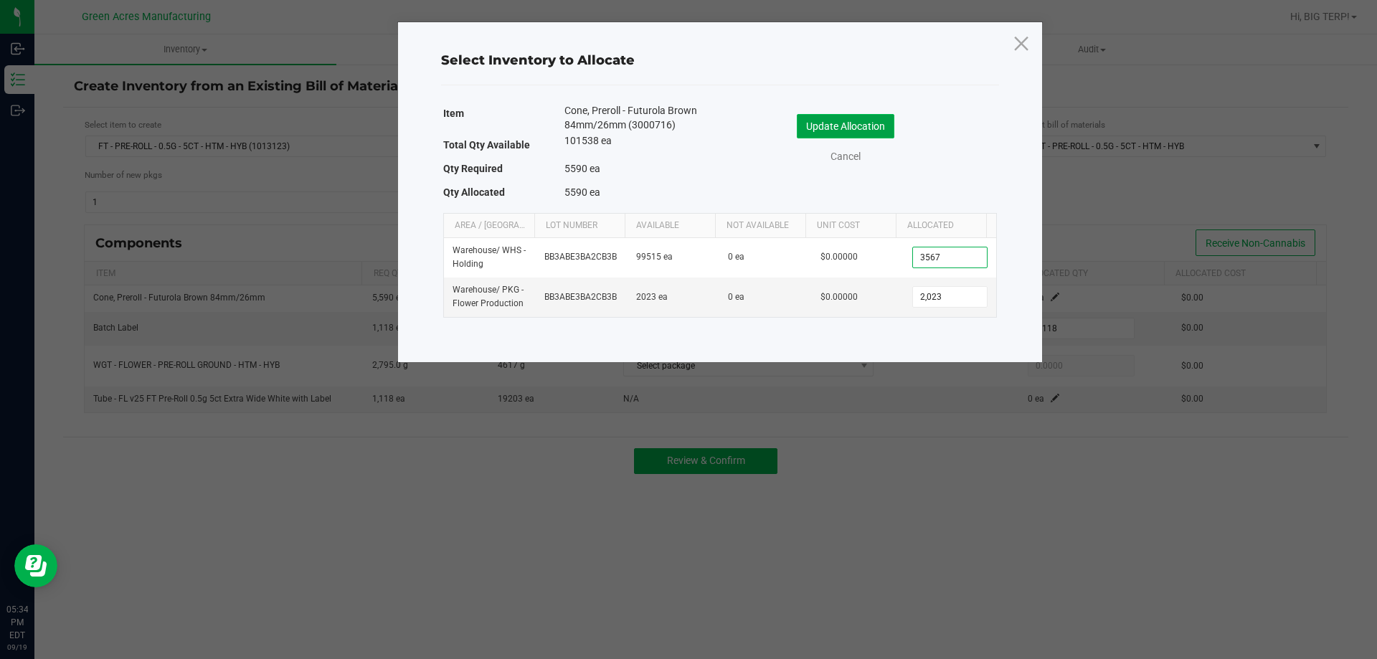
type input "3,567"
click at [872, 123] on button "Update Allocation" at bounding box center [846, 126] width 98 height 24
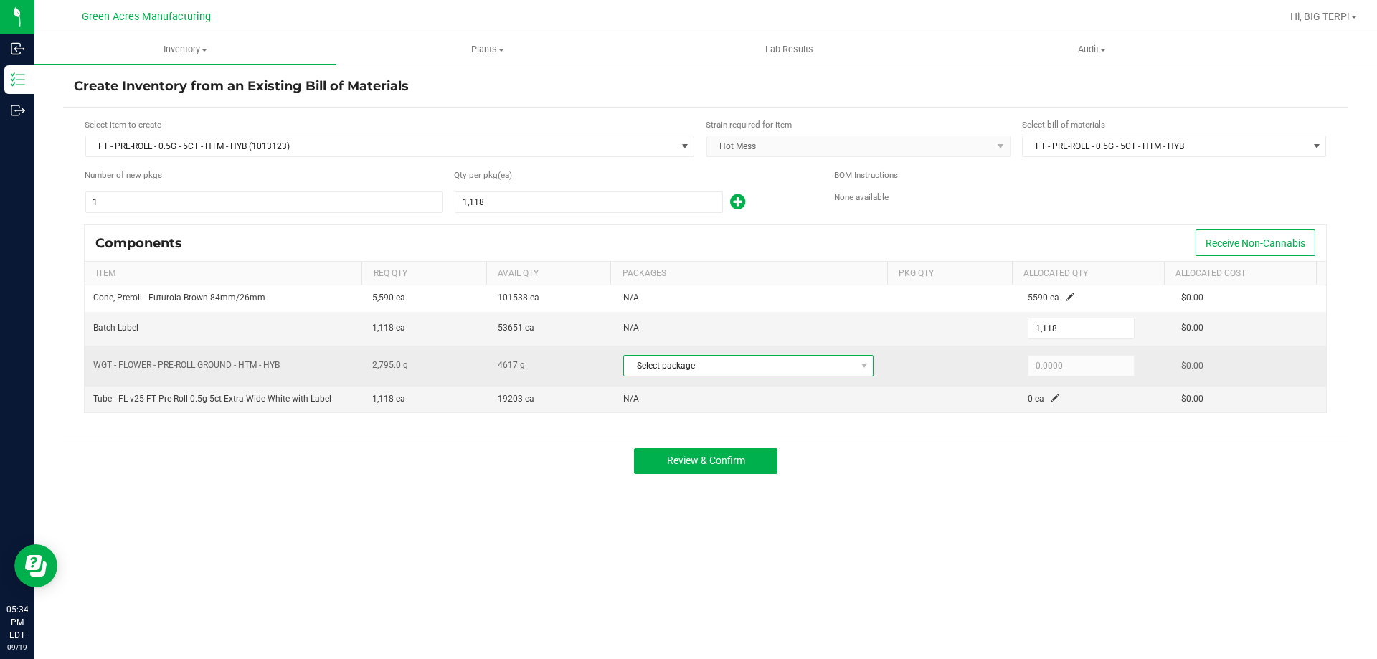
click at [754, 363] on span "Select package" at bounding box center [739, 366] width 231 height 20
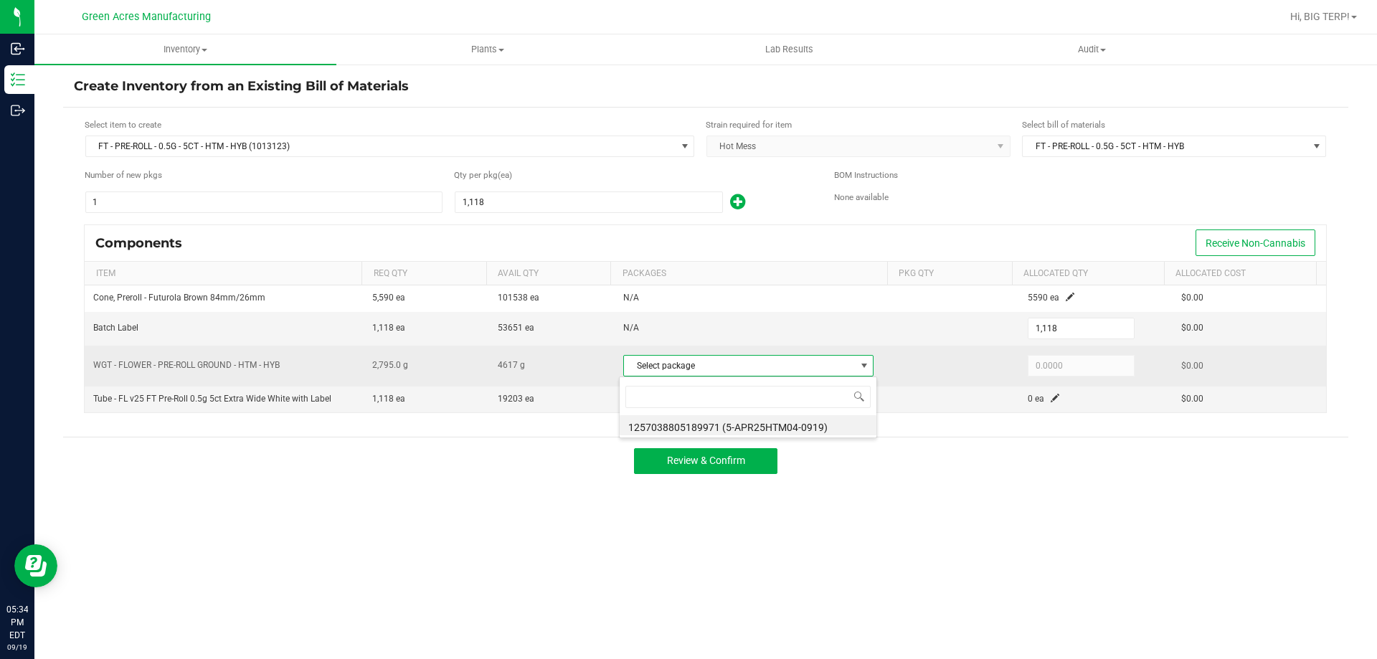
scroll to position [22, 247]
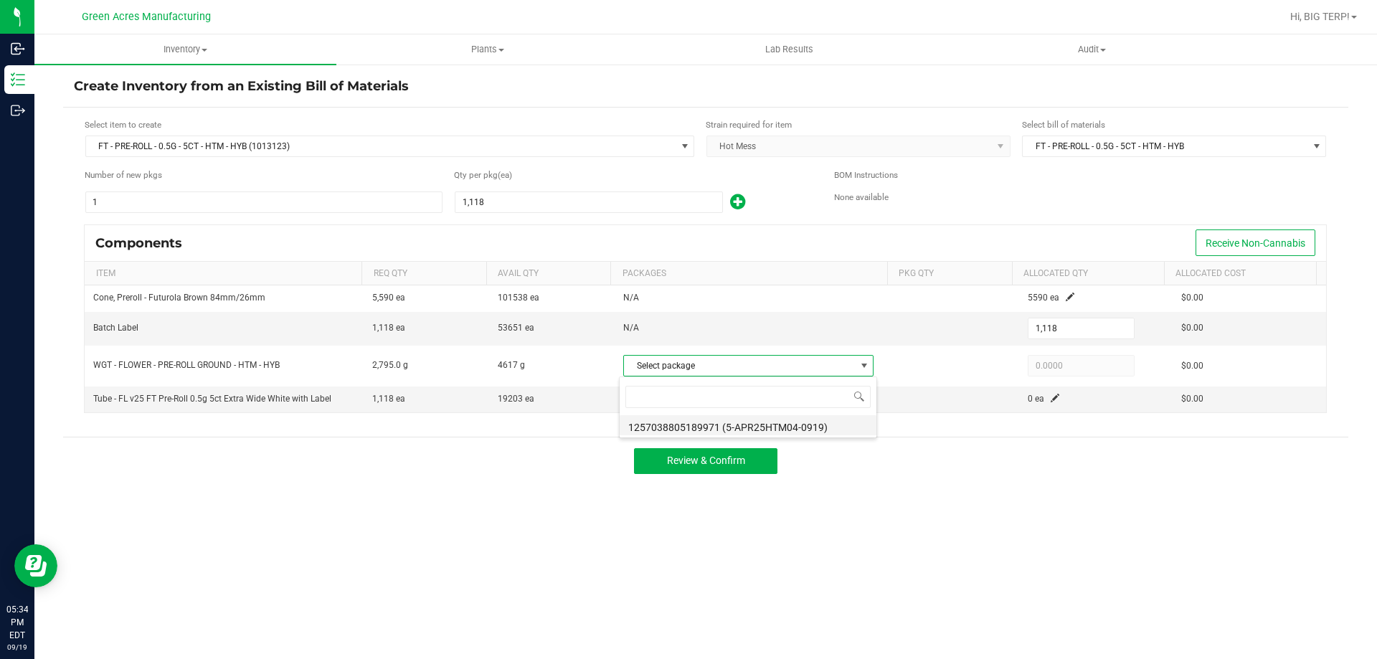
click at [735, 429] on li "1257038805189971 (5-APR25HTM04-0919)" at bounding box center [747, 425] width 257 height 20
type input "2,795.0000"
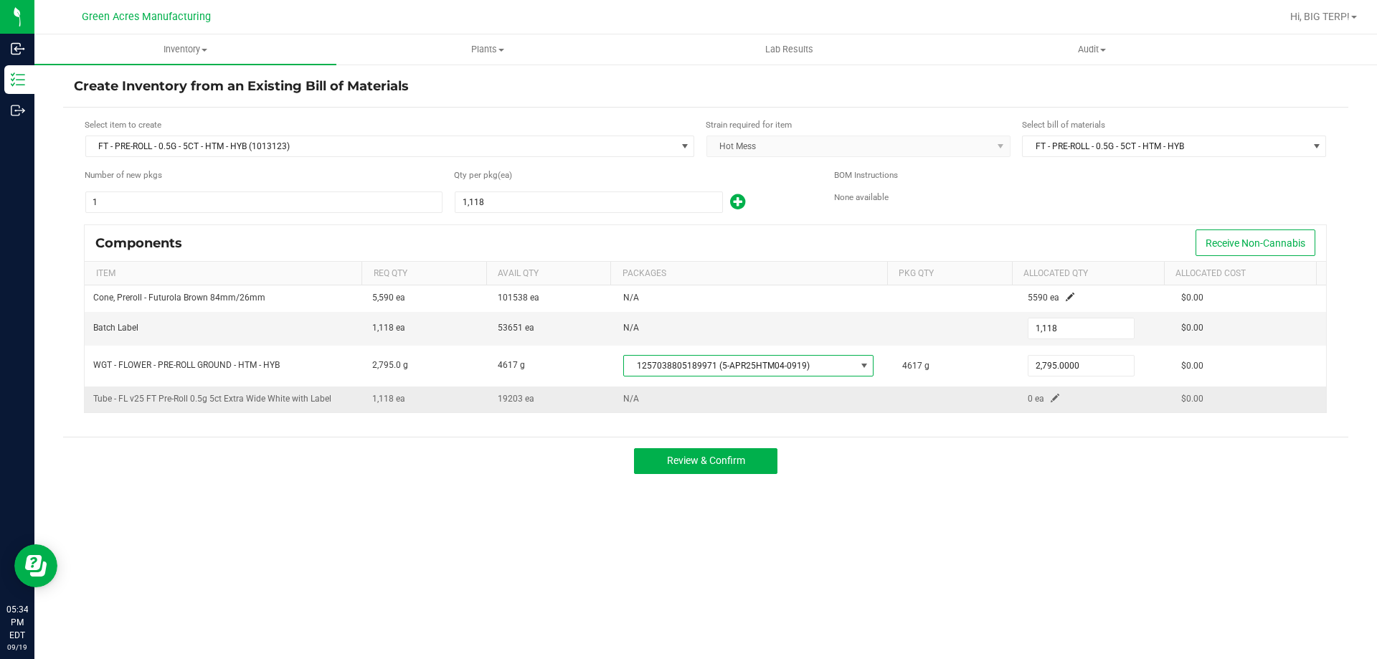
click at [1050, 394] on span at bounding box center [1054, 398] width 9 height 9
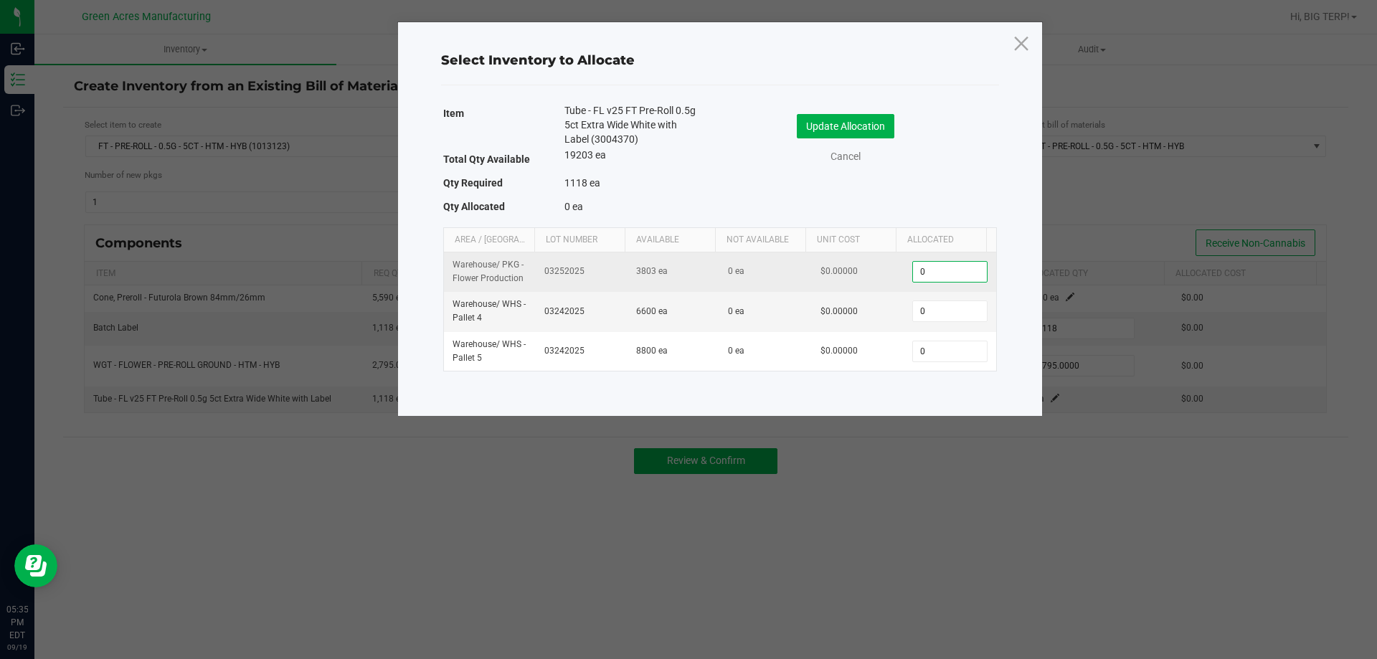
click at [941, 272] on input "0" at bounding box center [949, 272] width 73 height 20
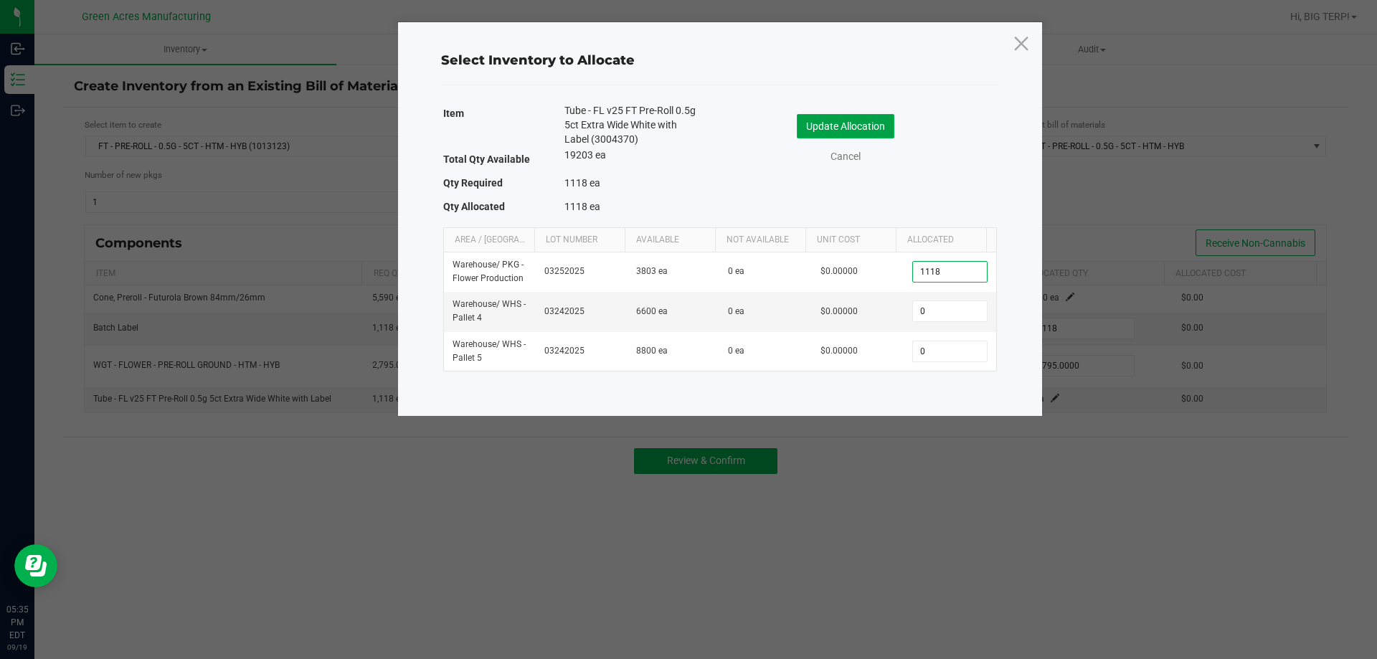
type input "1,118"
click at [847, 133] on button "Update Allocation" at bounding box center [846, 126] width 98 height 24
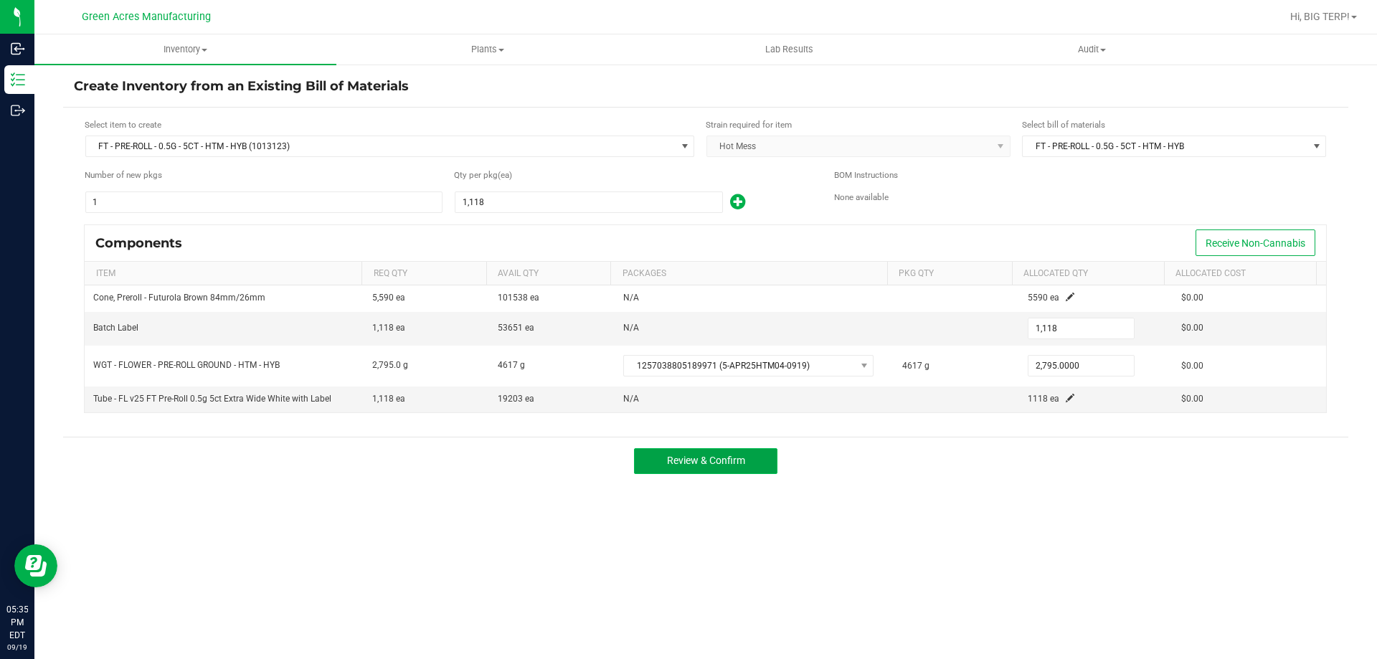
click at [731, 452] on button "Review & Confirm" at bounding box center [705, 461] width 143 height 26
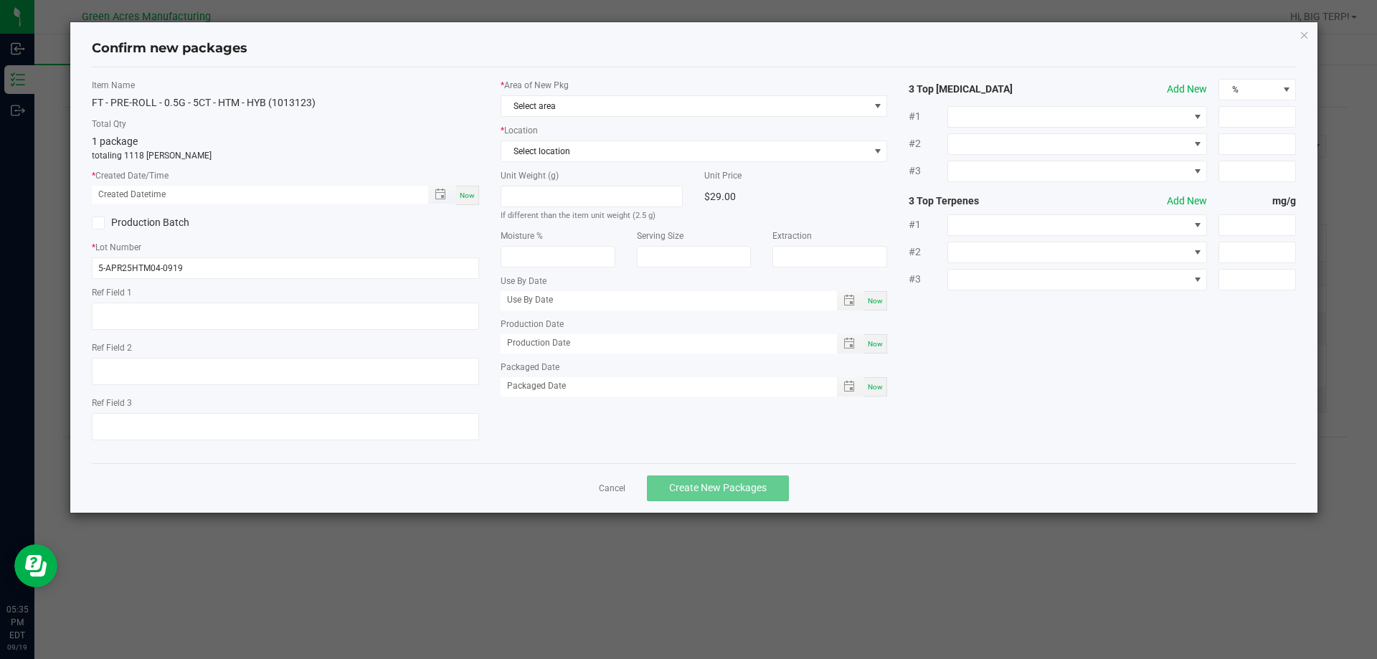
type textarea "SS PR"
click at [468, 192] on span "Now" at bounding box center [467, 195] width 15 height 8
type input "[DATE] 05:35 PM"
click at [508, 113] on span "Select area" at bounding box center [685, 106] width 368 height 20
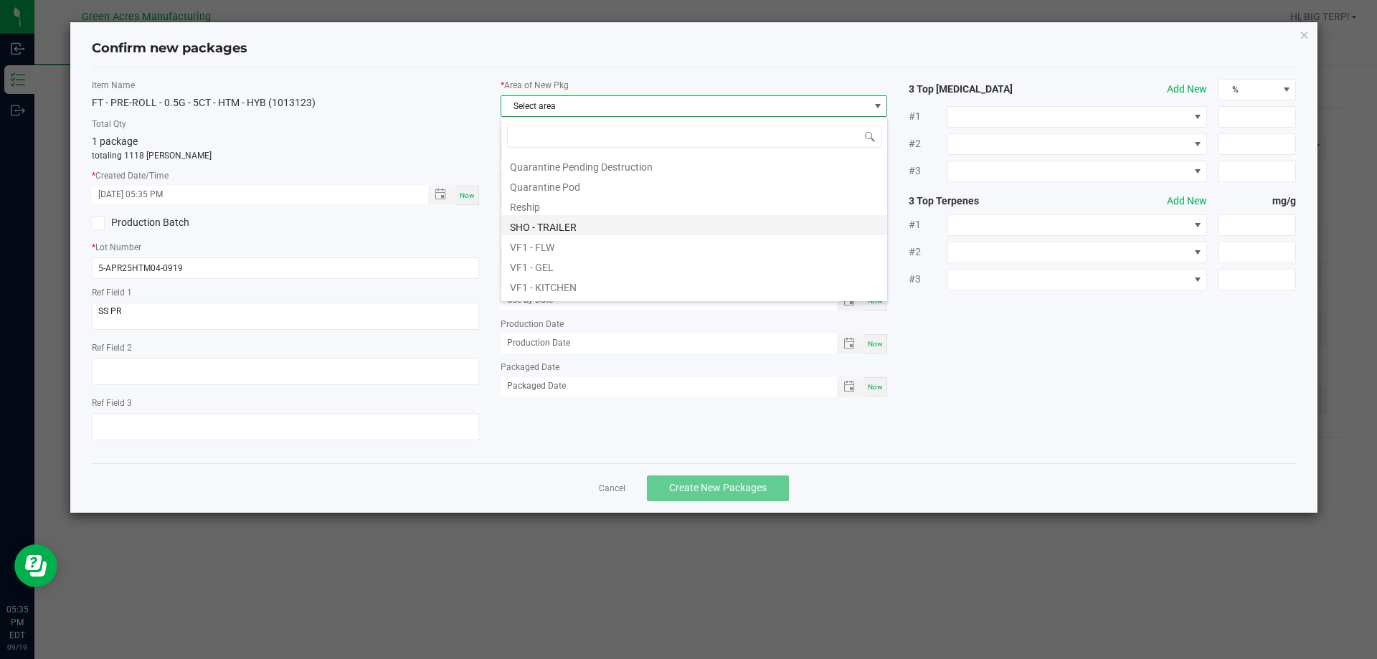
scroll to position [430, 0]
click at [559, 156] on li "Pantry / Secured Vault" at bounding box center [694, 156] width 386 height 20
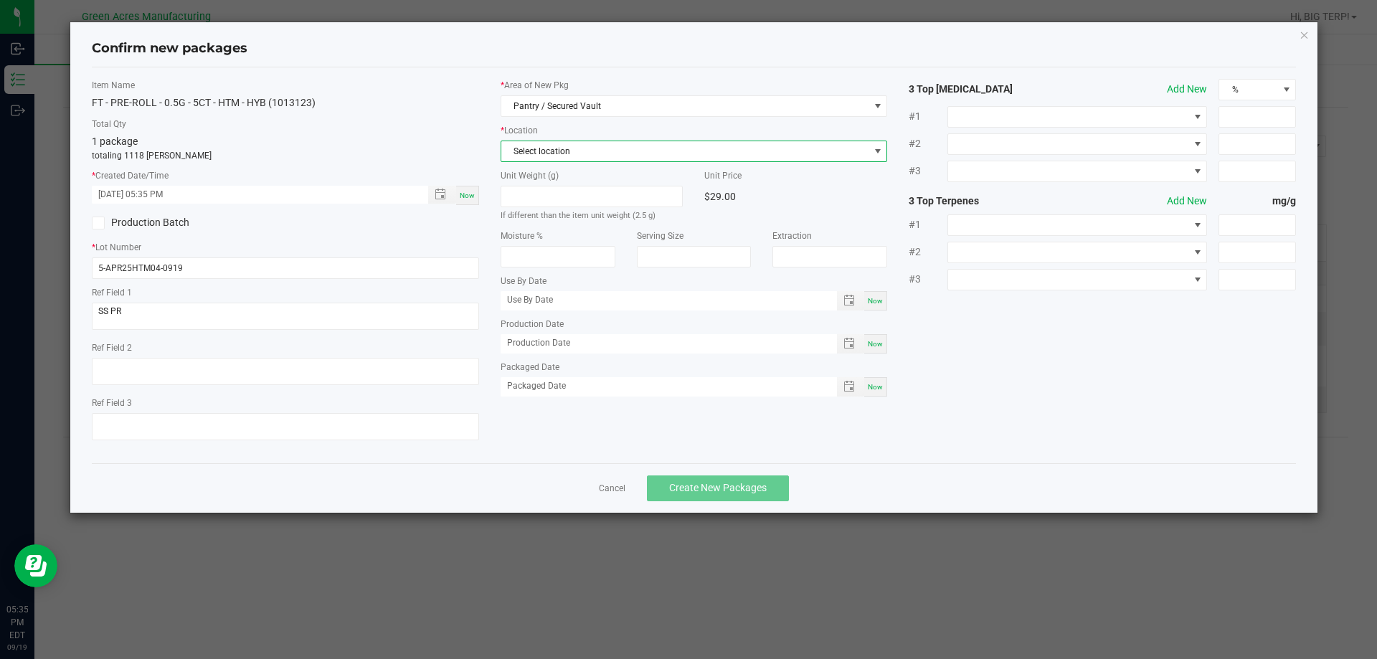
click at [559, 153] on span "Select location" at bounding box center [685, 151] width 368 height 20
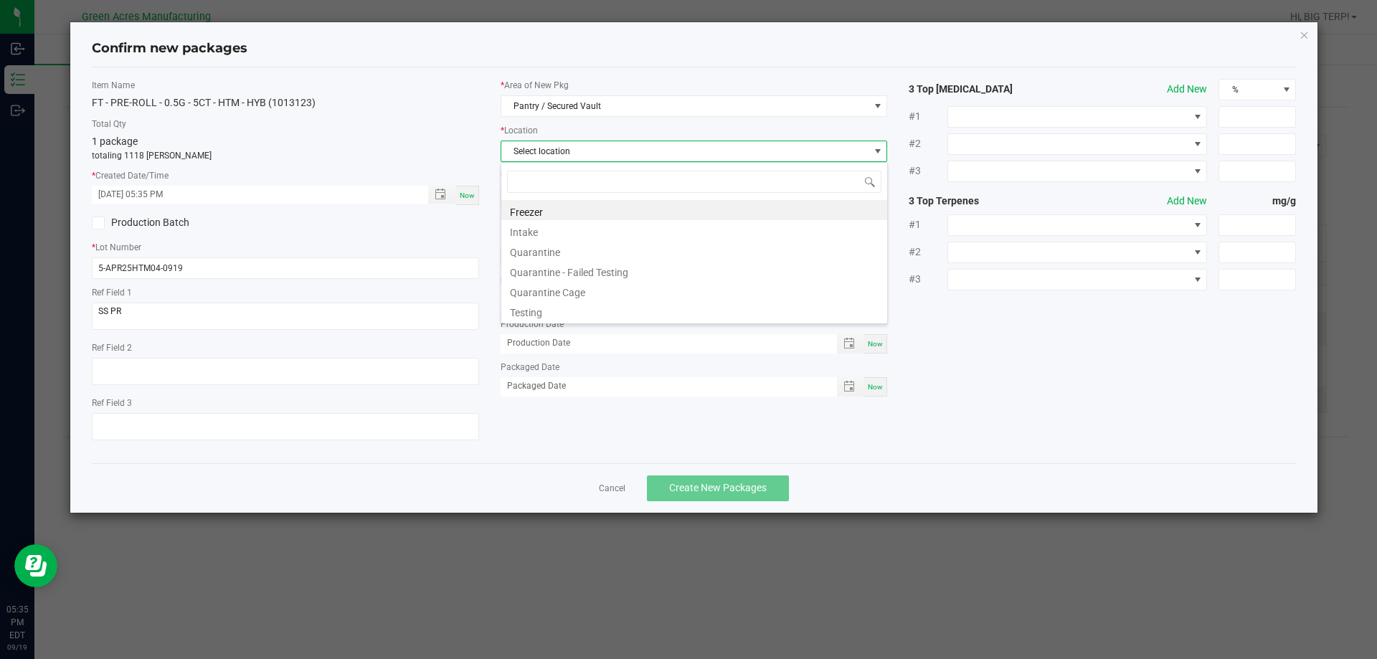
scroll to position [22, 387]
click at [541, 231] on li "Intake" at bounding box center [694, 230] width 386 height 20
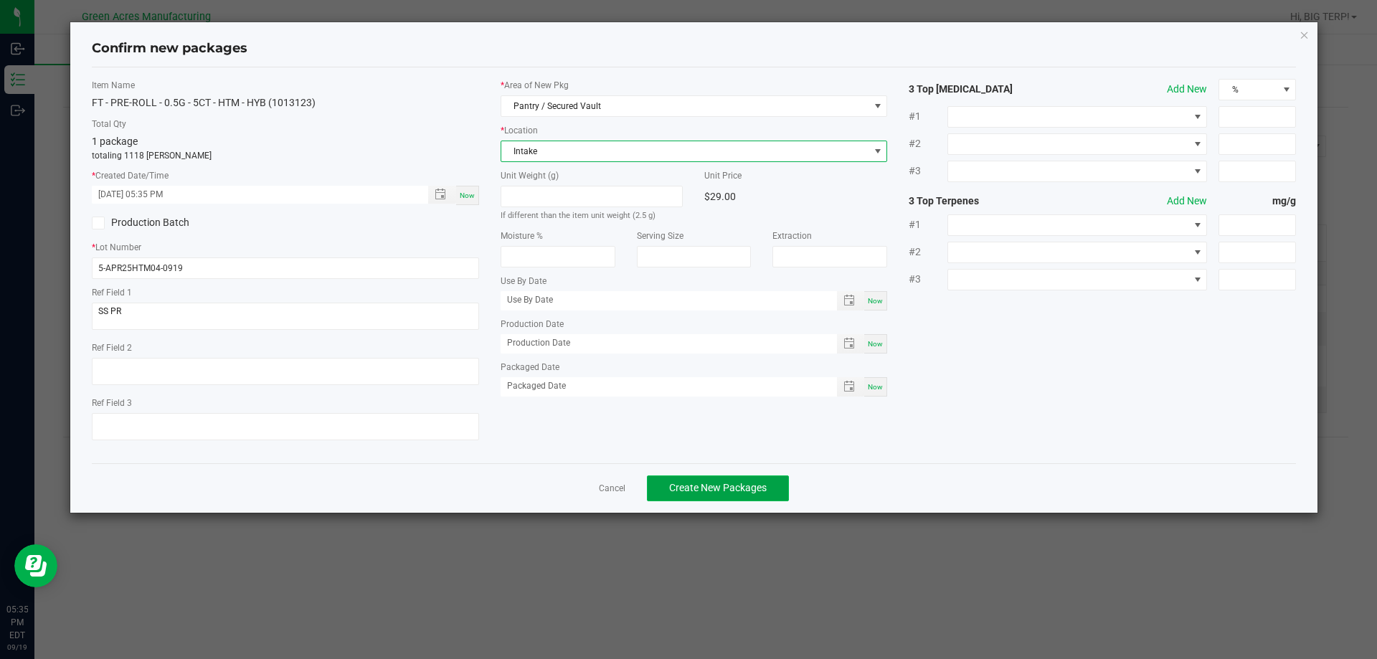
click at [703, 484] on span "Create New Packages" at bounding box center [718, 487] width 98 height 11
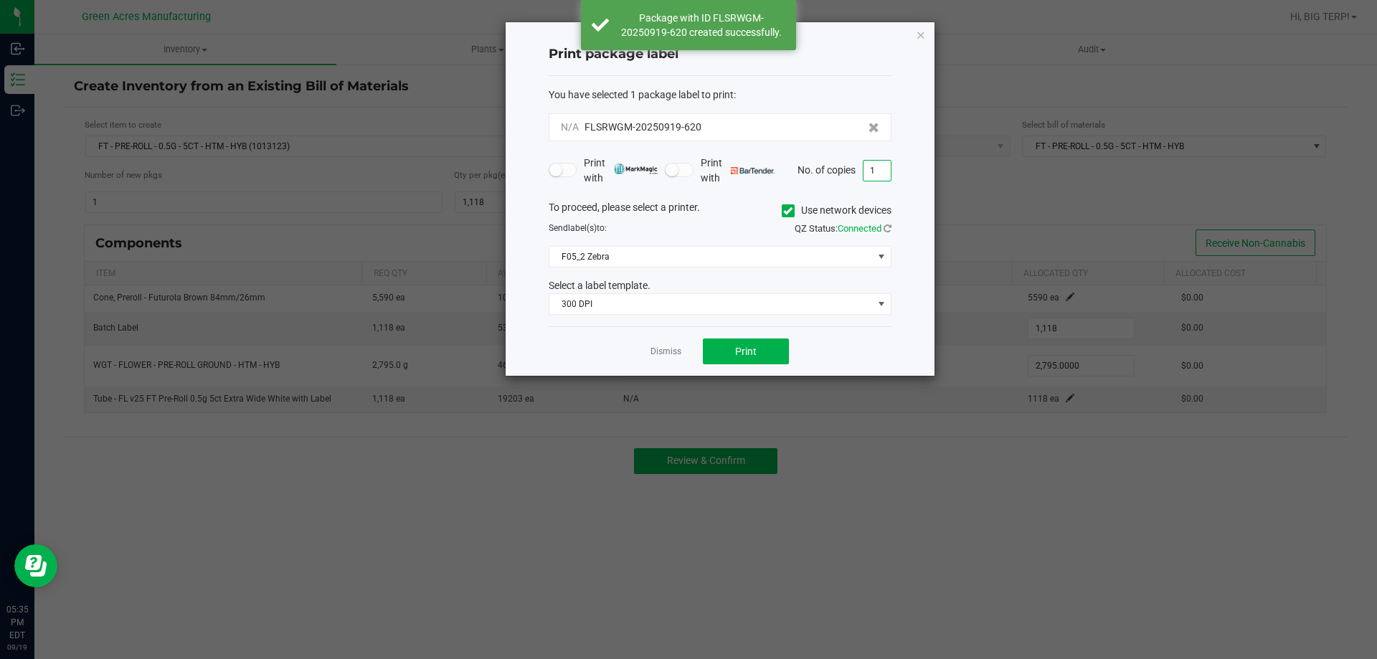
click at [875, 173] on input "1" at bounding box center [876, 171] width 27 height 20
type input "2"
click at [843, 350] on div "Dismiss Print" at bounding box center [719, 350] width 343 height 49
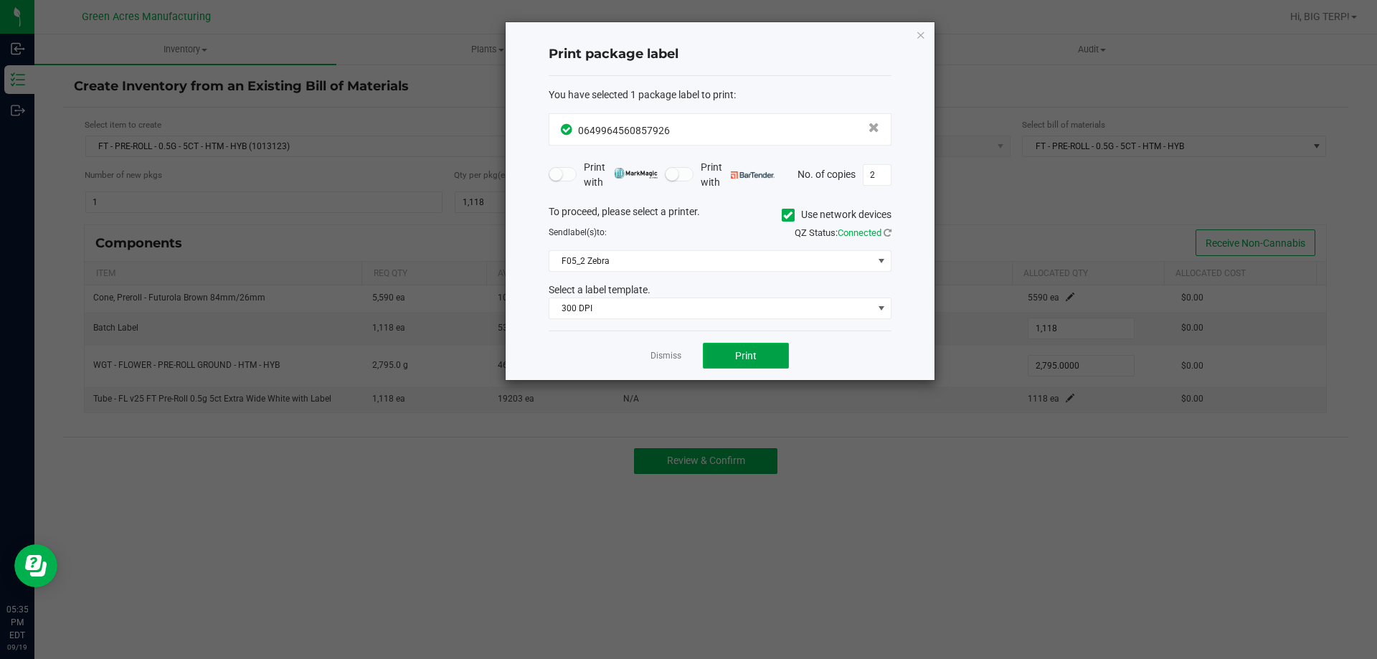
click at [764, 354] on button "Print" at bounding box center [746, 356] width 86 height 26
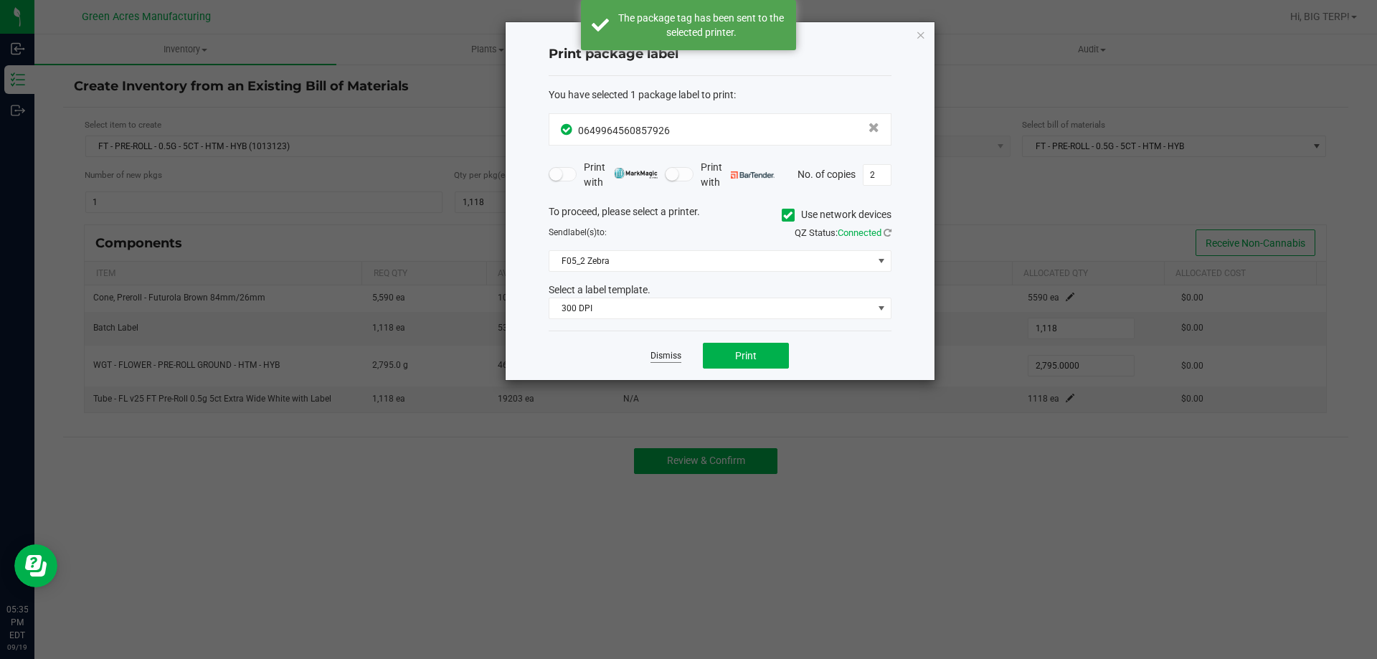
click at [670, 354] on link "Dismiss" at bounding box center [665, 356] width 31 height 12
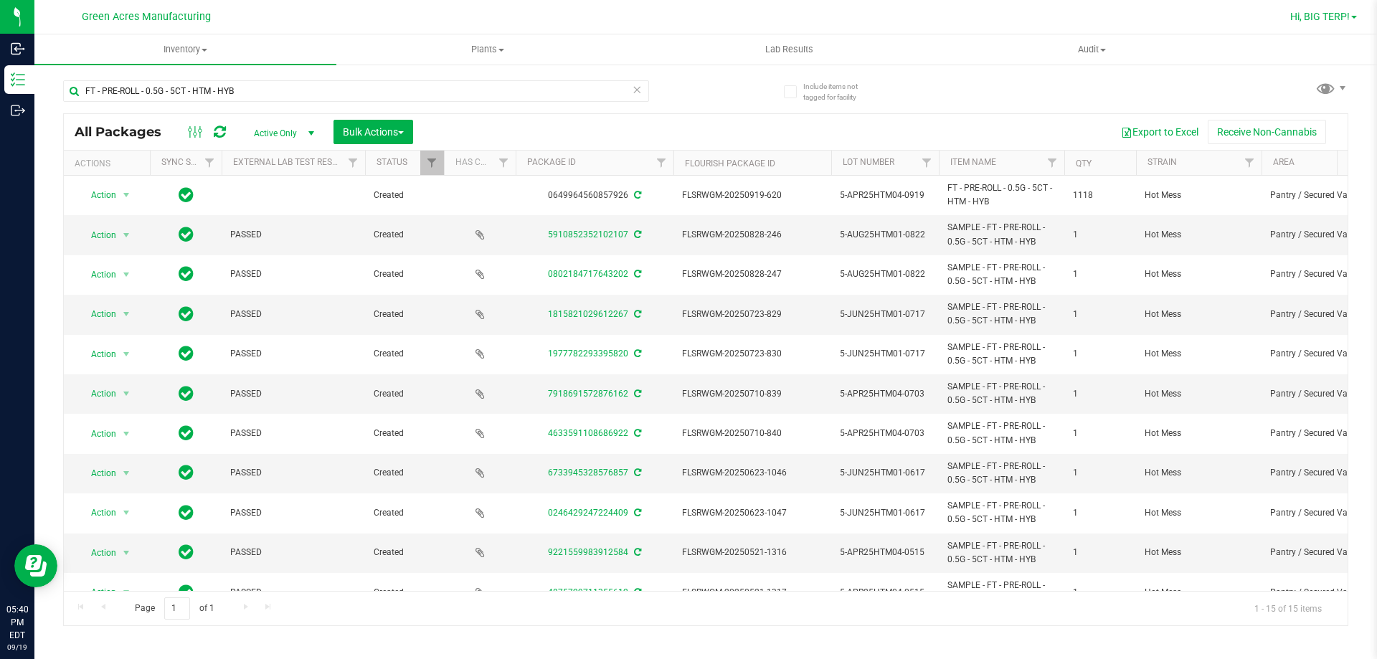
click at [1322, 14] on span "Hi, BIG TERP!" at bounding box center [1320, 16] width 60 height 11
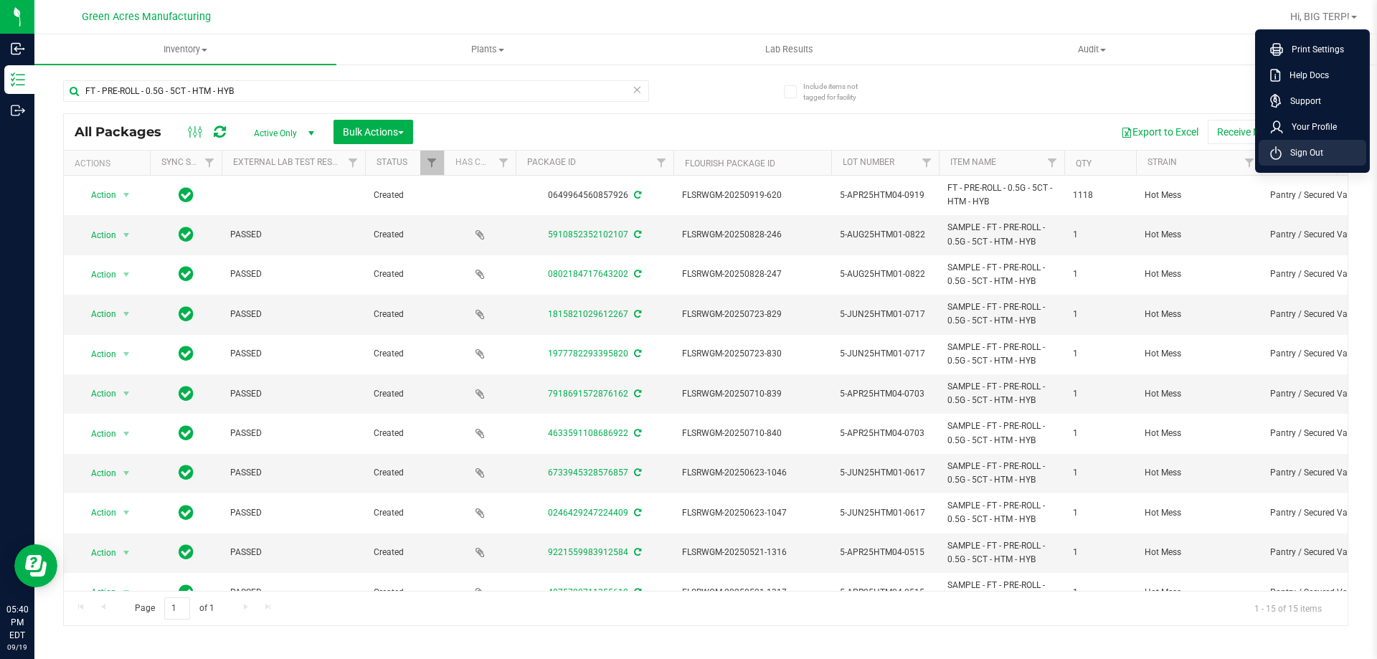
click at [1290, 157] on span "Sign Out" at bounding box center [1302, 153] width 42 height 14
